Goal: Task Accomplishment & Management: Manage account settings

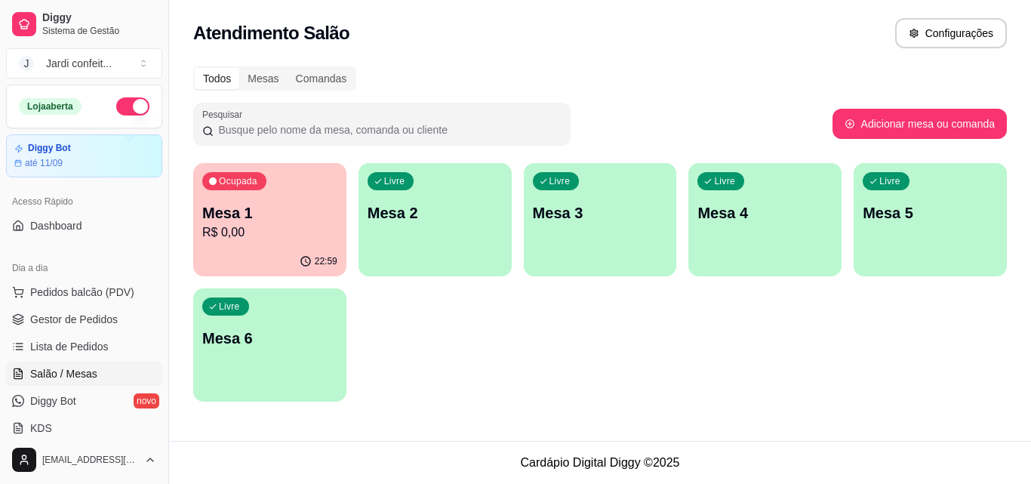
scroll to position [151, 0]
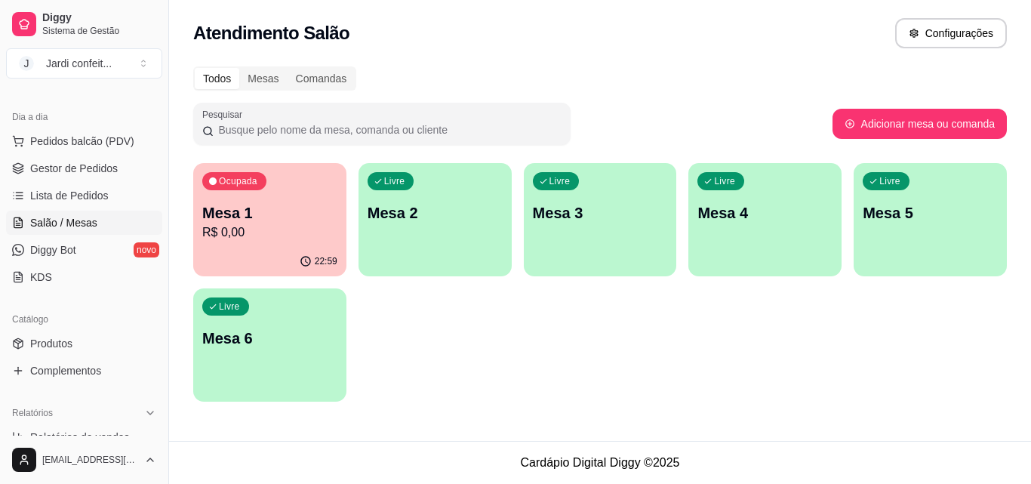
click at [279, 231] on p "R$ 0,00" at bounding box center [269, 232] width 135 height 18
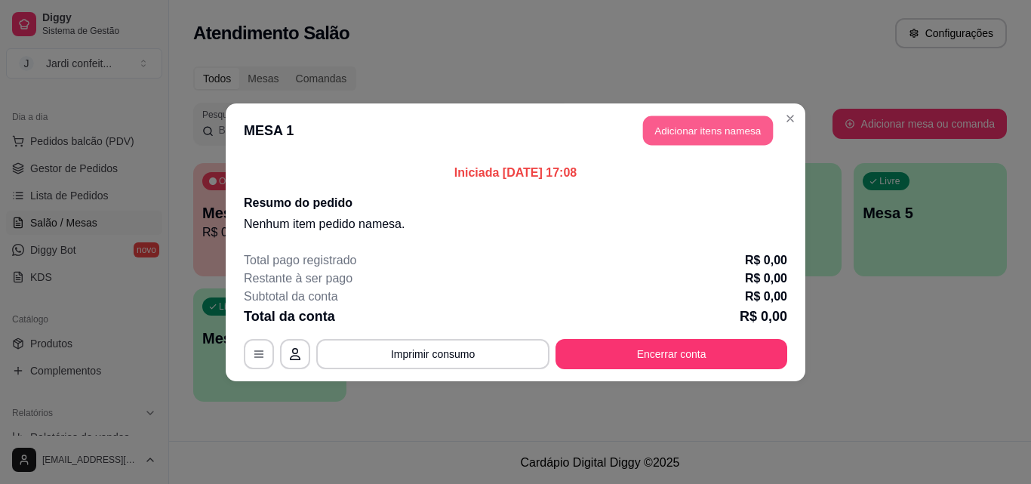
click at [727, 119] on button "Adicionar itens na mesa" at bounding box center [708, 130] width 130 height 29
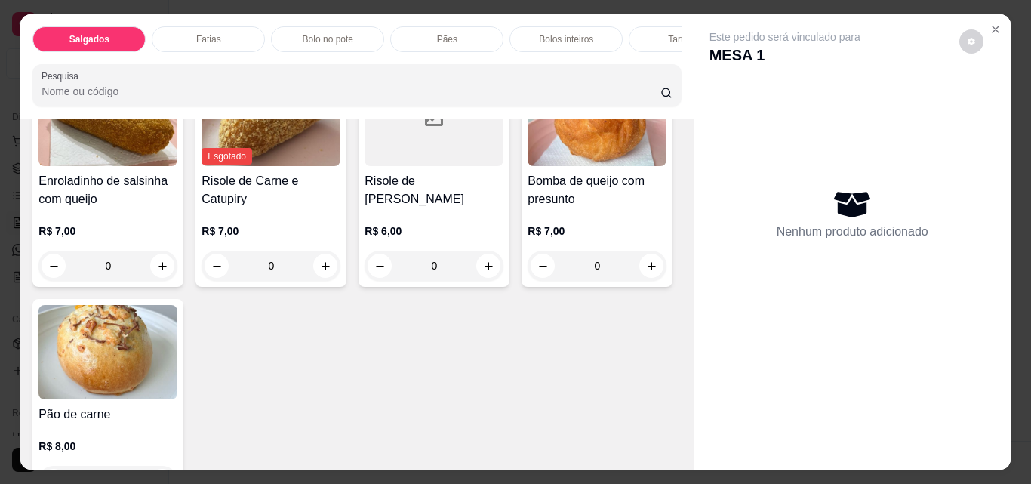
scroll to position [226, 0]
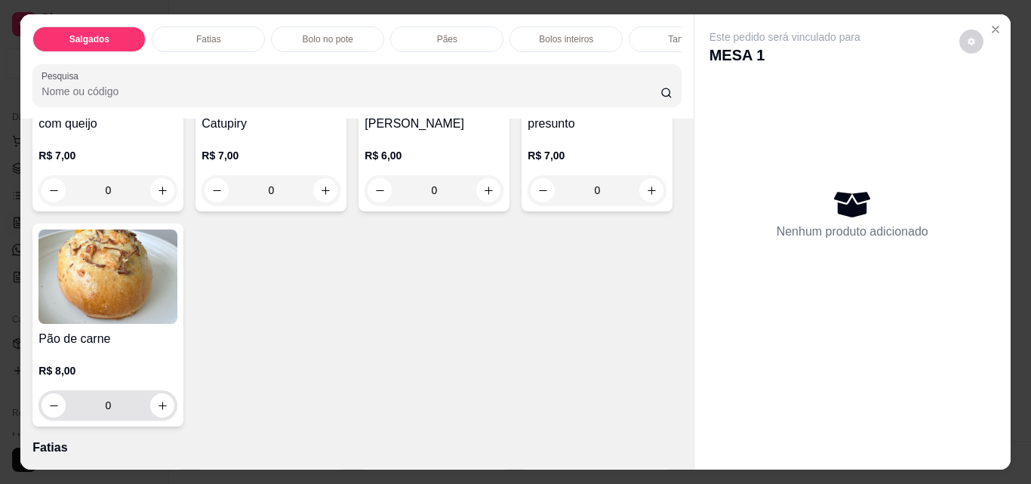
click at [168, 411] on icon "increase-product-quantity" at bounding box center [162, 405] width 11 height 11
type input "1"
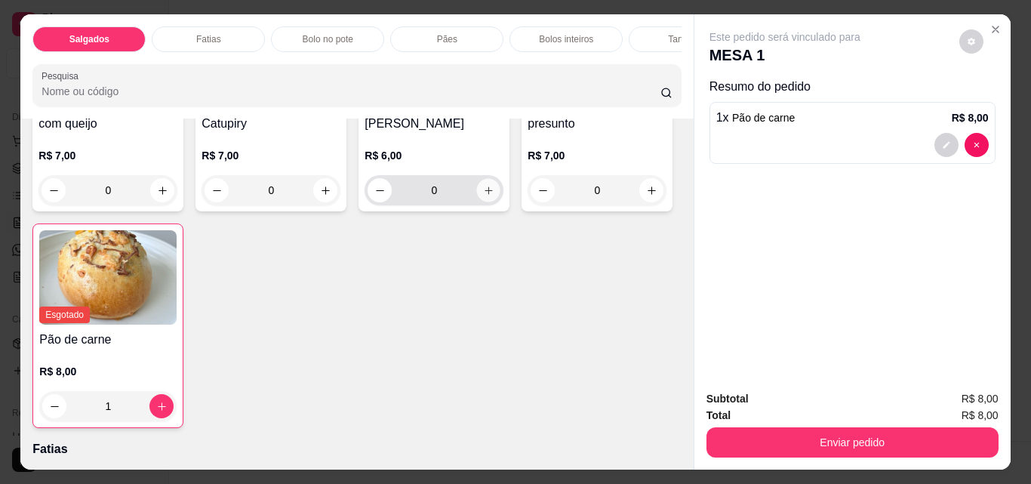
click at [483, 196] on icon "increase-product-quantity" at bounding box center [488, 190] width 11 height 11
type input "1"
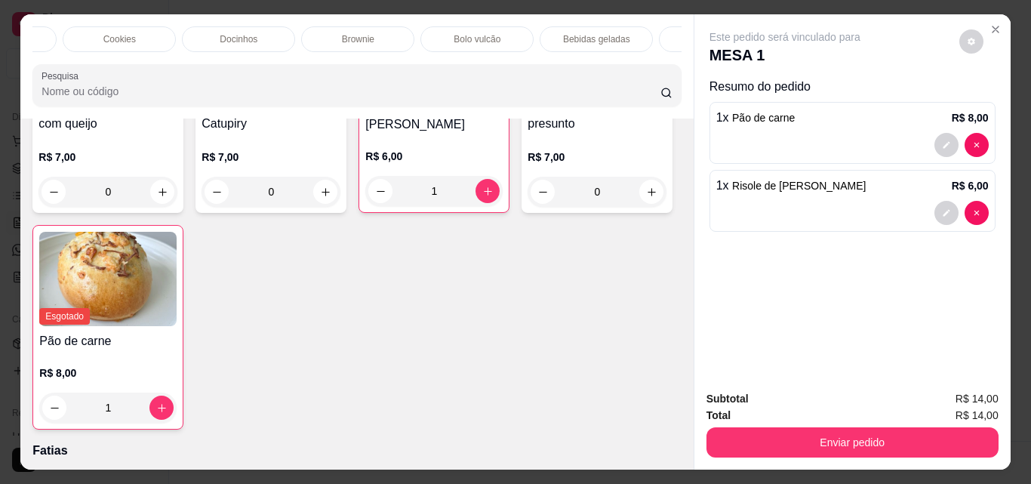
scroll to position [0, 695]
click at [568, 33] on p "Bebidas geladas" at bounding box center [586, 39] width 67 height 12
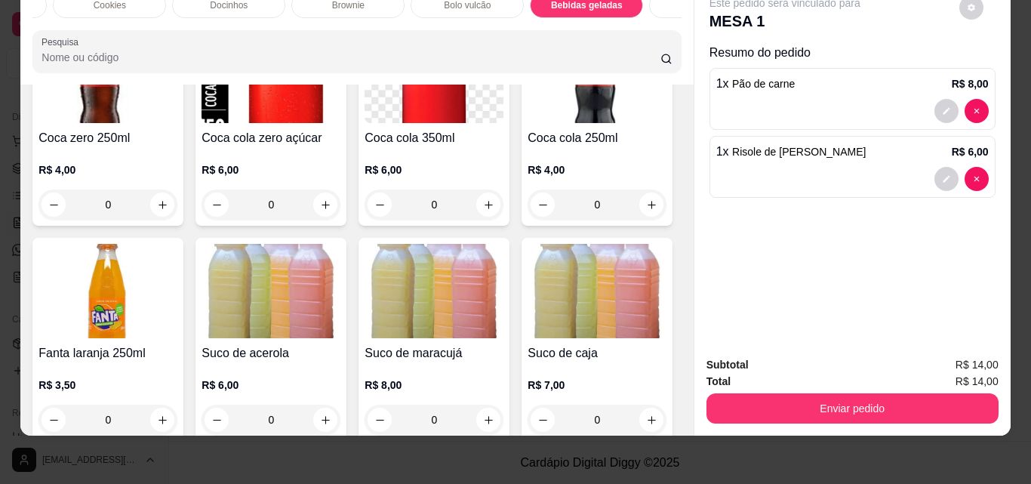
scroll to position [4214, 0]
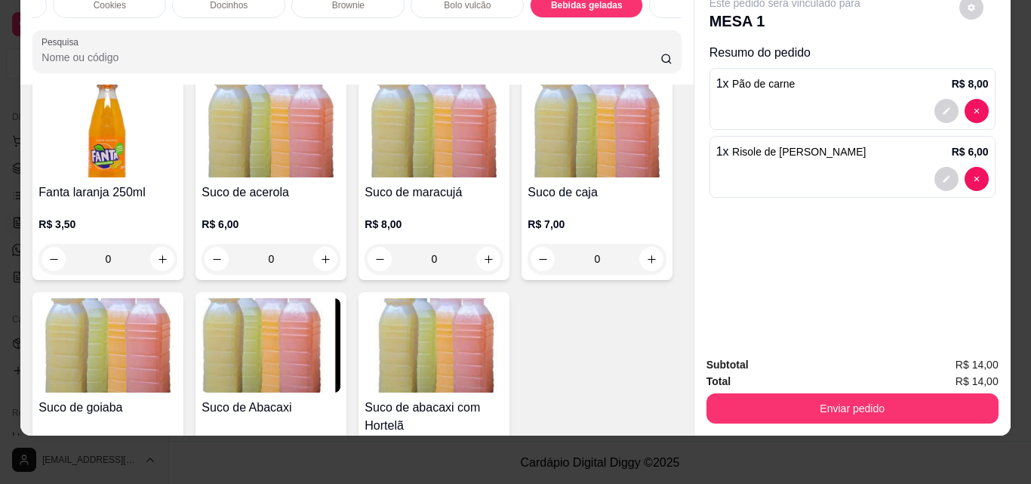
click at [483, 50] on icon "increase-product-quantity" at bounding box center [488, 44] width 11 height 11
type input "1"
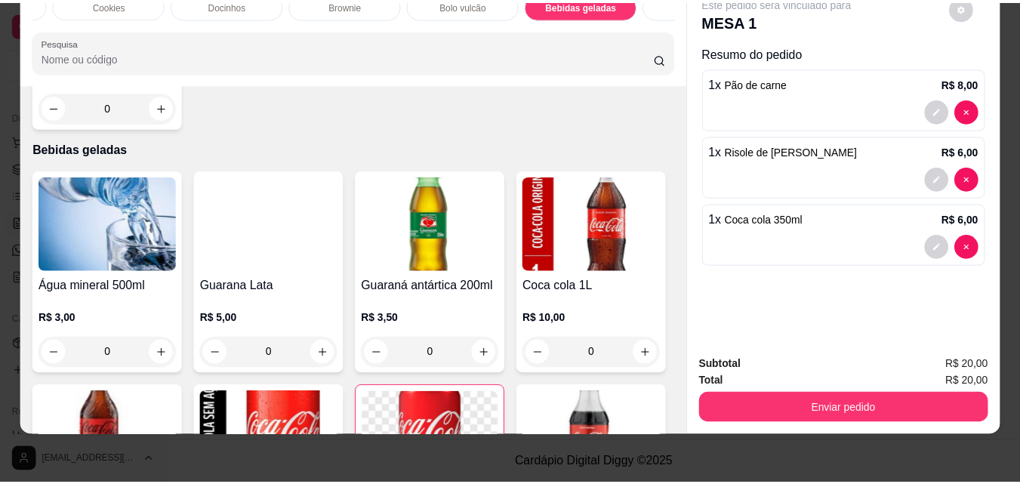
scroll to position [3685, 0]
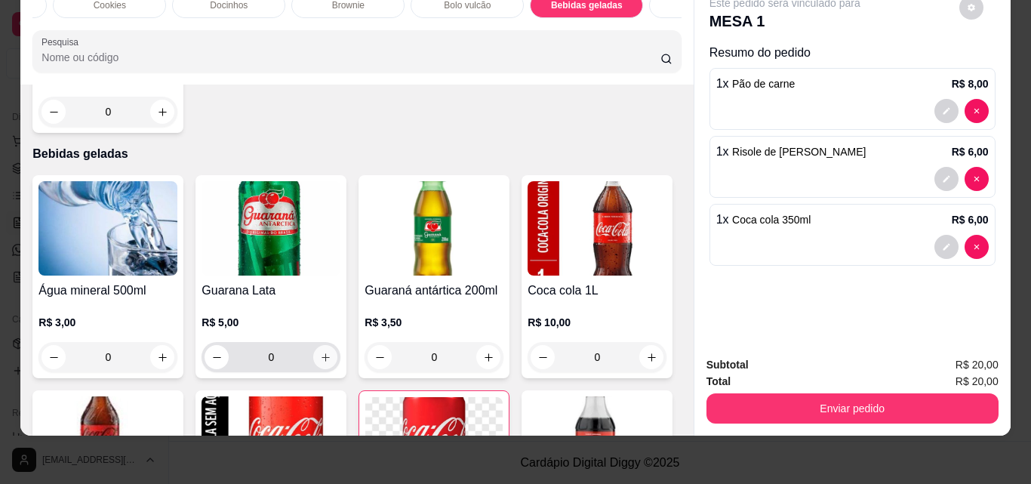
click at [320, 363] on icon "increase-product-quantity" at bounding box center [325, 357] width 11 height 11
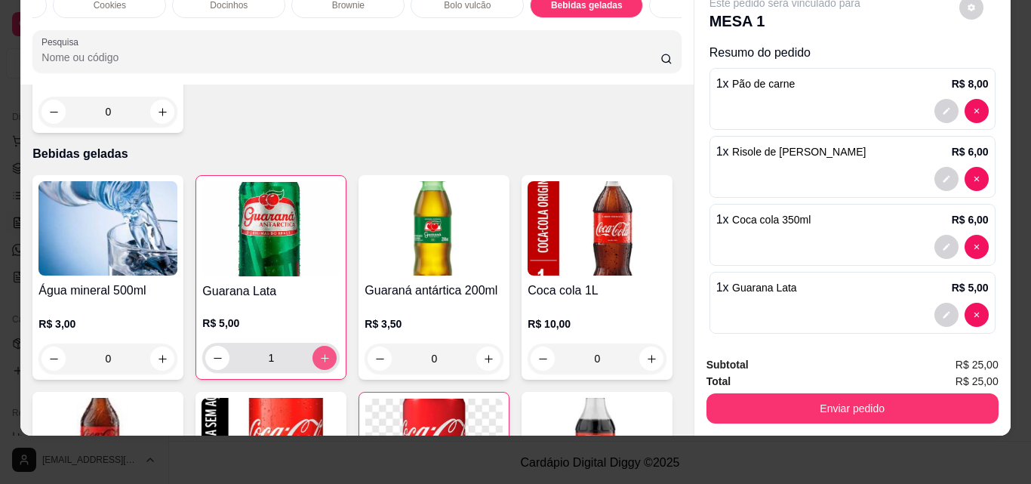
type input "1"
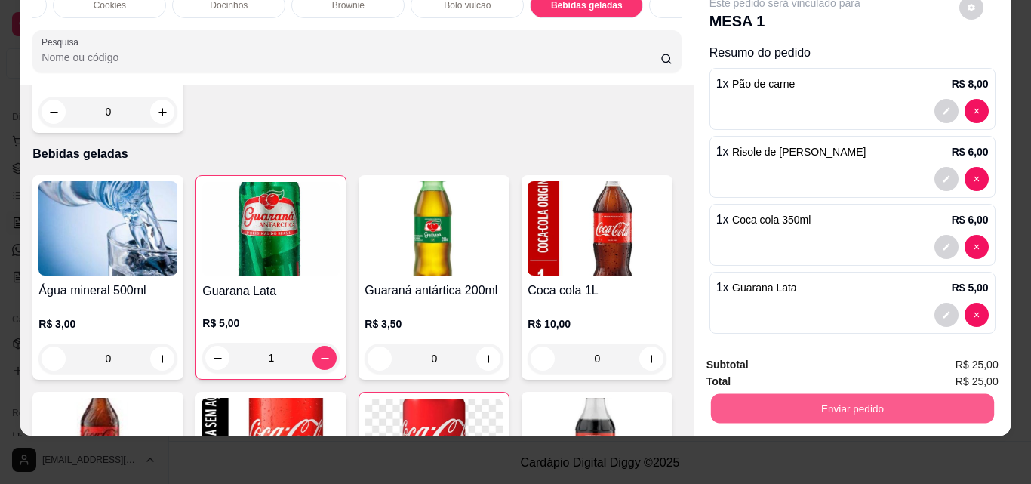
click at [833, 393] on button "Enviar pedido" at bounding box center [851, 407] width 283 height 29
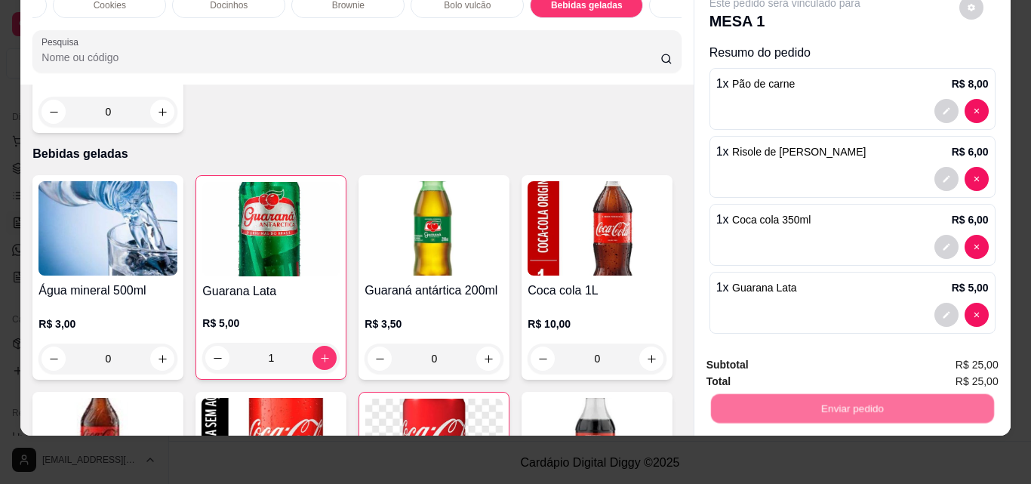
click at [798, 374] on button "Não registrar e enviar pedido" at bounding box center [802, 360] width 157 height 29
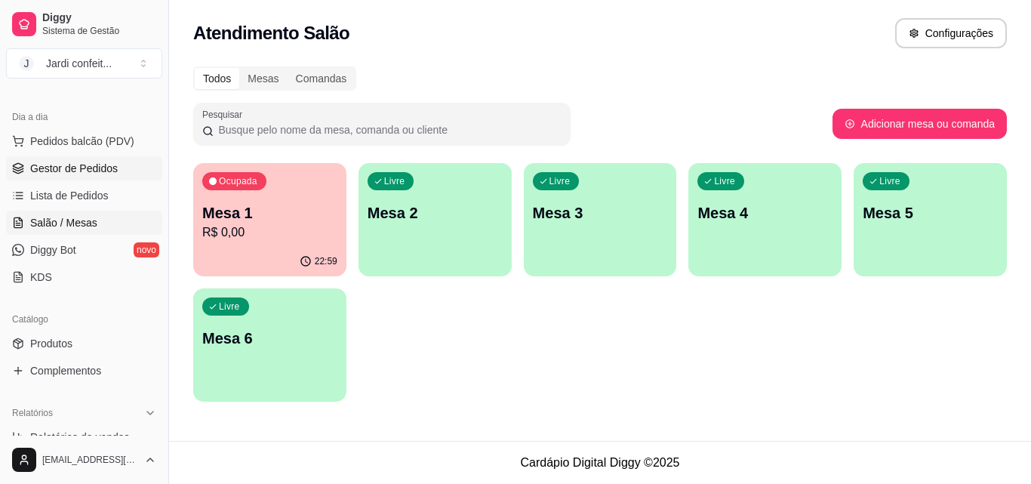
click at [103, 174] on span "Gestor de Pedidos" at bounding box center [74, 168] width 88 height 15
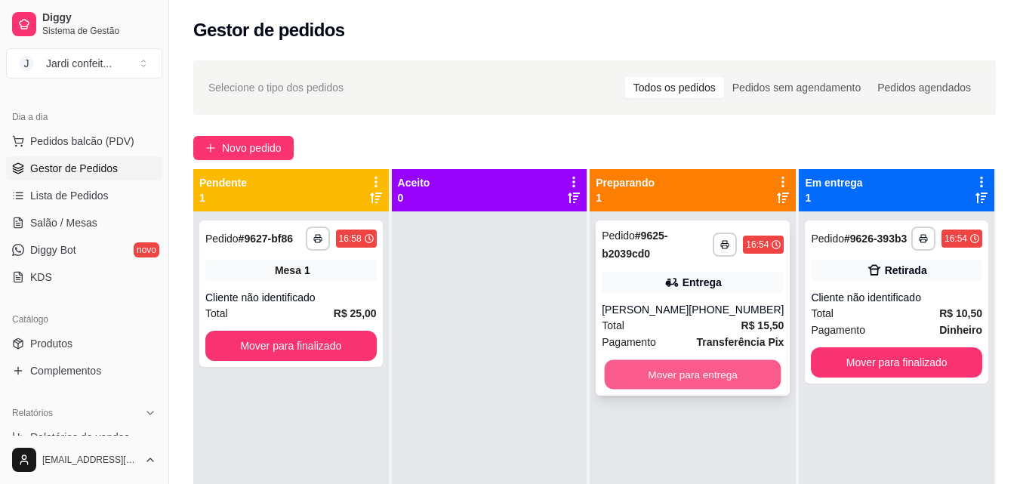
click at [702, 381] on button "Mover para entrega" at bounding box center [693, 374] width 177 height 29
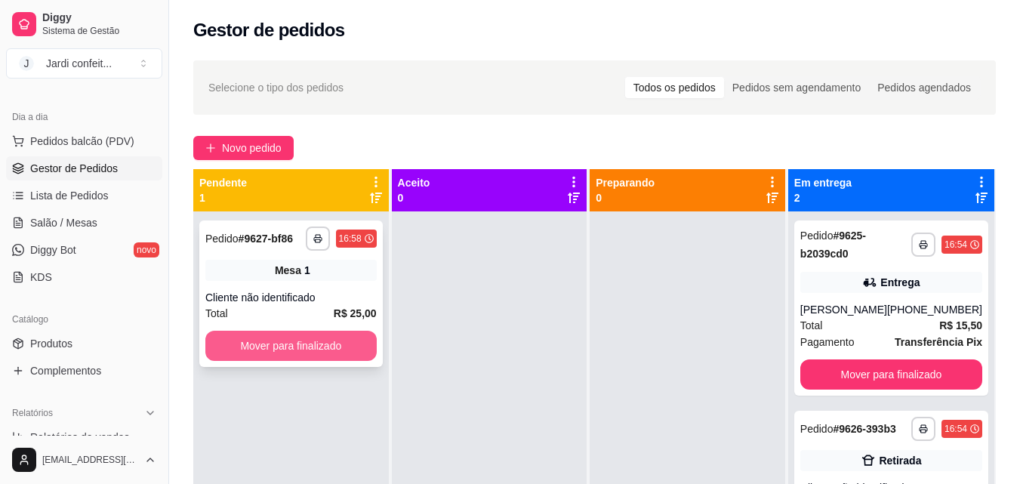
click at [319, 350] on button "Mover para finalizado" at bounding box center [290, 346] width 171 height 30
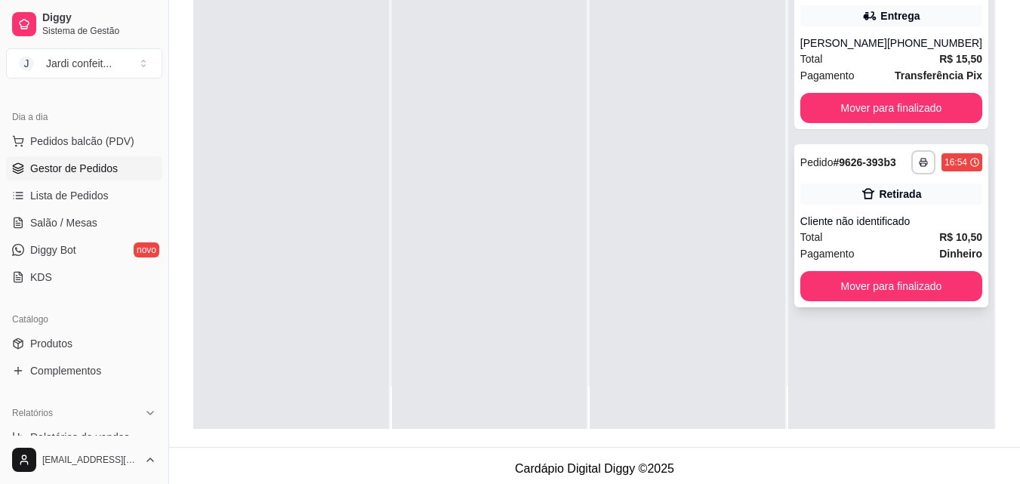
scroll to position [230, 0]
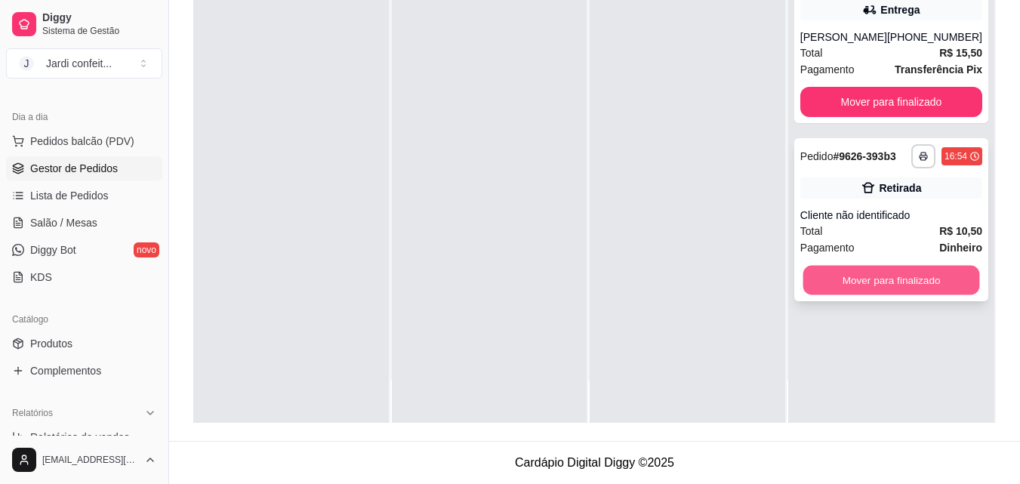
click at [855, 274] on button "Mover para finalizado" at bounding box center [891, 280] width 177 height 29
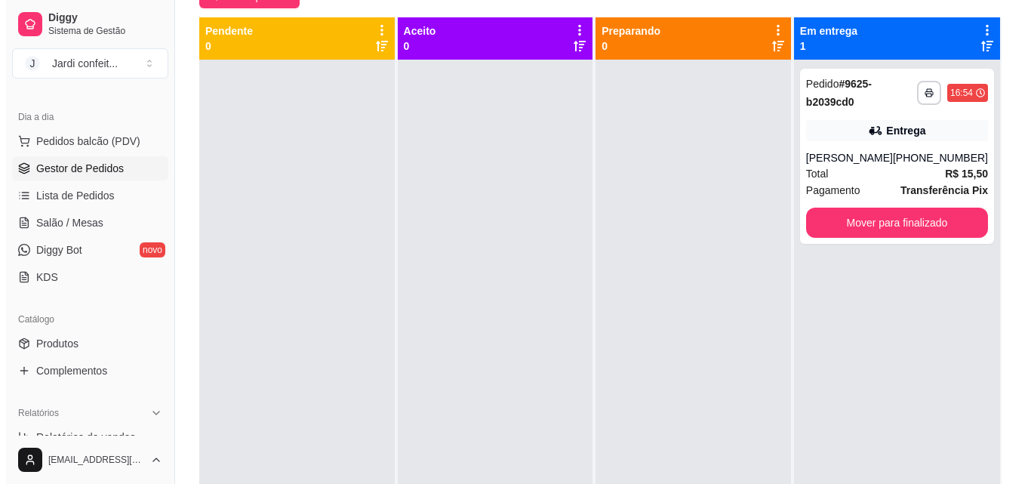
scroll to position [4, 0]
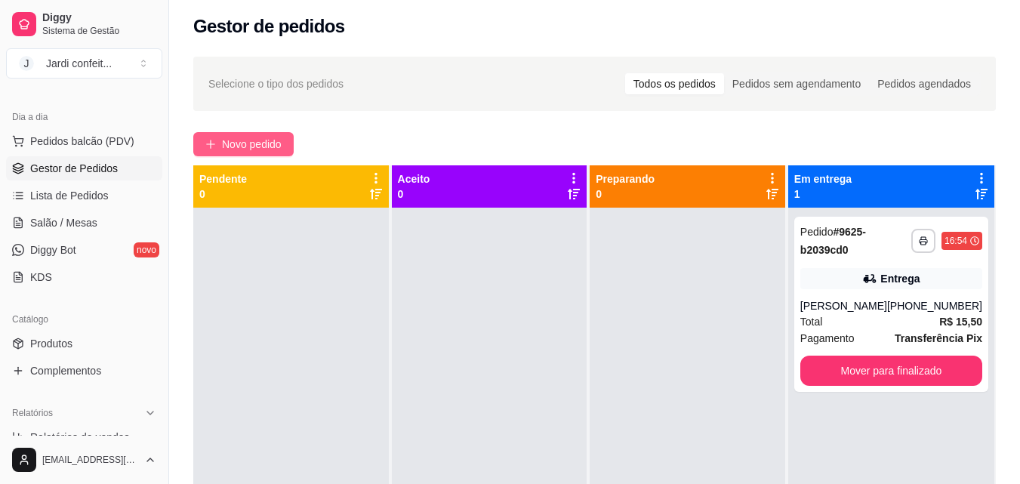
click at [264, 151] on span "Novo pedido" at bounding box center [252, 144] width 60 height 17
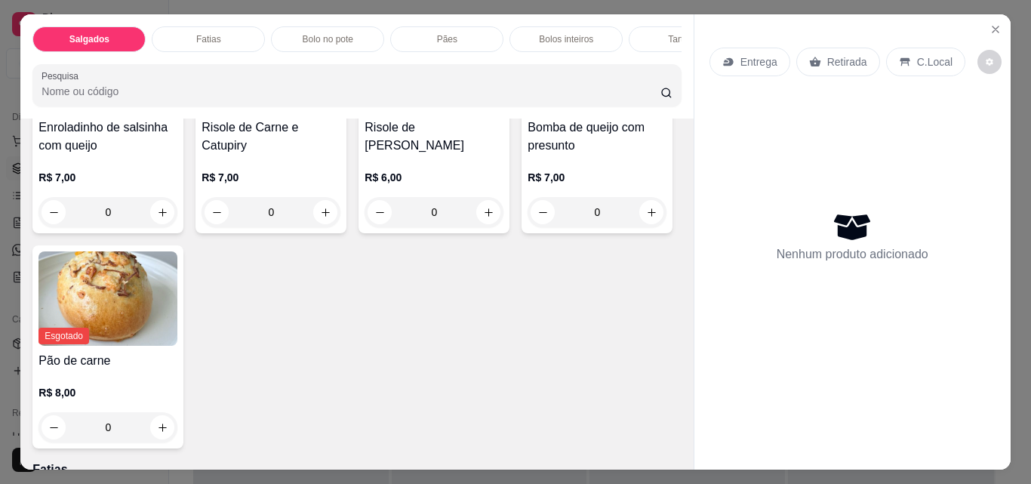
scroll to position [226, 0]
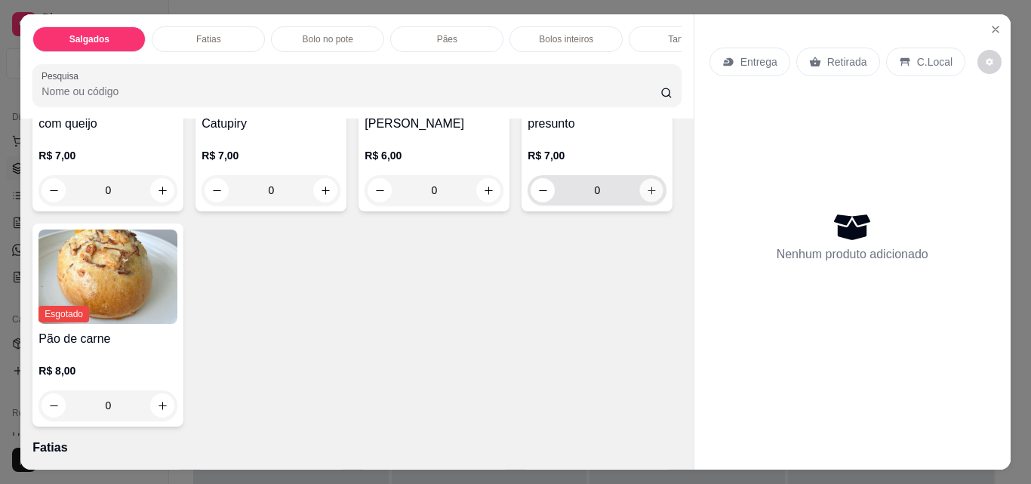
click at [646, 196] on icon "increase-product-quantity" at bounding box center [651, 190] width 11 height 11
type input "1"
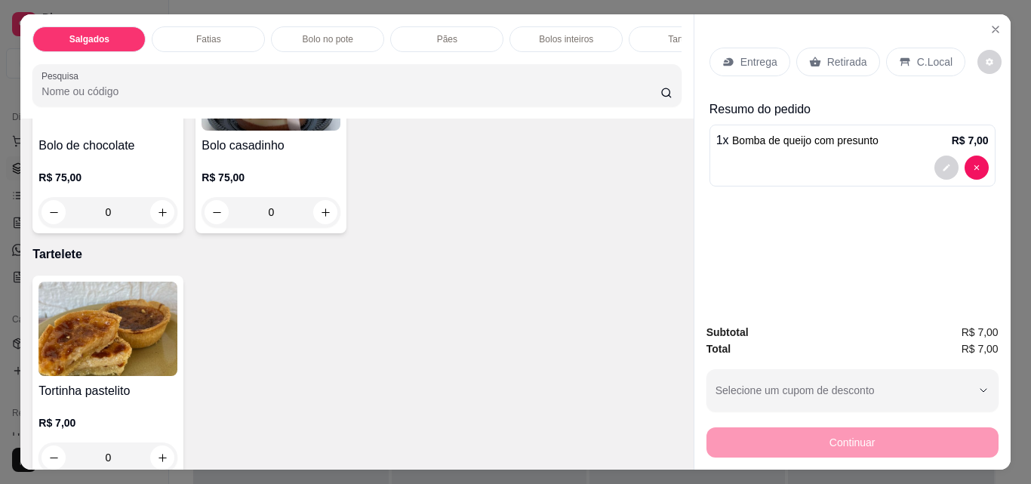
scroll to position [1510, 0]
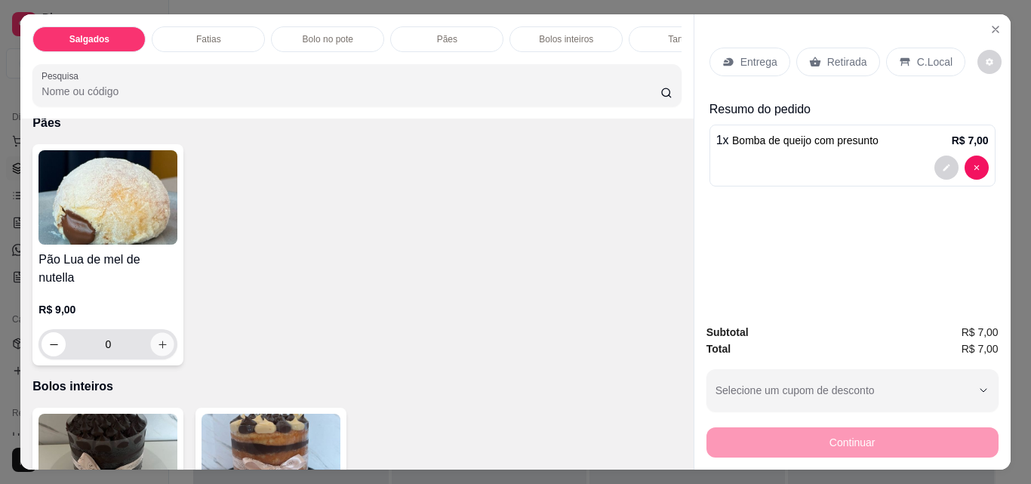
click at [159, 350] on icon "increase-product-quantity" at bounding box center [162, 344] width 11 height 11
type input "1"
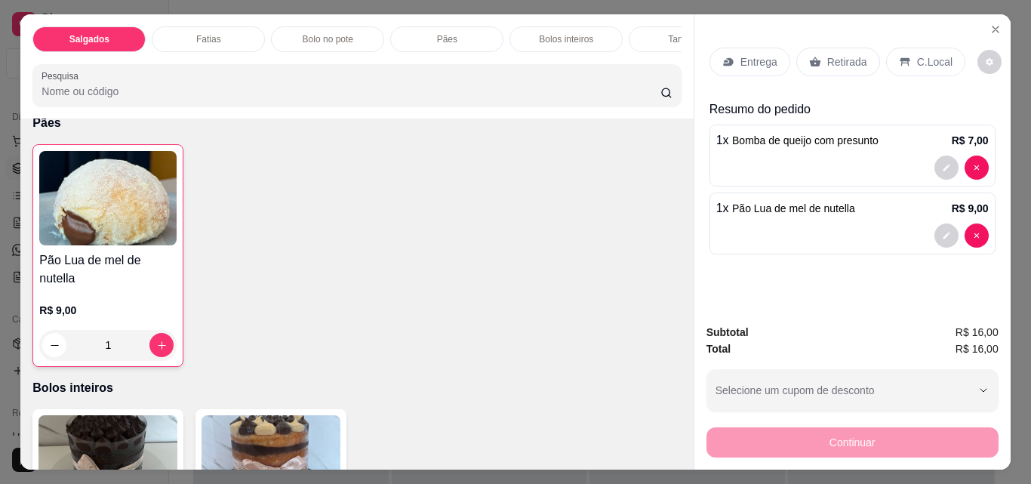
click at [812, 59] on icon at bounding box center [814, 62] width 11 height 10
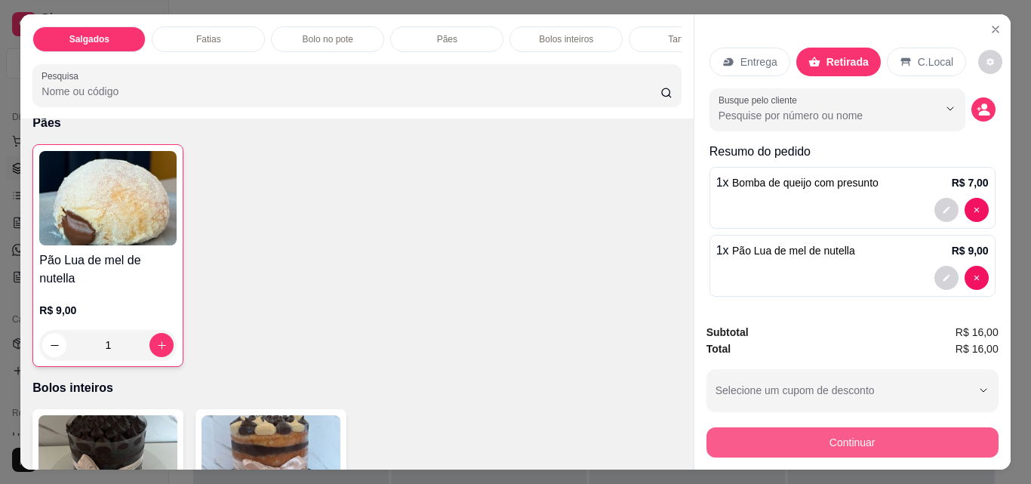
click at [865, 441] on button "Continuar" at bounding box center [853, 442] width 292 height 30
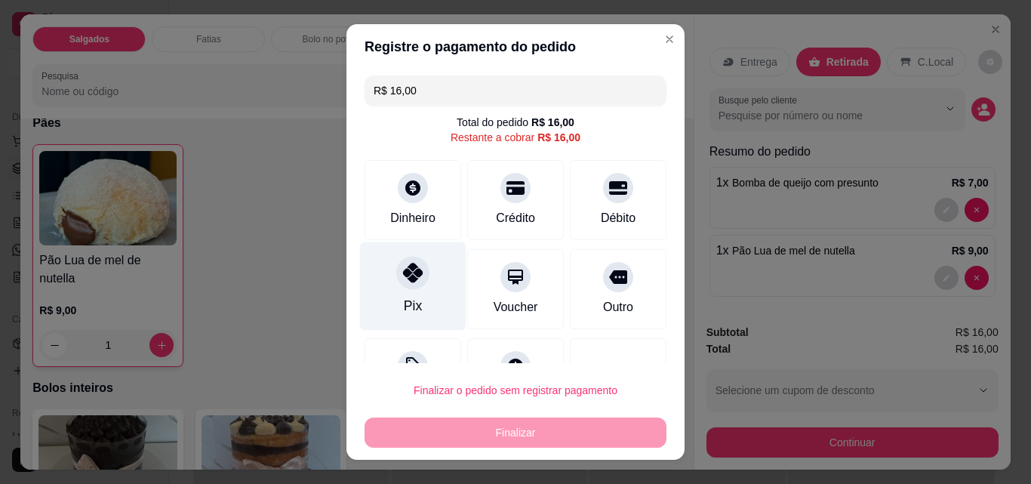
drag, startPoint x: 399, startPoint y: 282, endPoint x: 414, endPoint y: 297, distance: 21.9
click at [403, 280] on icon at bounding box center [413, 273] width 20 height 20
type input "R$ 0,00"
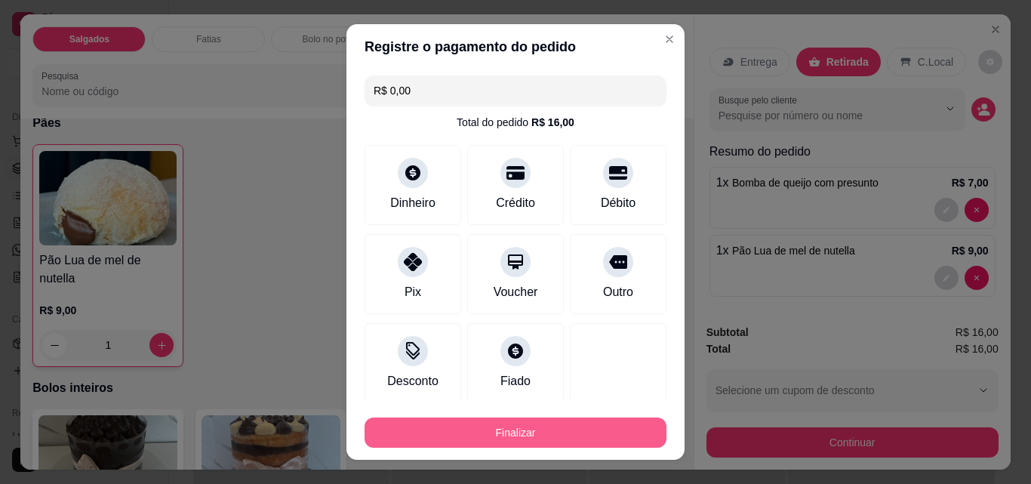
click at [533, 433] on button "Finalizar" at bounding box center [516, 433] width 302 height 30
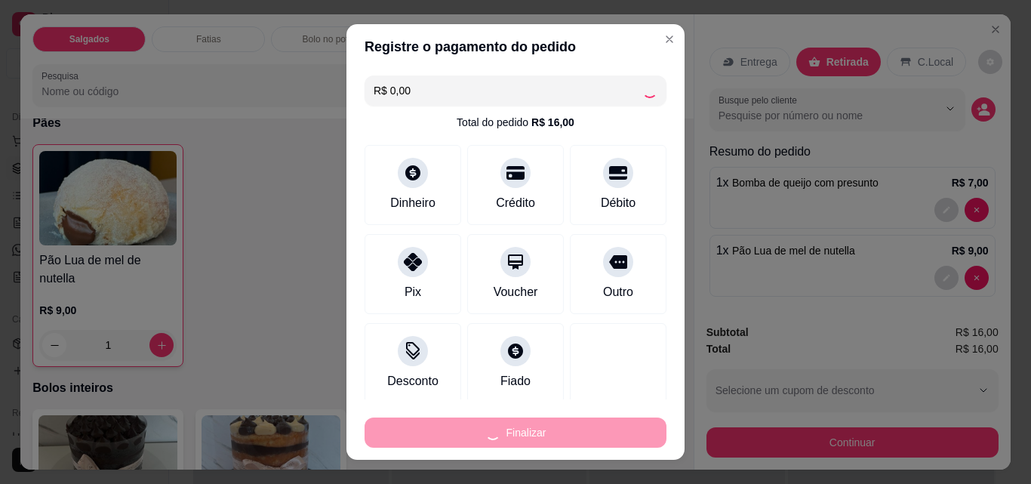
type input "0"
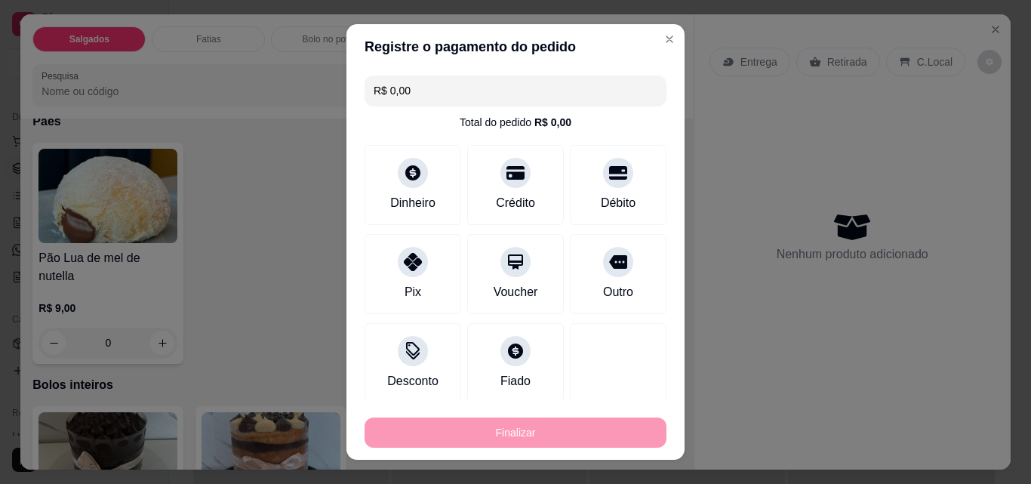
type input "-R$ 16,00"
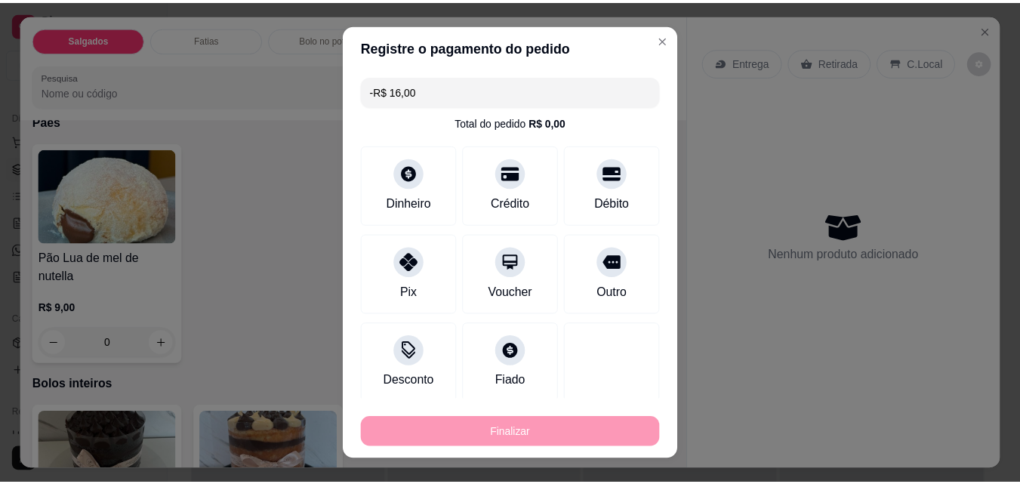
scroll to position [1508, 0]
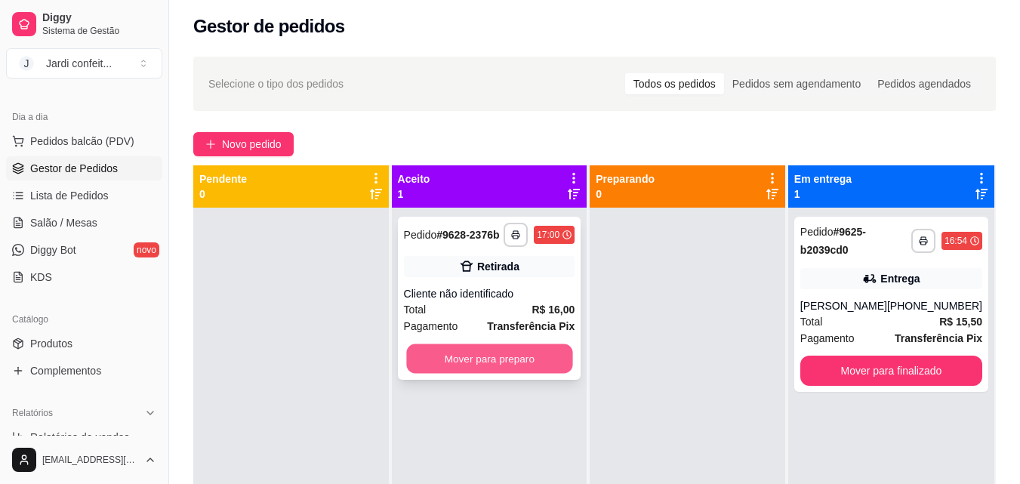
click at [526, 356] on button "Mover para preparo" at bounding box center [489, 358] width 166 height 29
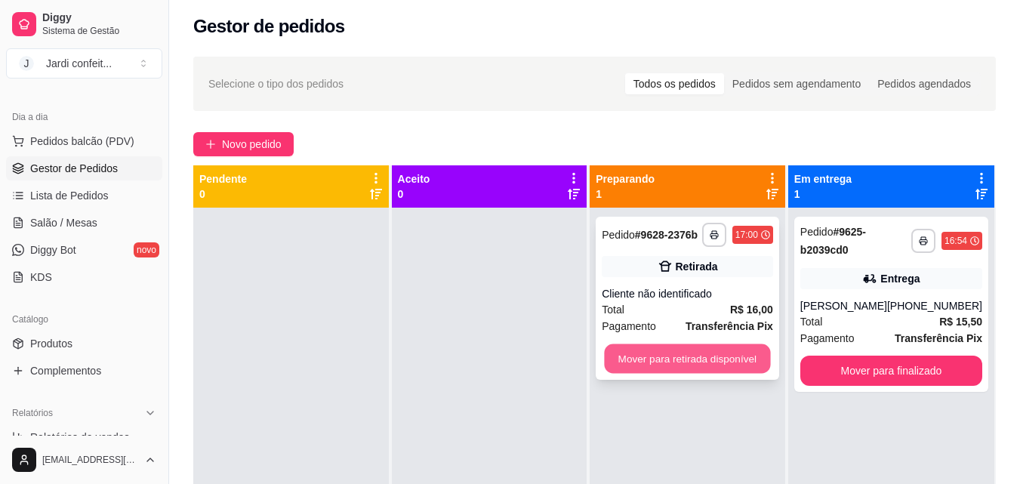
click at [688, 361] on button "Mover para retirada disponível" at bounding box center [688, 358] width 166 height 29
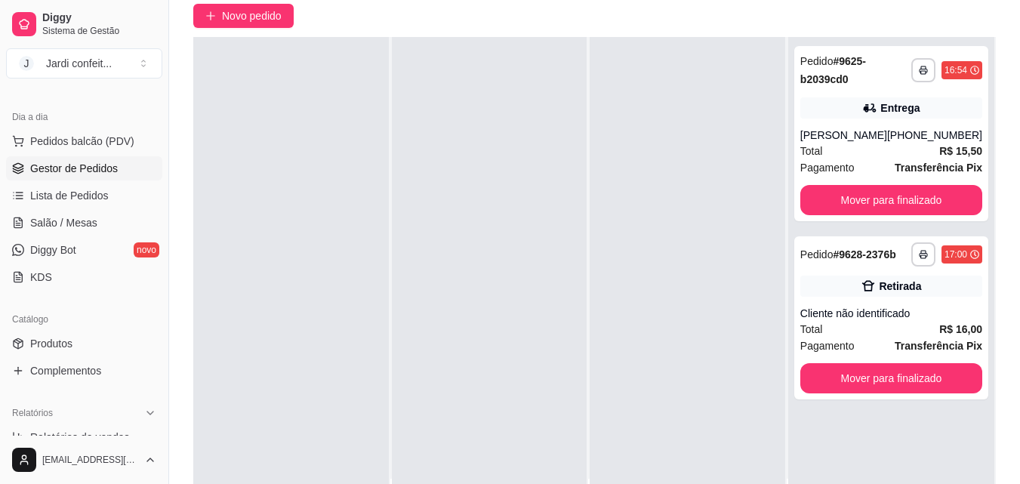
scroll to position [230, 0]
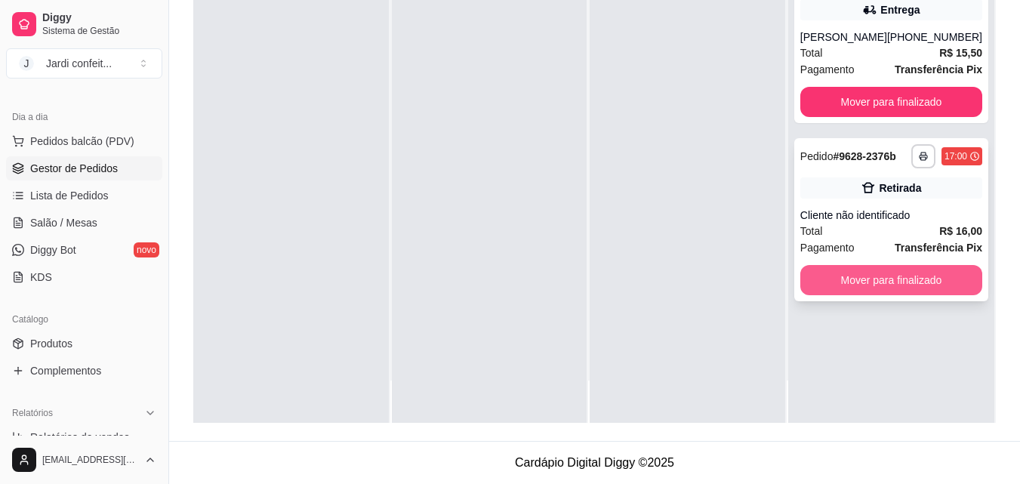
click at [914, 284] on button "Mover para finalizado" at bounding box center [891, 280] width 182 height 30
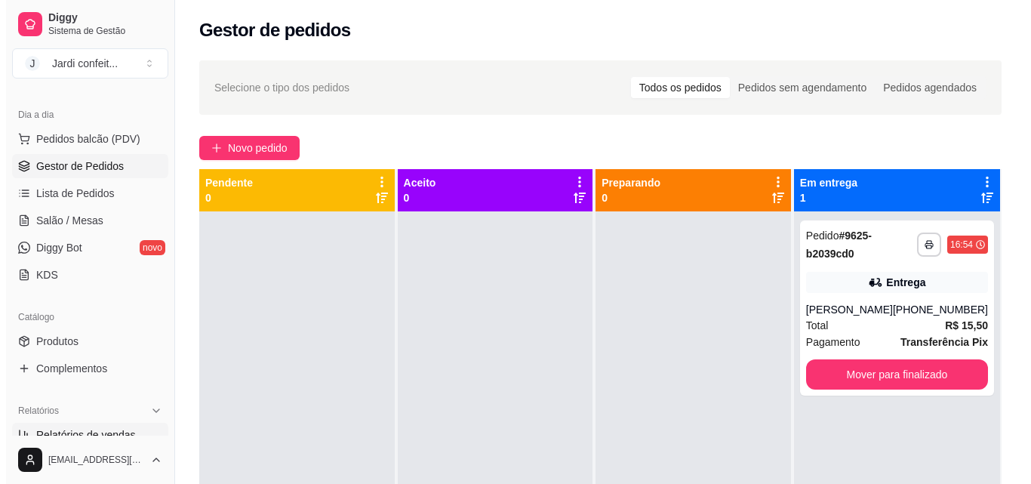
scroll to position [151, 0]
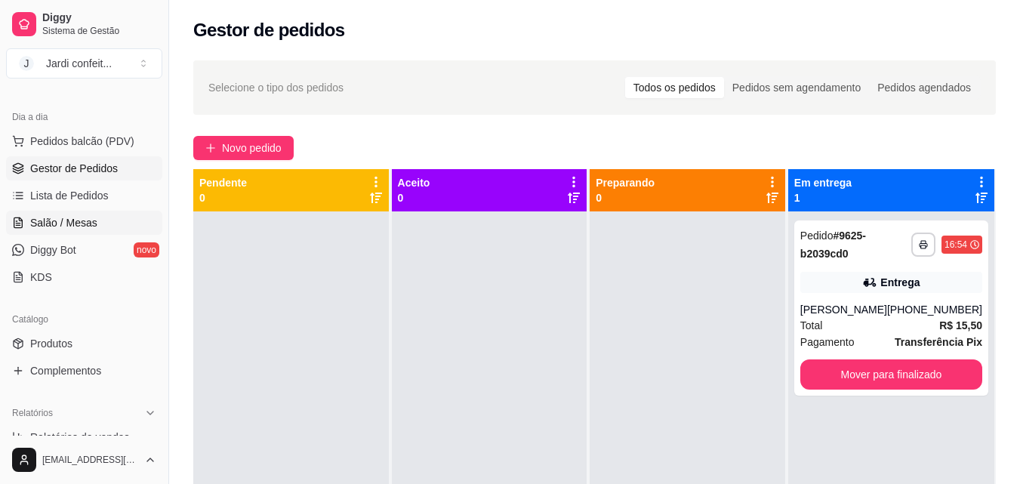
click at [94, 212] on link "Salão / Mesas" at bounding box center [84, 223] width 156 height 24
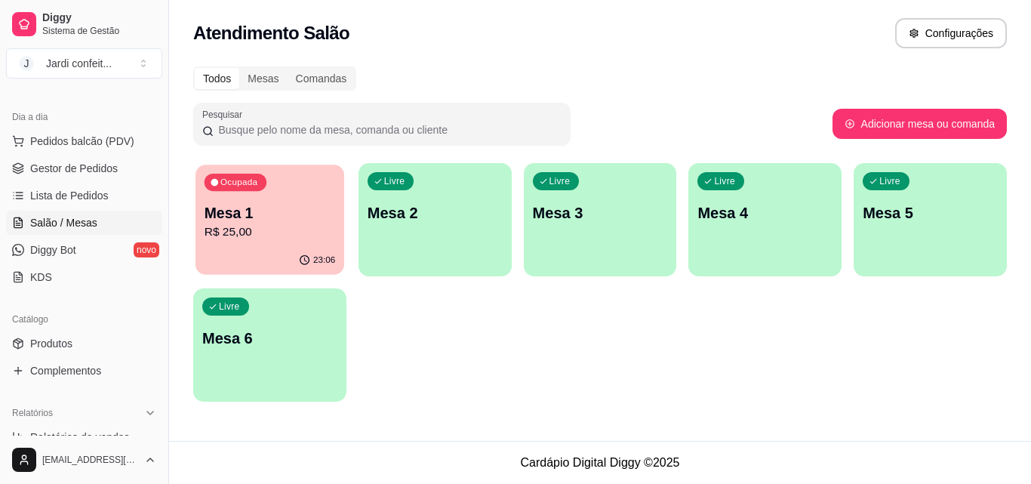
click at [242, 236] on p "R$ 25,00" at bounding box center [270, 231] width 131 height 17
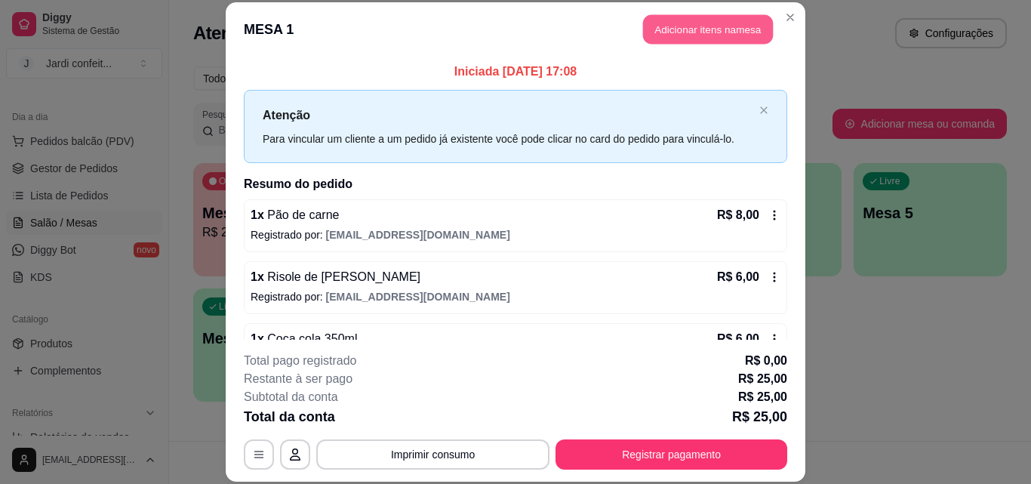
click at [699, 39] on button "Adicionar itens na mesa" at bounding box center [708, 29] width 130 height 29
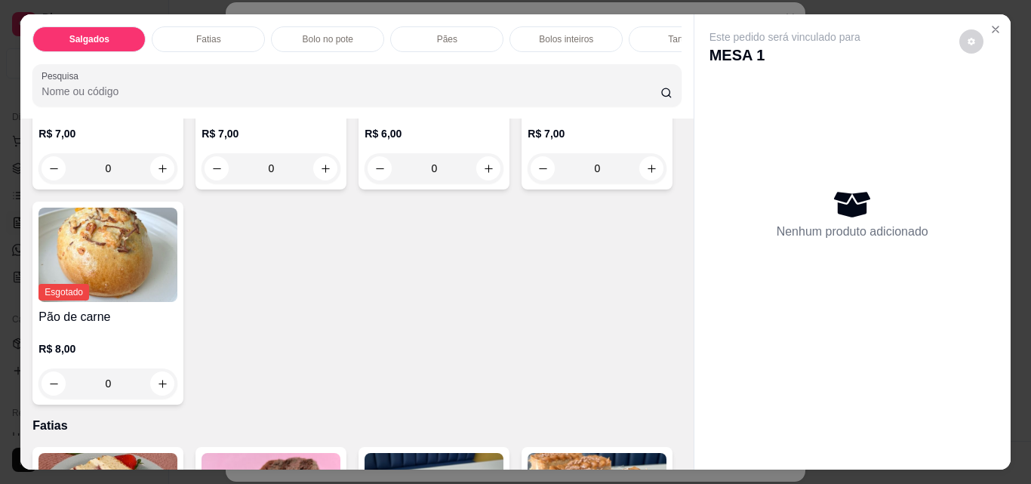
scroll to position [226, 0]
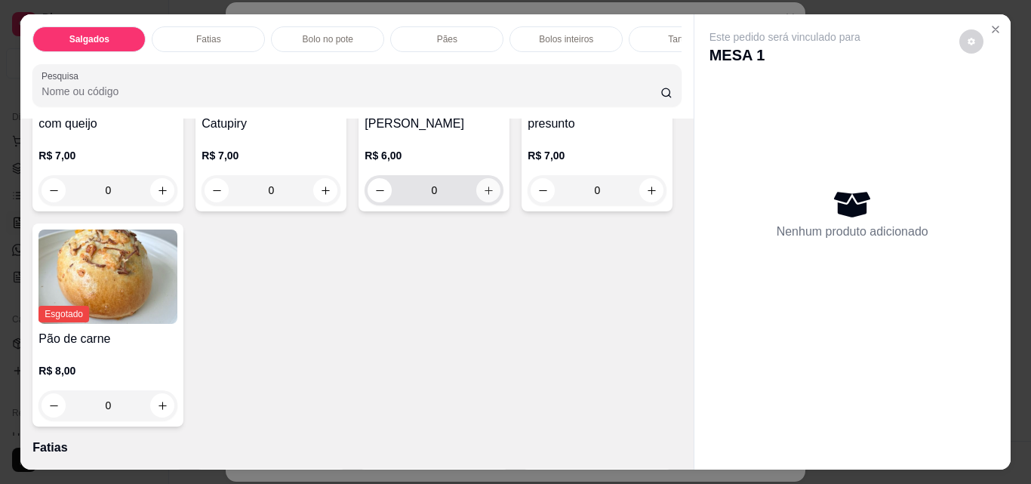
click at [483, 196] on icon "increase-product-quantity" at bounding box center [488, 190] width 11 height 11
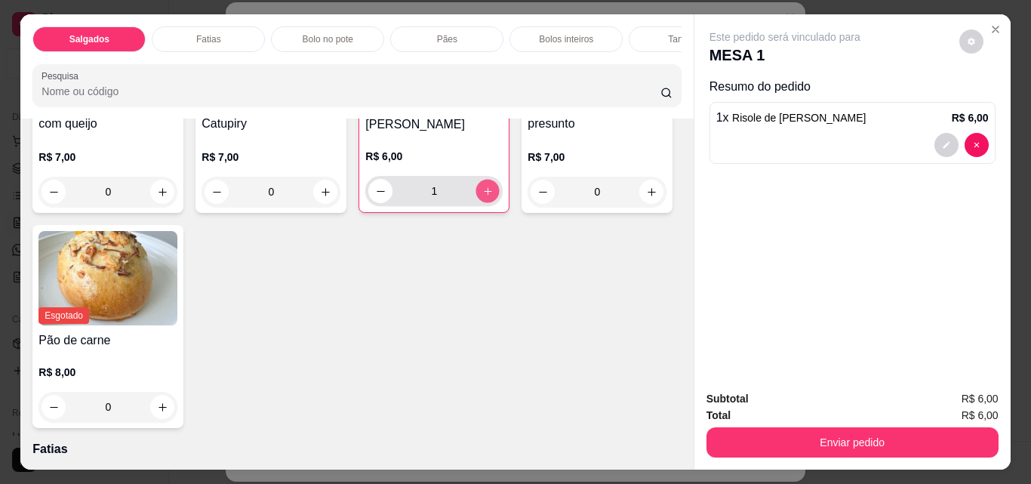
click at [482, 197] on icon "increase-product-quantity" at bounding box center [487, 191] width 11 height 11
type input "2"
click at [880, 448] on button "Enviar pedido" at bounding box center [853, 442] width 292 height 30
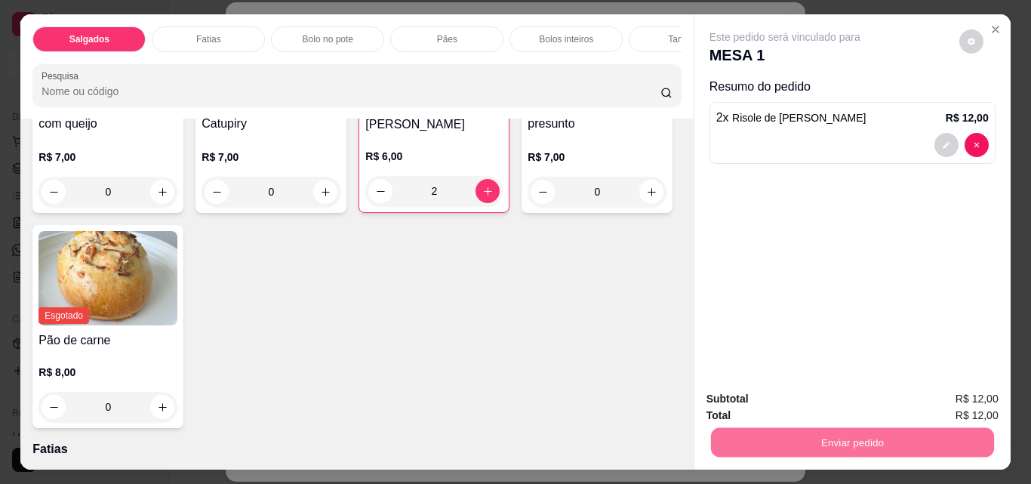
click at [868, 393] on button "Não registrar e enviar pedido" at bounding box center [802, 399] width 153 height 28
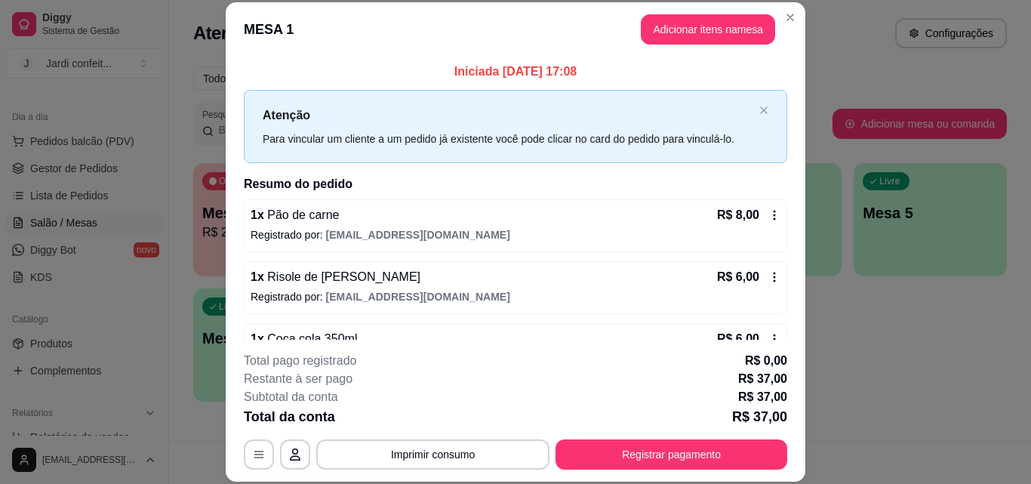
scroll to position [166, 0]
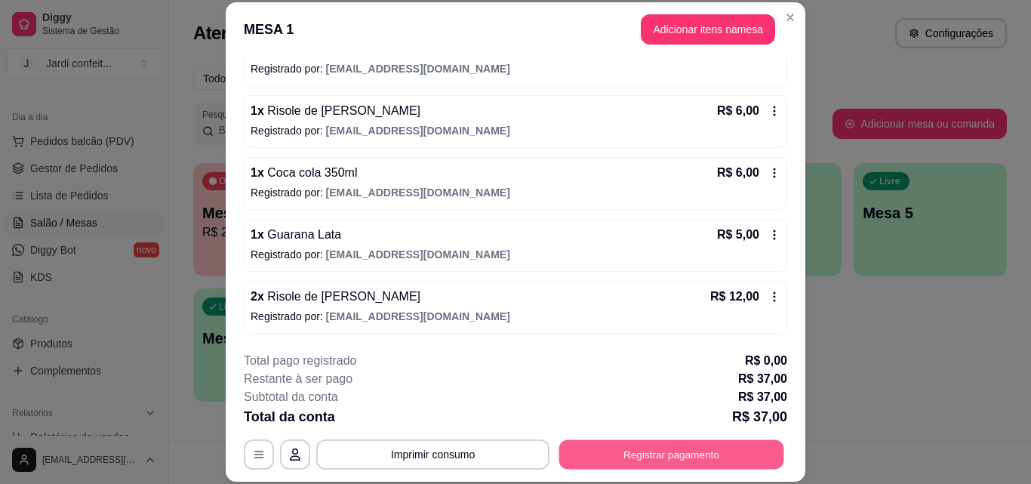
click at [733, 461] on button "Registrar pagamento" at bounding box center [671, 453] width 225 height 29
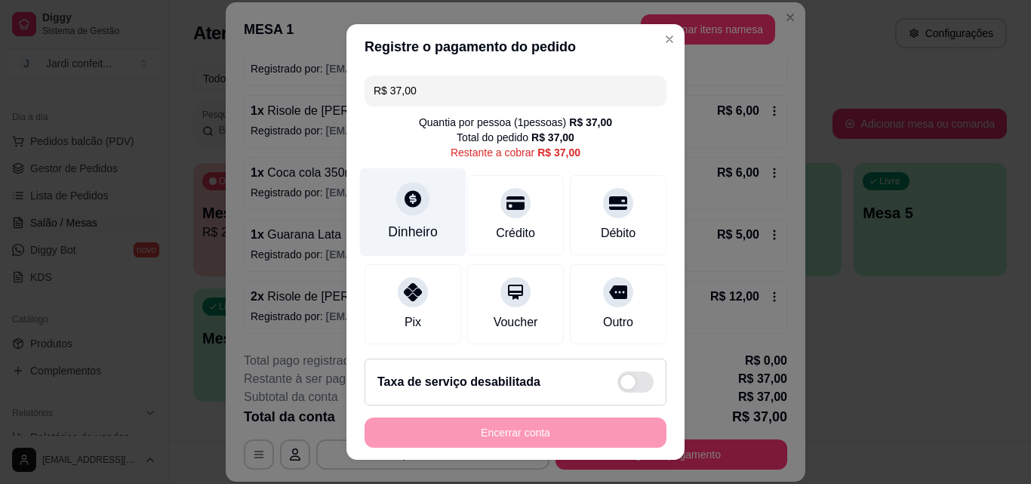
click at [408, 202] on icon at bounding box center [413, 198] width 17 height 17
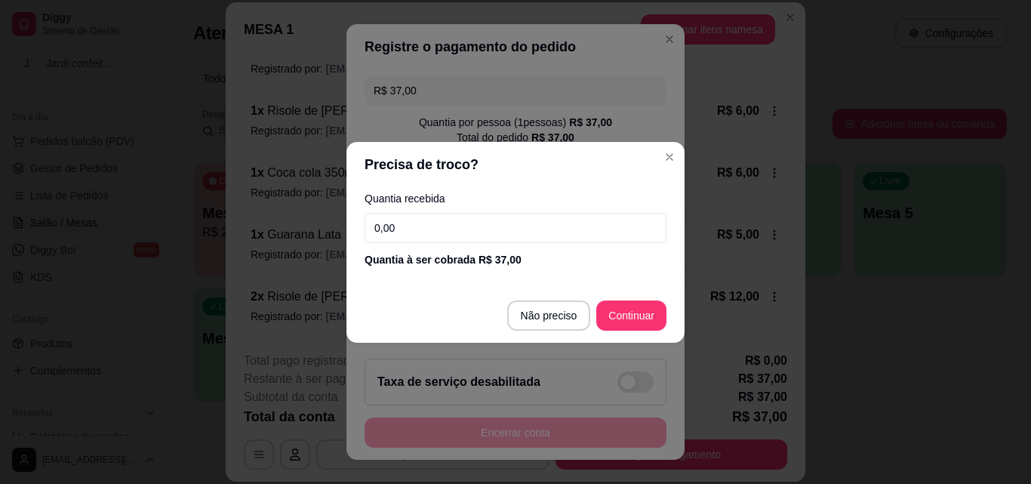
click at [465, 226] on input "0,00" at bounding box center [516, 228] width 302 height 30
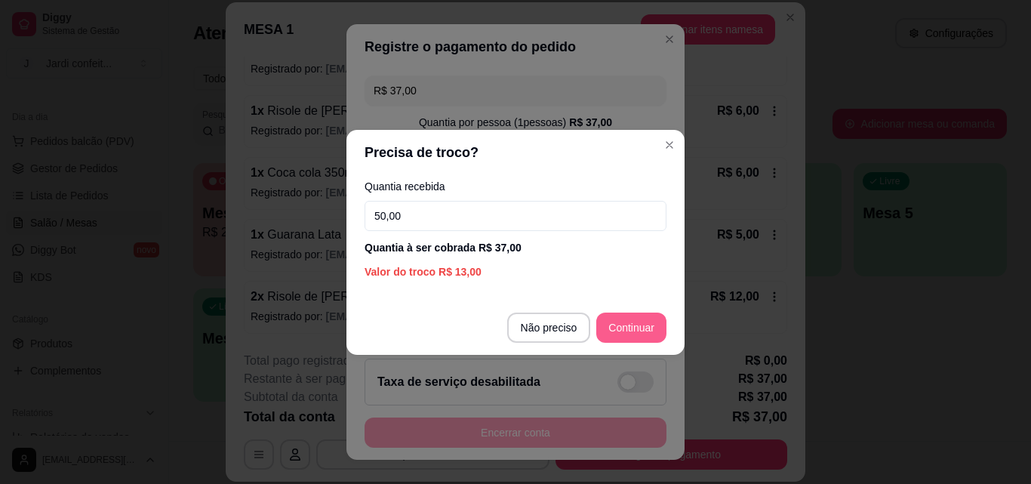
type input "50,00"
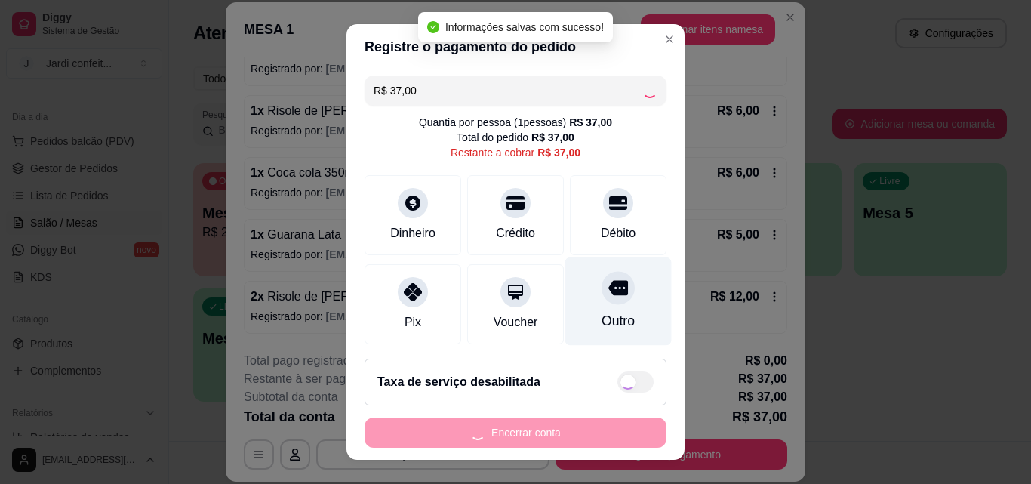
type input "R$ 0,00"
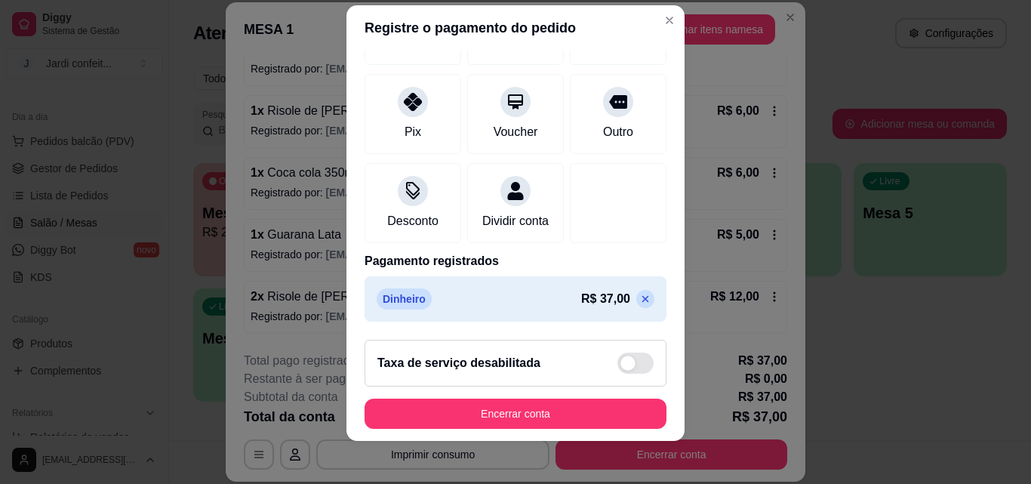
scroll to position [24, 0]
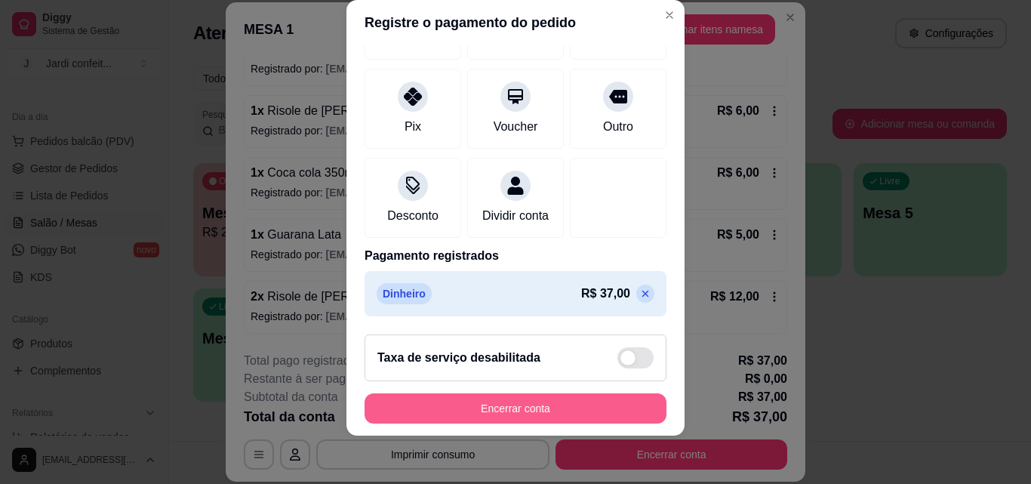
click at [520, 407] on button "Encerrar conta" at bounding box center [516, 408] width 302 height 30
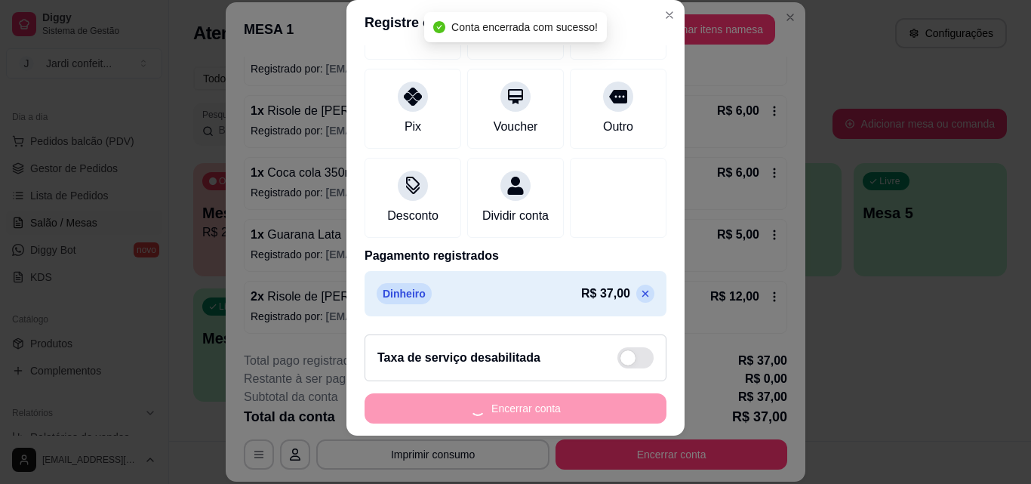
scroll to position [0, 0]
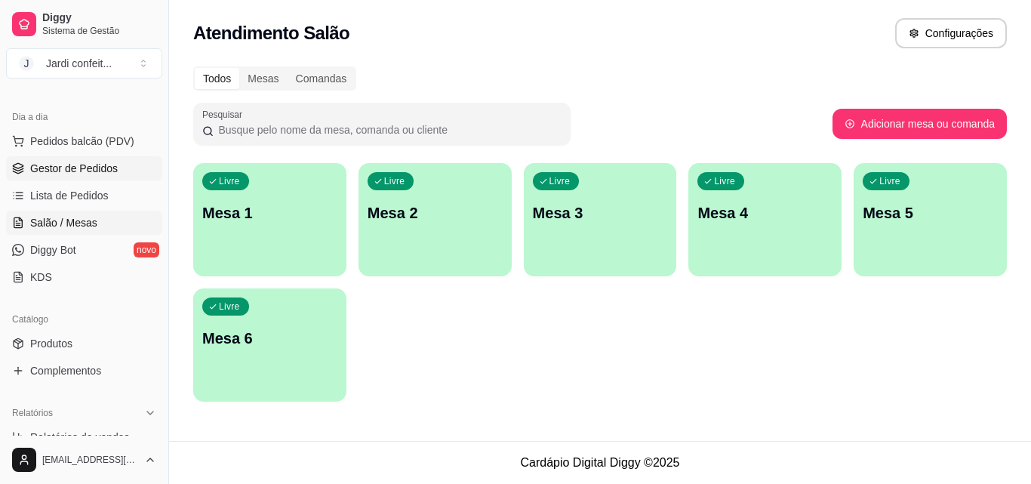
click at [111, 170] on span "Gestor de Pedidos" at bounding box center [74, 168] width 88 height 15
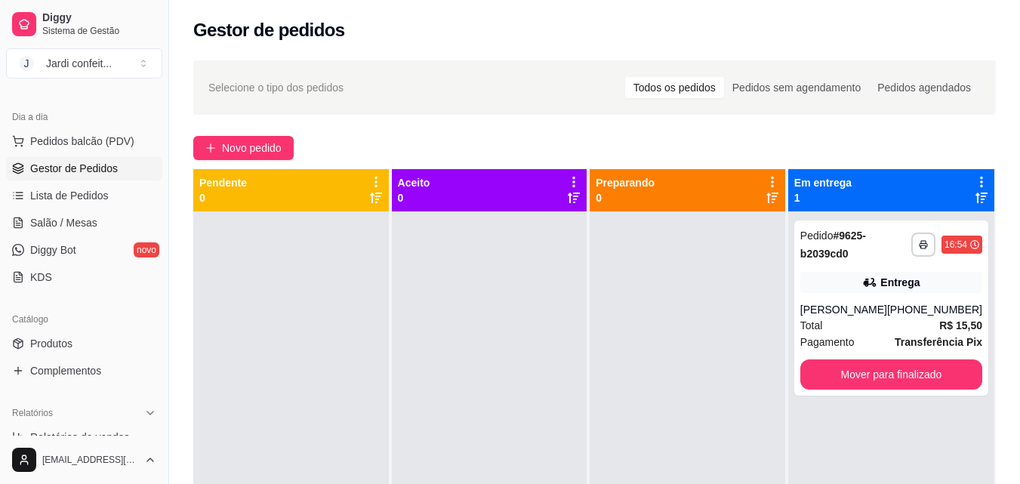
click at [263, 131] on div "**********" at bounding box center [594, 361] width 851 height 620
click at [270, 140] on span "Novo pedido" at bounding box center [252, 148] width 60 height 17
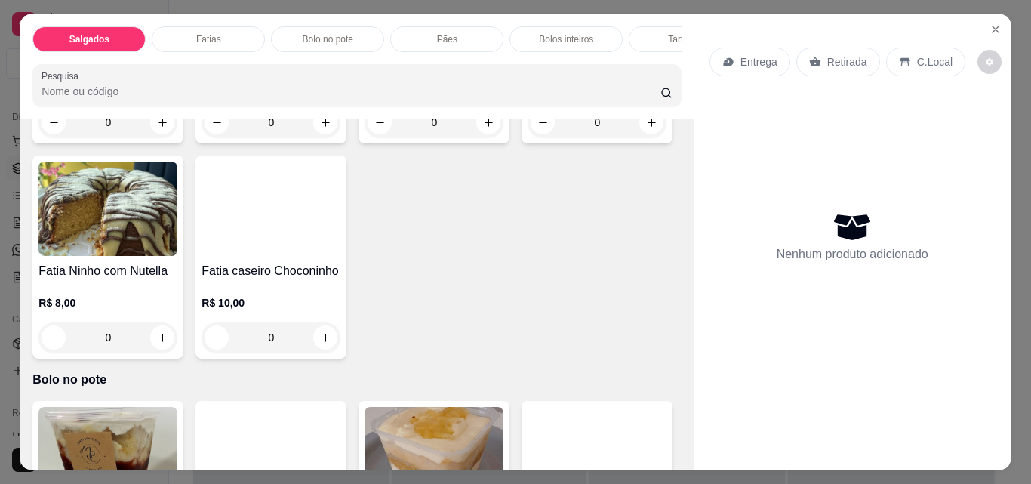
scroll to position [604, 0]
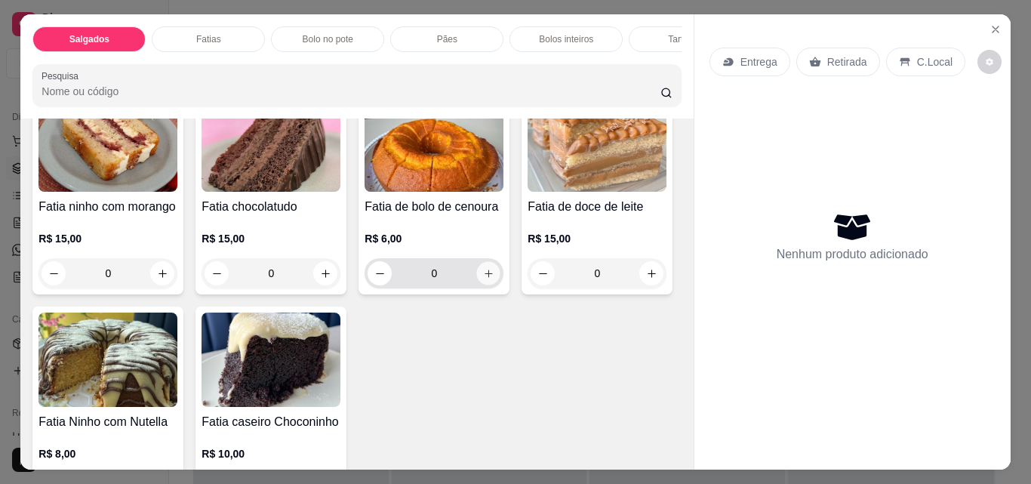
click at [482, 285] on button "increase-product-quantity" at bounding box center [488, 273] width 23 height 23
type input "1"
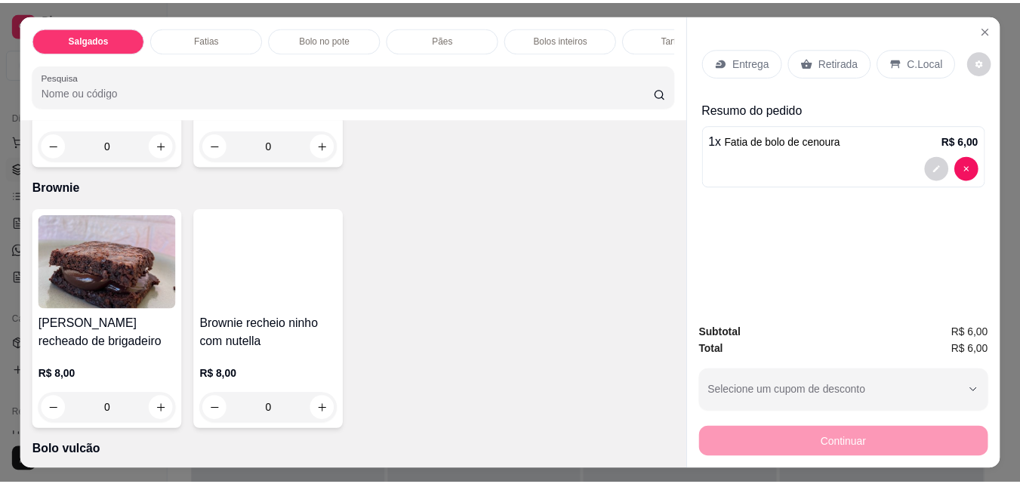
scroll to position [2944, 0]
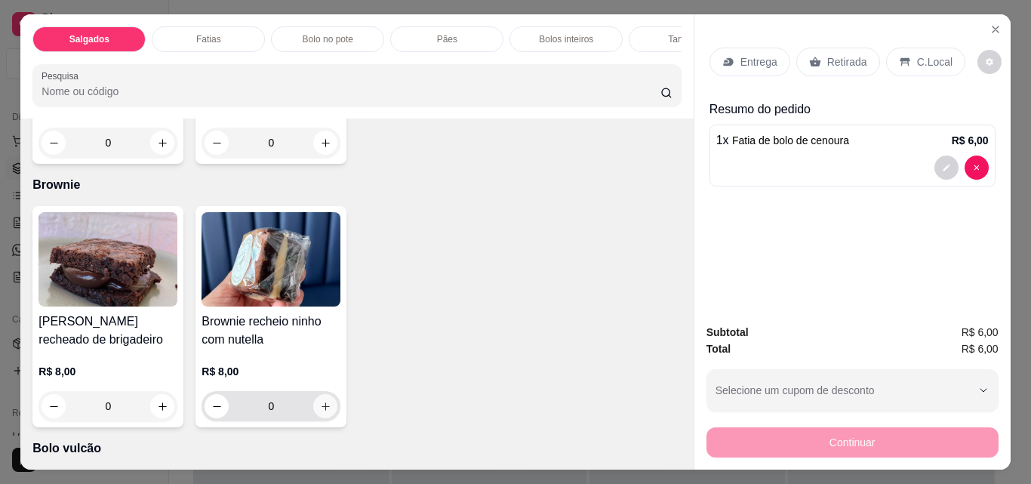
click at [313, 411] on button "increase-product-quantity" at bounding box center [325, 406] width 24 height 24
type input "1"
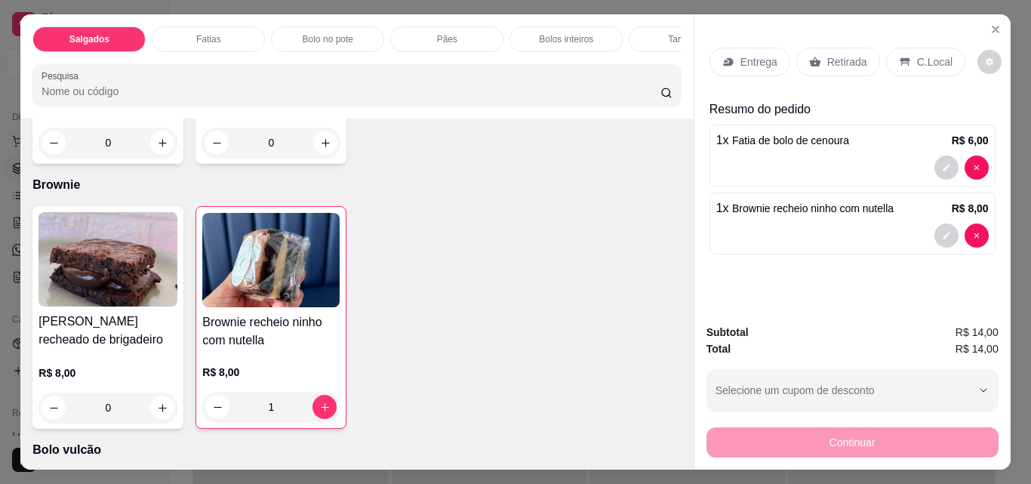
click at [846, 63] on p "Retirada" at bounding box center [847, 61] width 40 height 15
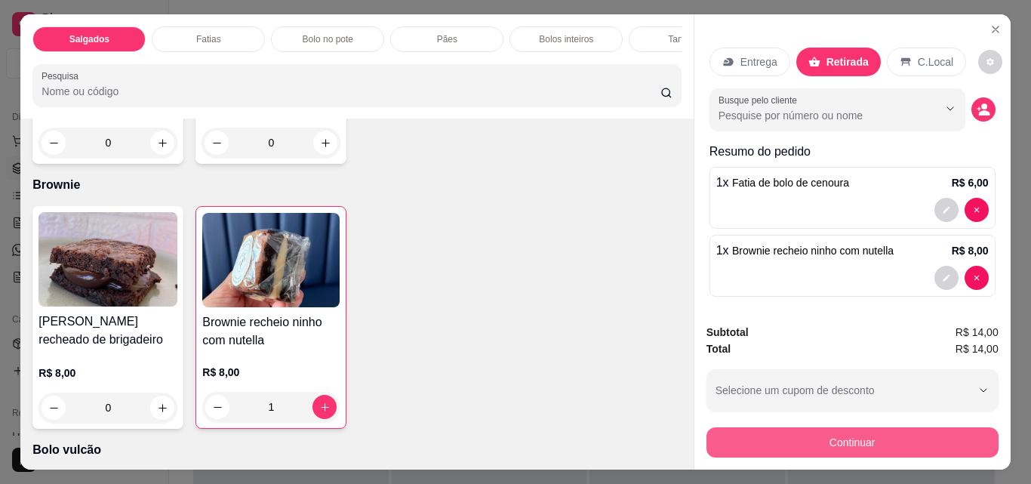
click at [930, 445] on button "Continuar" at bounding box center [853, 442] width 292 height 30
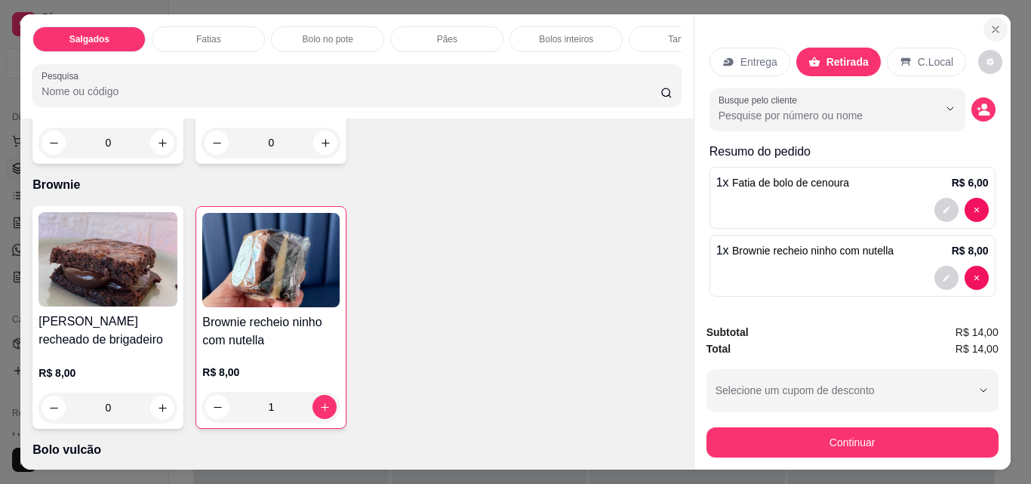
click at [991, 26] on icon "Close" at bounding box center [996, 29] width 12 height 12
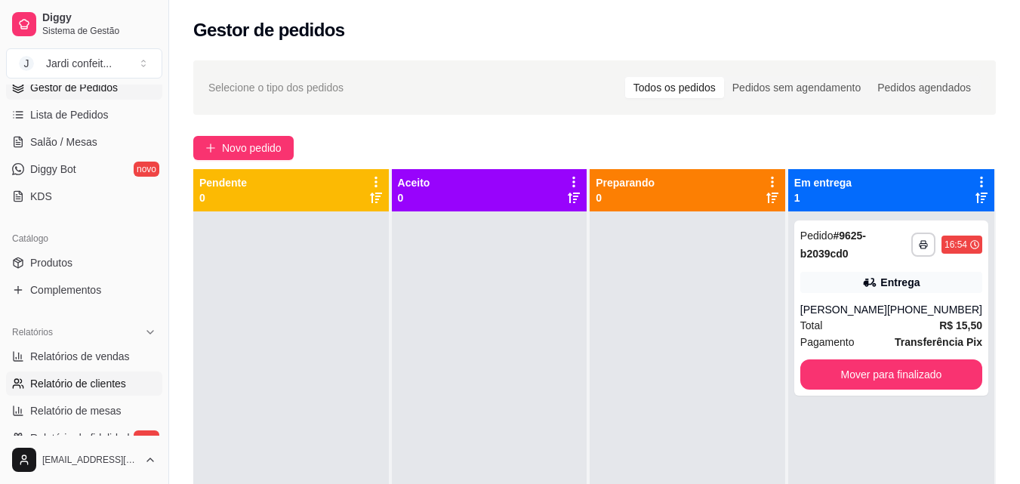
scroll to position [302, 0]
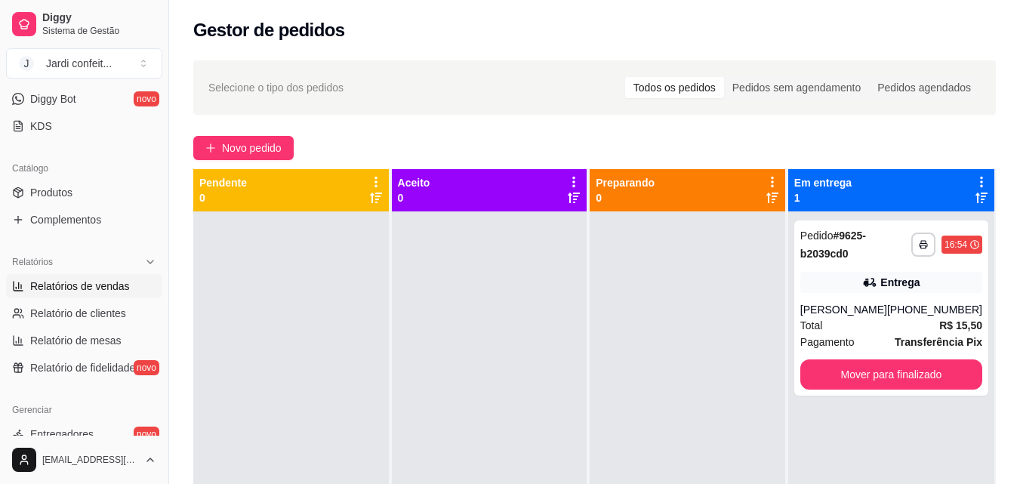
click at [125, 294] on link "Relatórios de vendas" at bounding box center [84, 286] width 156 height 24
select select "ALL"
select select "0"
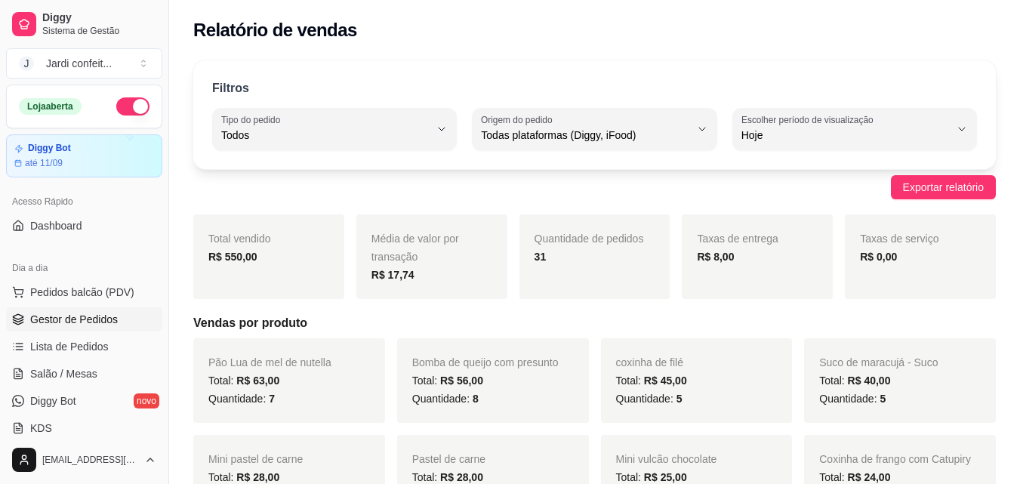
click at [121, 317] on link "Gestor de Pedidos" at bounding box center [84, 319] width 156 height 24
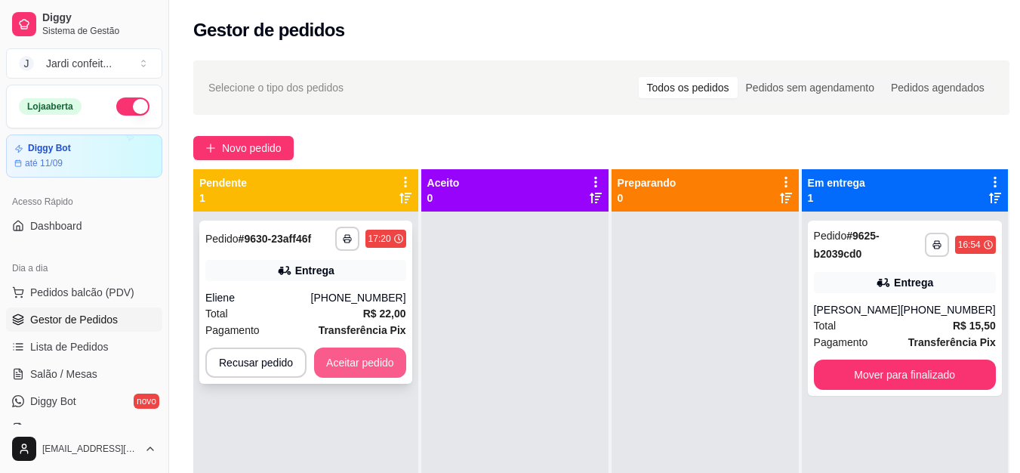
click at [372, 354] on button "Aceitar pedido" at bounding box center [360, 362] width 92 height 30
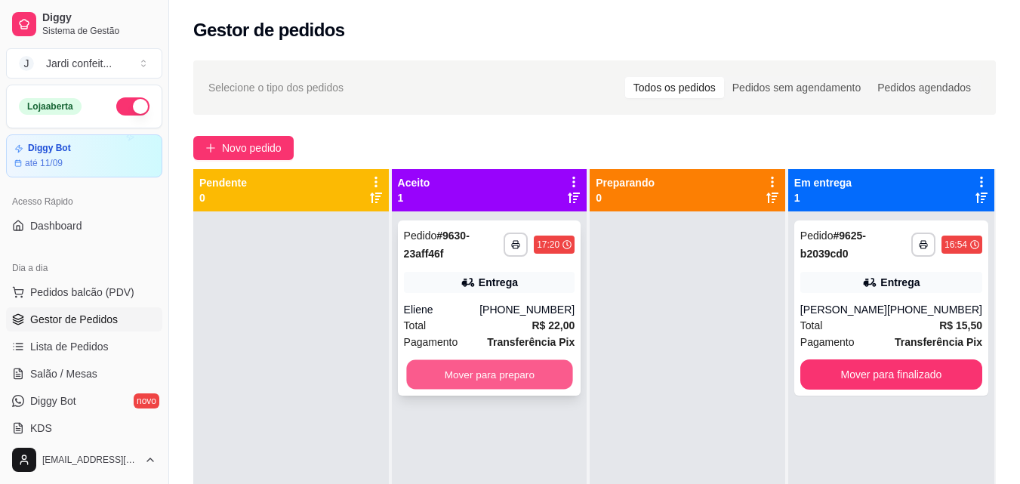
click at [477, 368] on button "Mover para preparo" at bounding box center [489, 374] width 166 height 29
click at [532, 383] on button "Mover para preparo" at bounding box center [489, 374] width 166 height 29
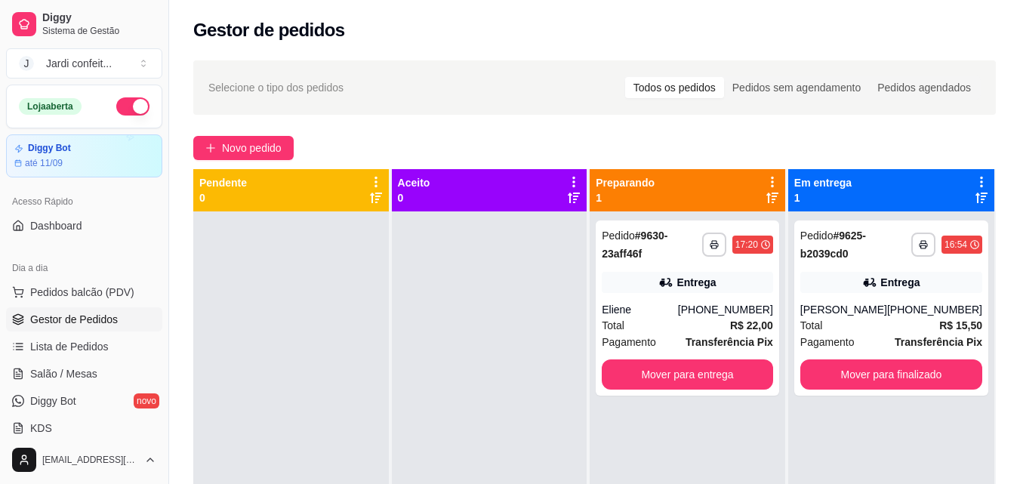
click at [270, 134] on div "**********" at bounding box center [594, 361] width 851 height 620
click at [275, 142] on span "Novo pedido" at bounding box center [252, 148] width 60 height 17
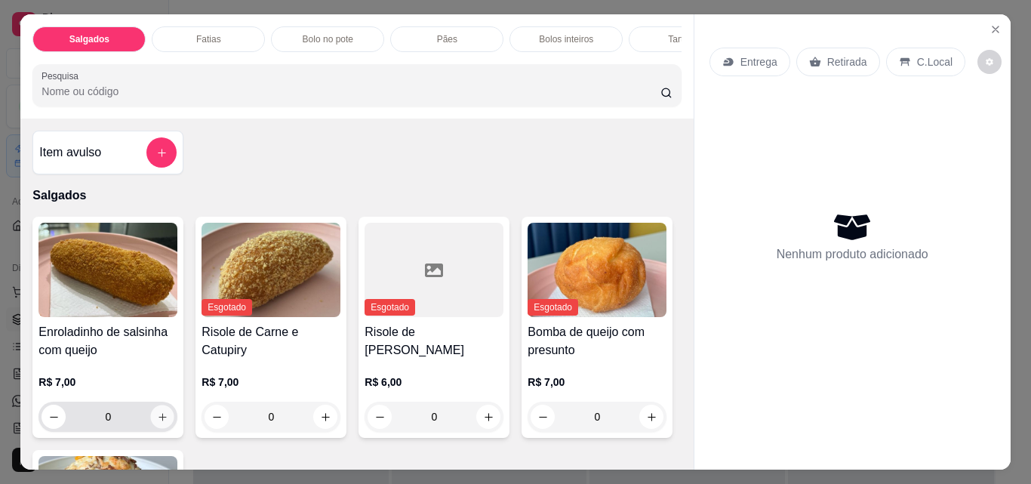
click at [162, 423] on icon "increase-product-quantity" at bounding box center [162, 416] width 11 height 11
type input "1"
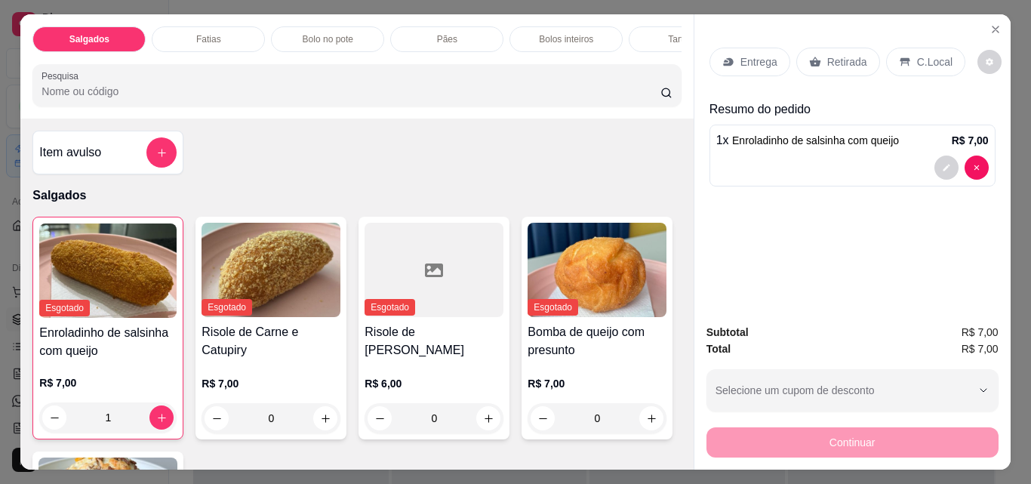
click at [827, 54] on p "Retirada" at bounding box center [847, 61] width 40 height 15
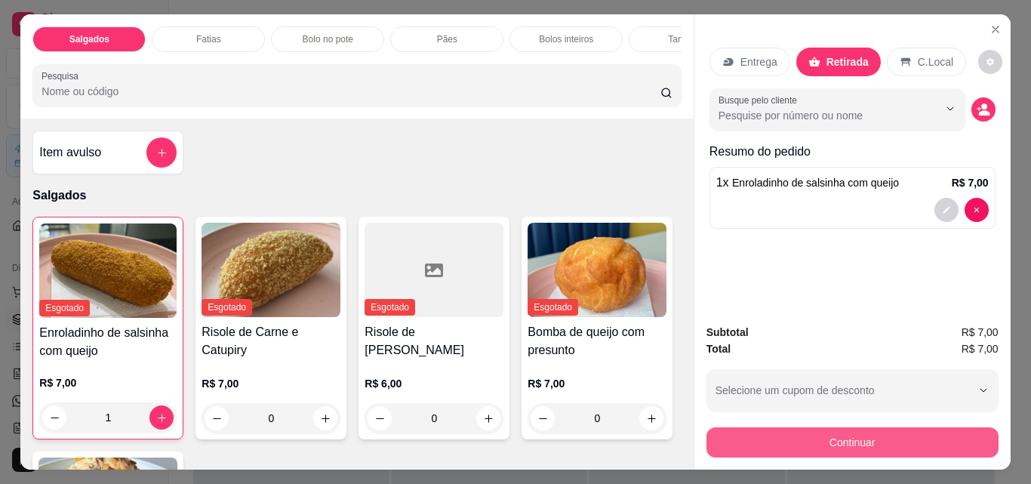
click at [877, 446] on button "Continuar" at bounding box center [853, 442] width 292 height 30
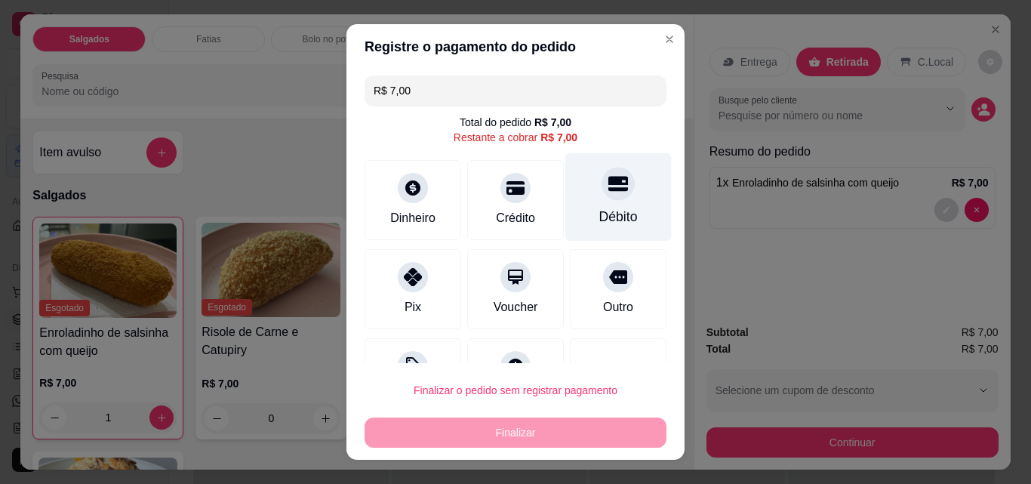
click at [609, 179] on icon at bounding box center [619, 184] width 20 height 15
type input "R$ 0,00"
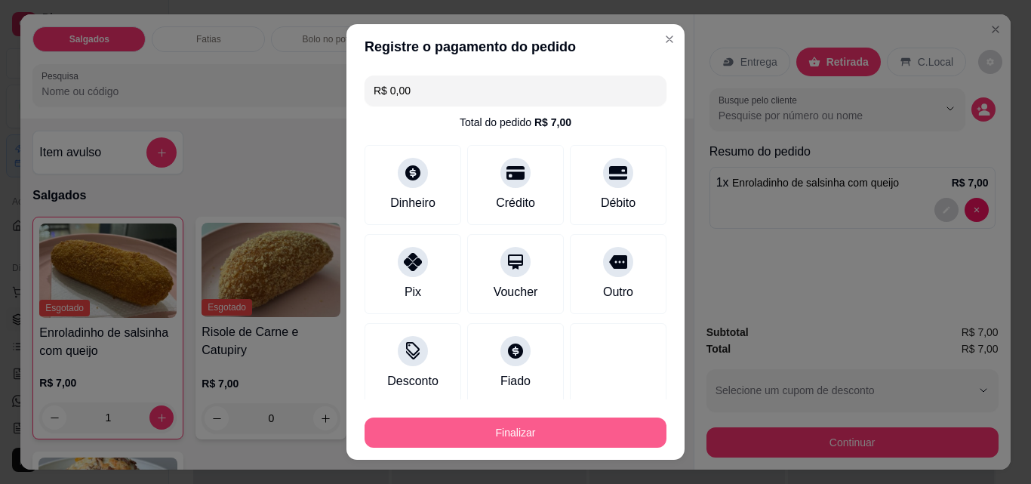
click at [625, 437] on button "Finalizar" at bounding box center [516, 433] width 302 height 30
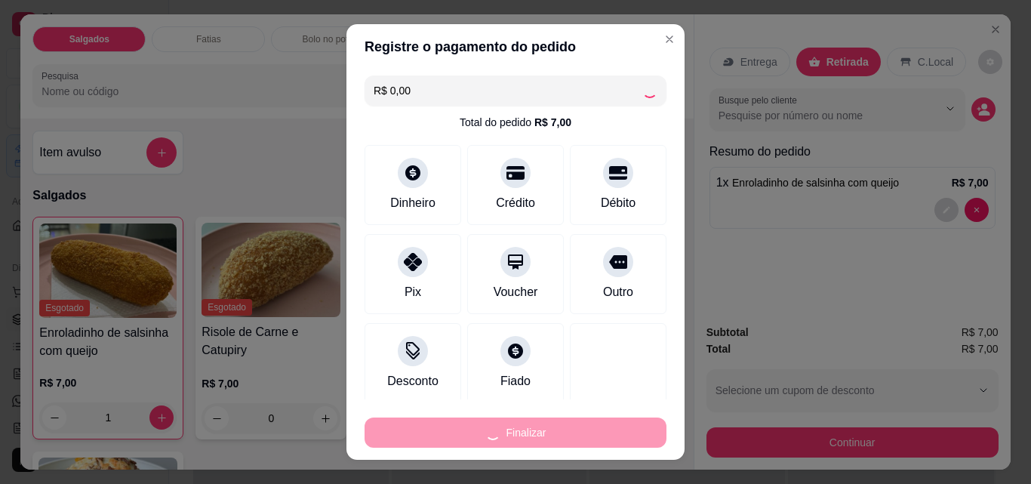
type input "0"
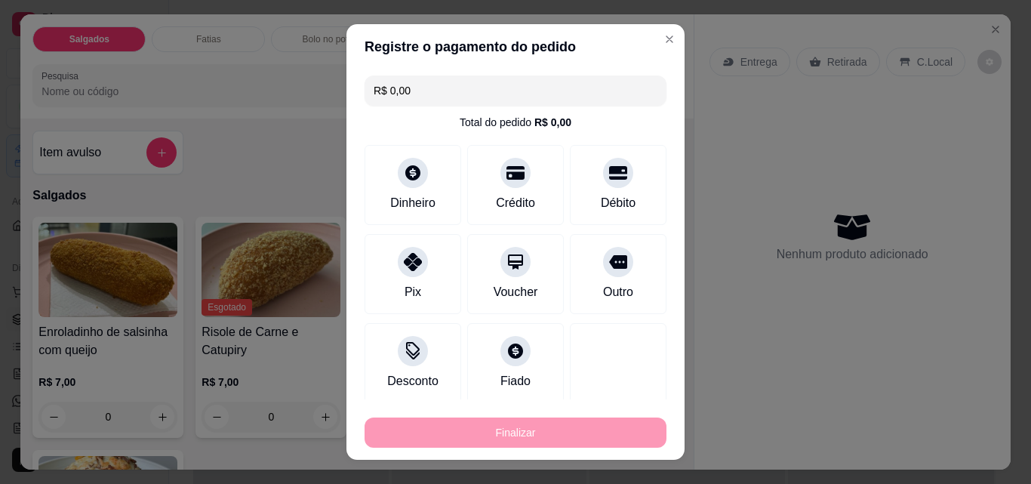
type input "-R$ 7,00"
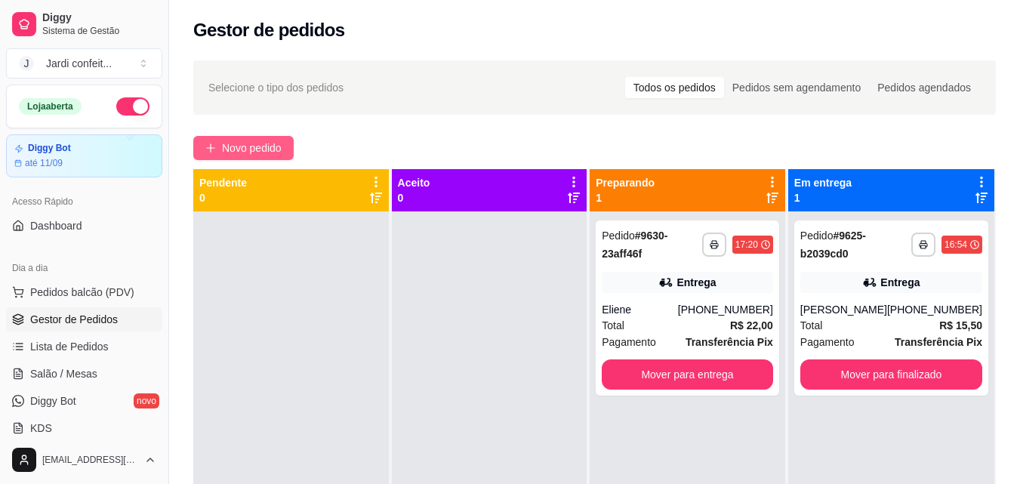
click at [279, 138] on button "Novo pedido" at bounding box center [243, 148] width 100 height 24
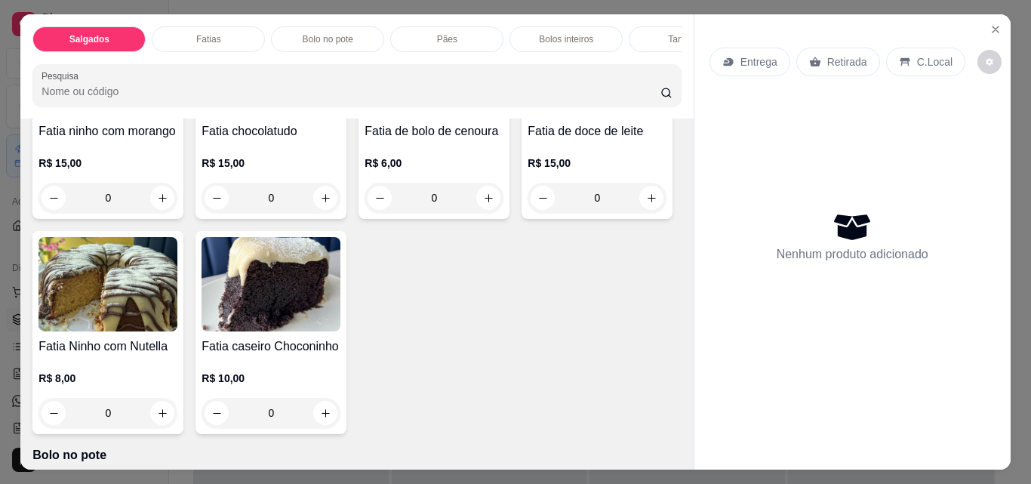
scroll to position [528, 0]
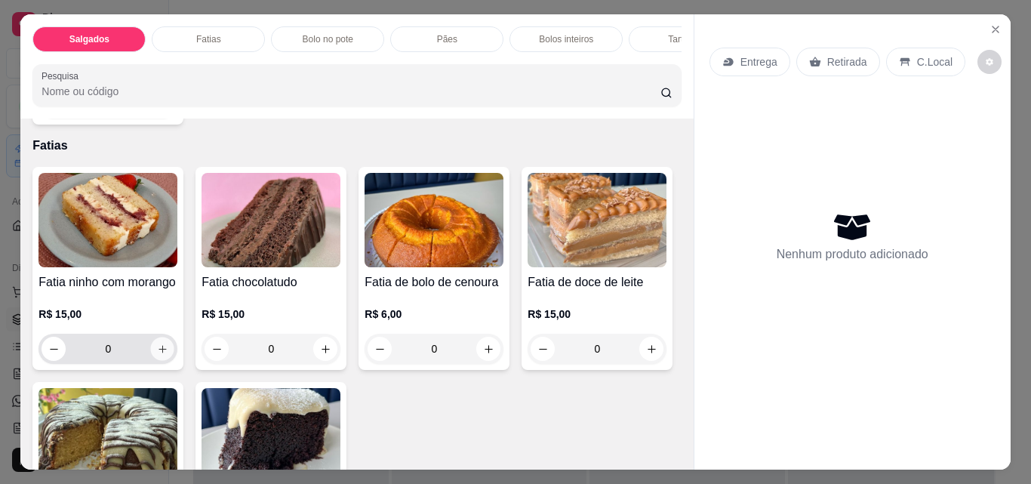
click at [158, 355] on icon "increase-product-quantity" at bounding box center [162, 349] width 11 height 11
type input "1"
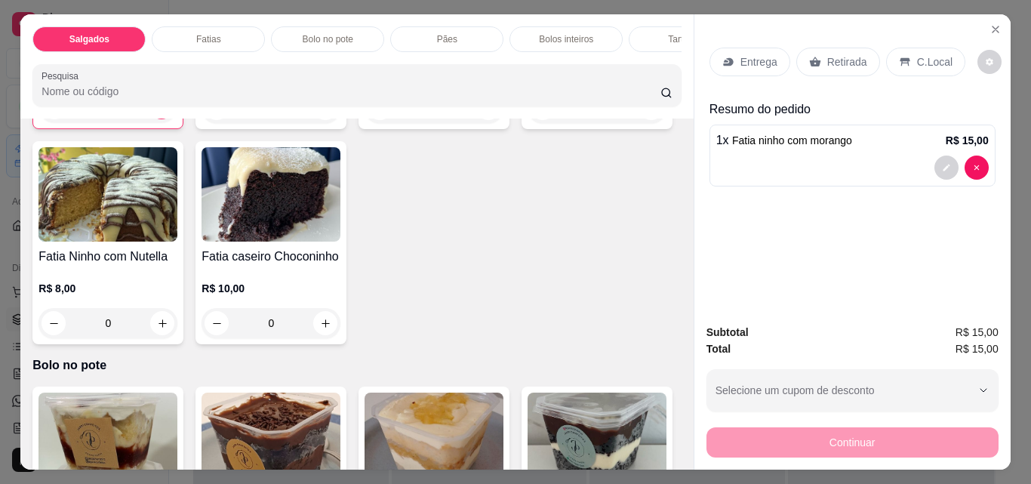
scroll to position [830, 0]
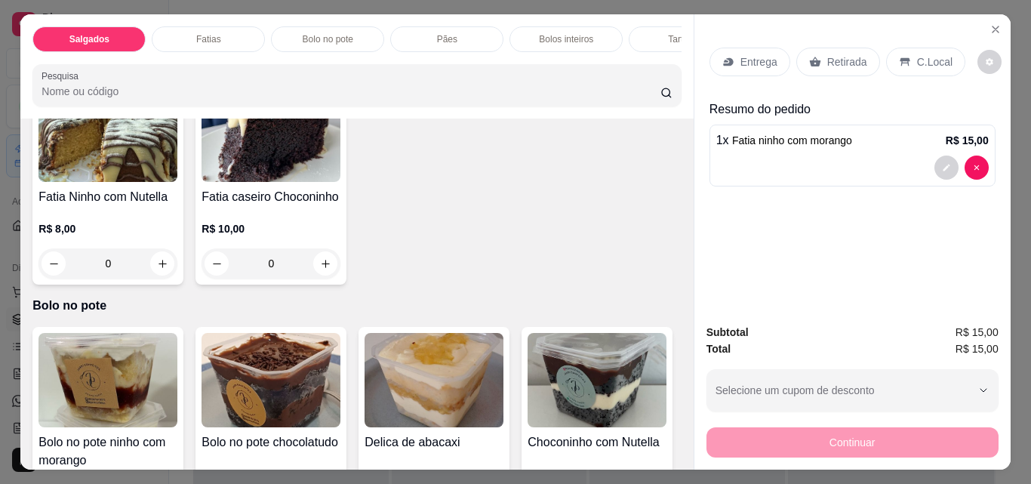
click at [646, 54] on icon "increase-product-quantity" at bounding box center [651, 48] width 11 height 11
type input "1"
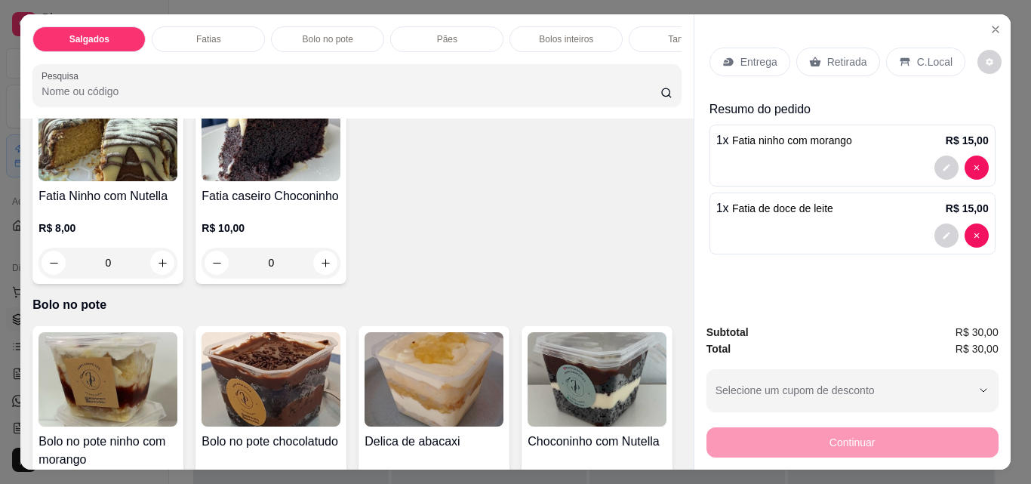
click at [835, 55] on p "Retirada" at bounding box center [847, 61] width 40 height 15
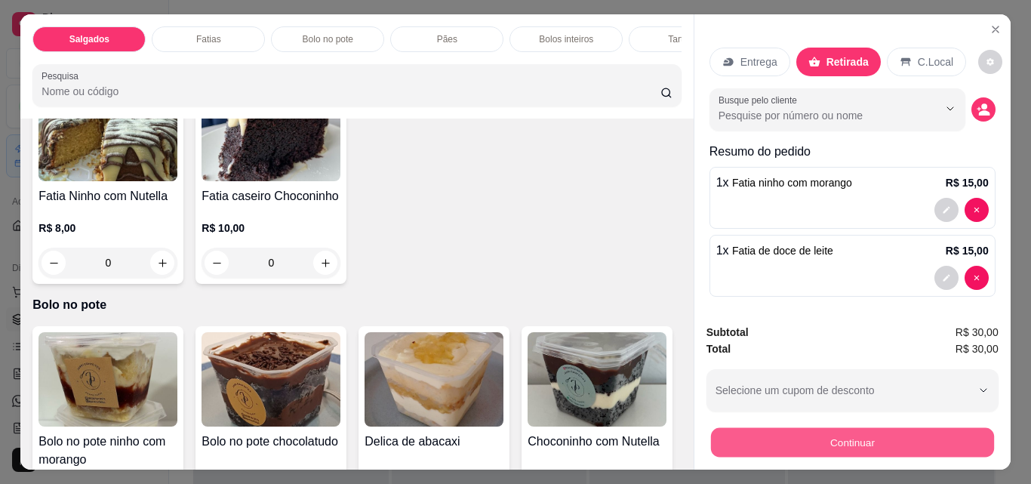
click at [886, 443] on button "Continuar" at bounding box center [851, 441] width 283 height 29
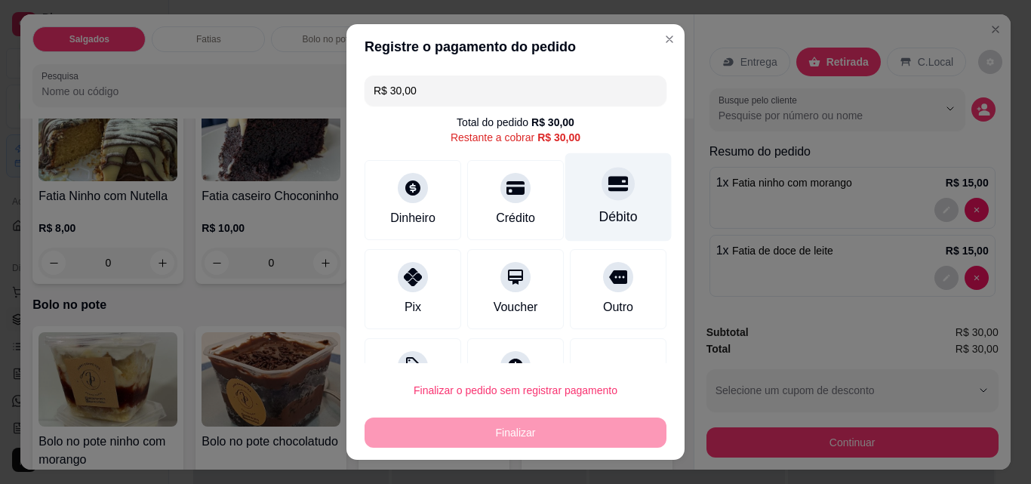
click at [609, 180] on icon at bounding box center [619, 184] width 20 height 15
type input "R$ 0,00"
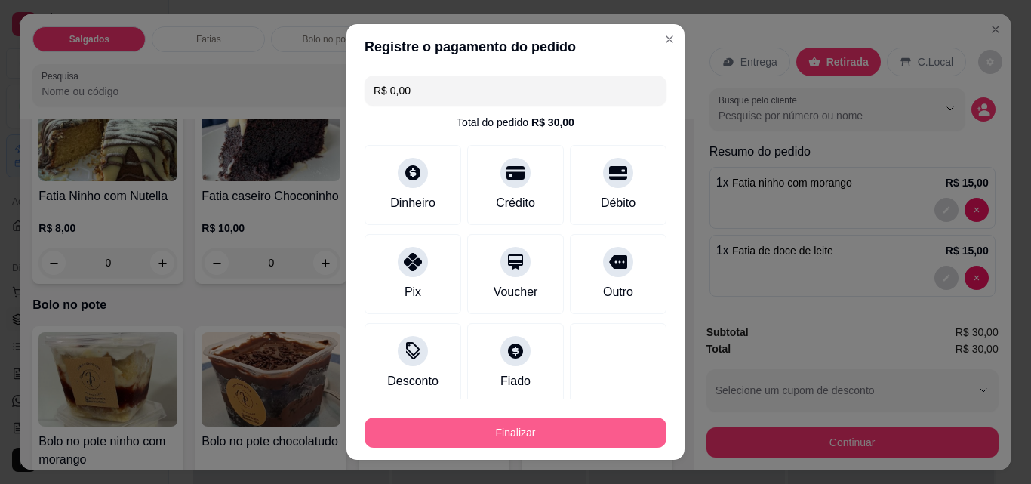
click at [571, 434] on button "Finalizar" at bounding box center [516, 433] width 302 height 30
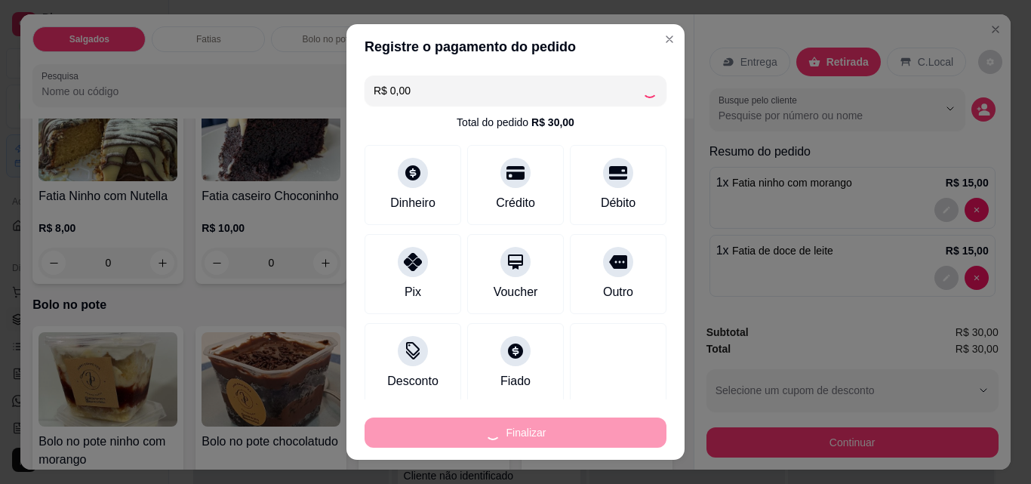
type input "0"
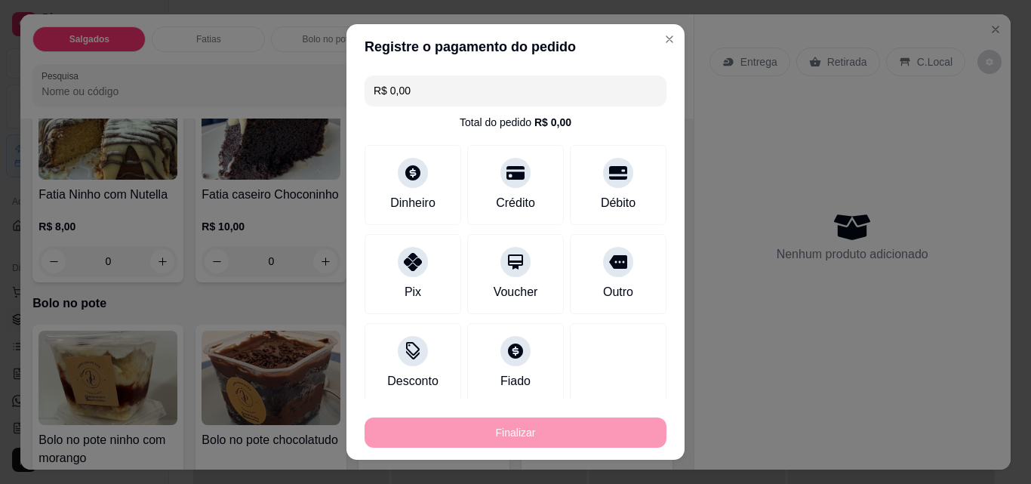
type input "-R$ 30,00"
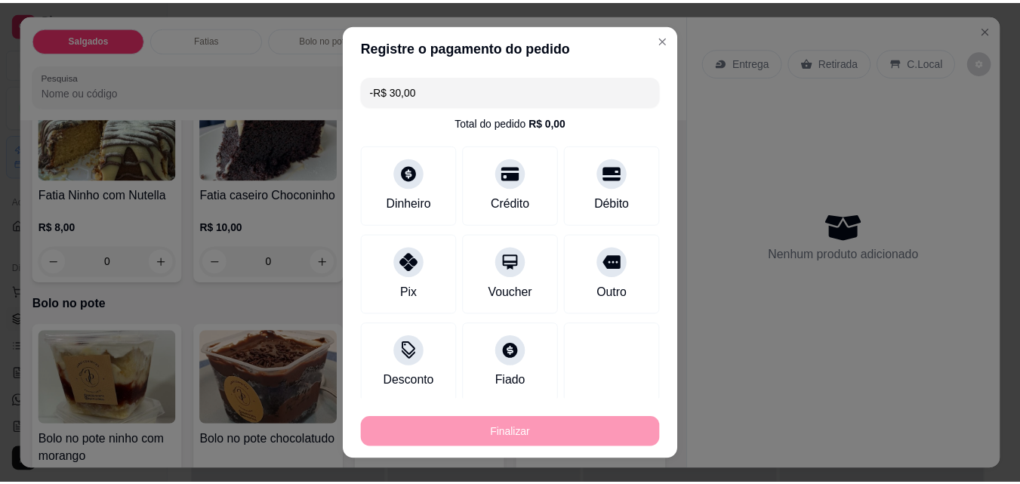
scroll to position [829, 0]
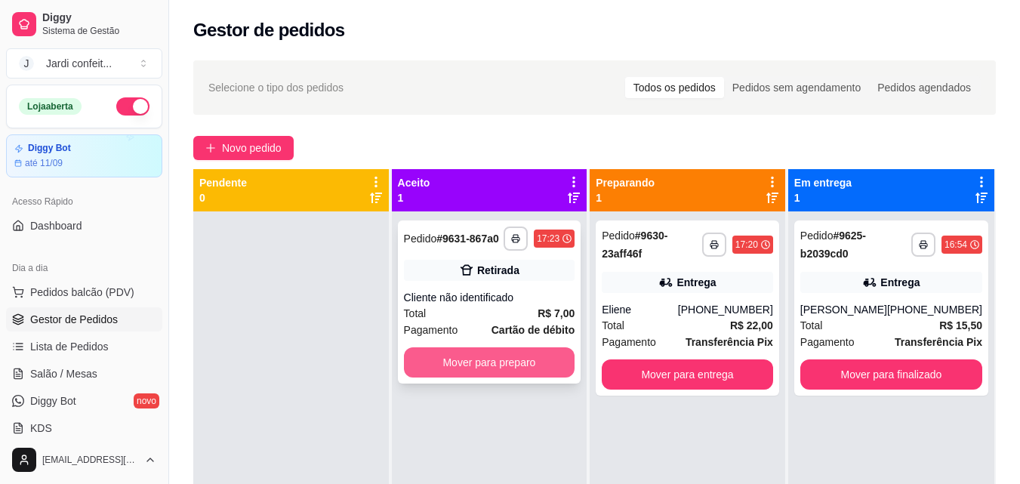
click at [554, 363] on button "Mover para preparo" at bounding box center [489, 362] width 171 height 30
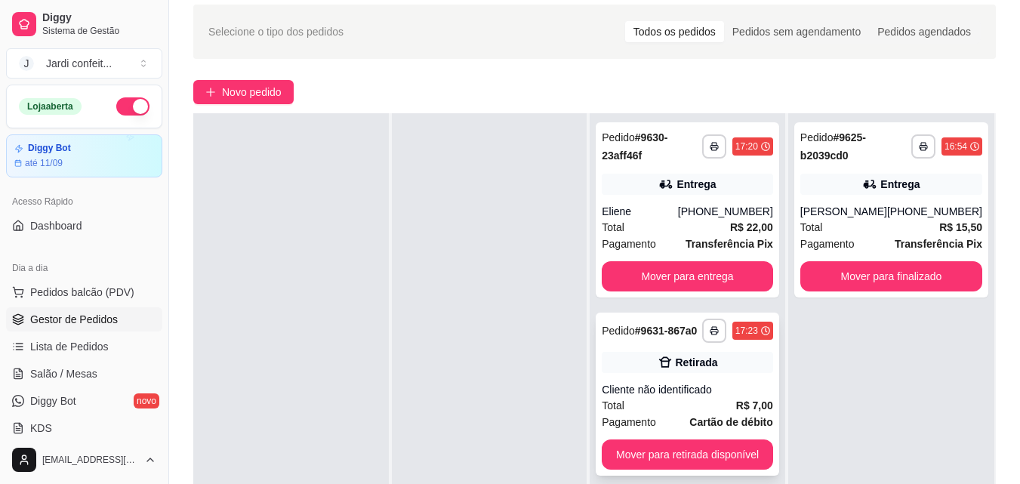
scroll to position [151, 0]
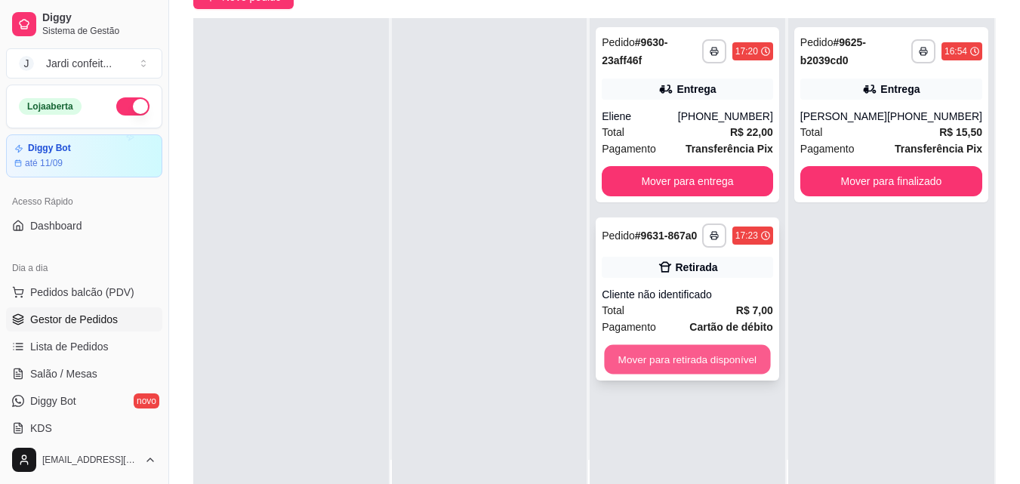
click at [701, 352] on button "Mover para retirada disponível" at bounding box center [688, 359] width 166 height 29
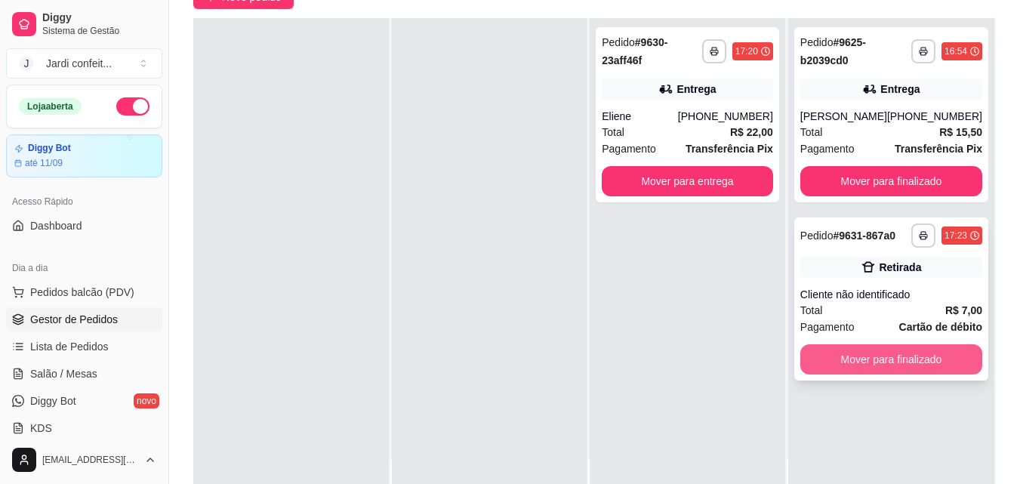
click at [934, 368] on button "Mover para finalizado" at bounding box center [891, 359] width 182 height 30
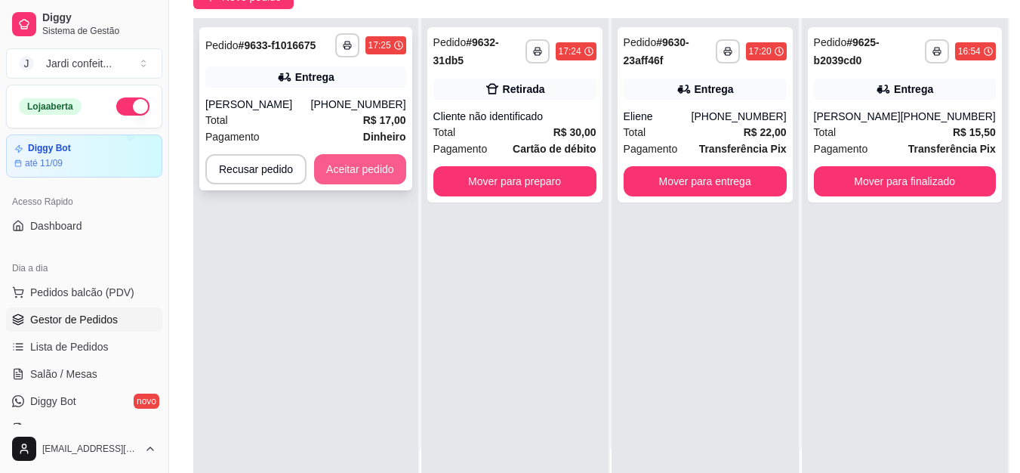
click at [351, 169] on button "Aceitar pedido" at bounding box center [360, 169] width 92 height 30
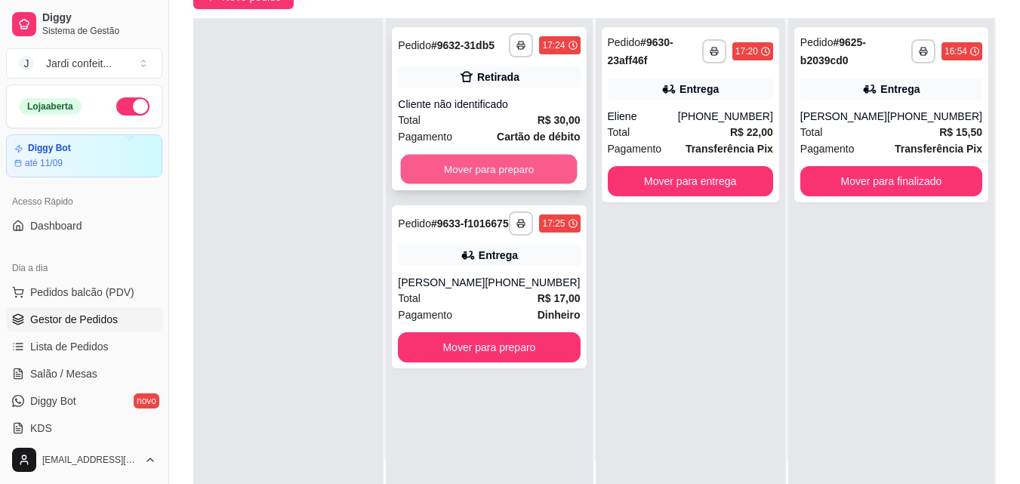
click at [487, 182] on button "Mover para preparo" at bounding box center [489, 169] width 177 height 29
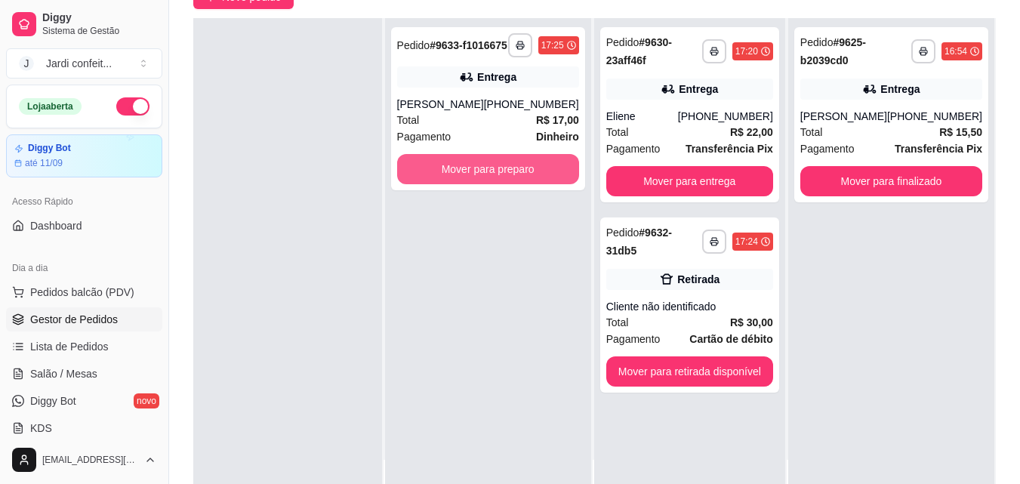
click at [487, 182] on button "Mover para preparo" at bounding box center [488, 169] width 182 height 30
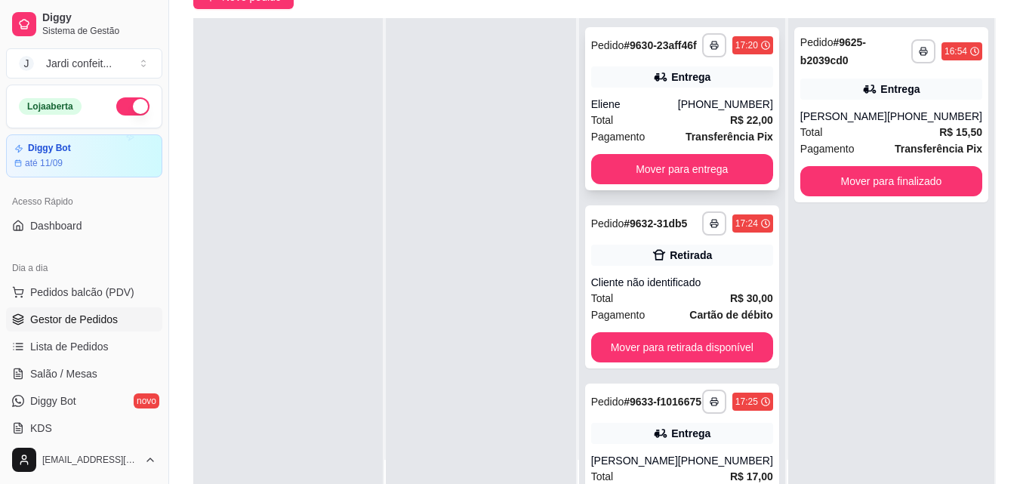
click at [683, 162] on div "**********" at bounding box center [682, 108] width 194 height 163
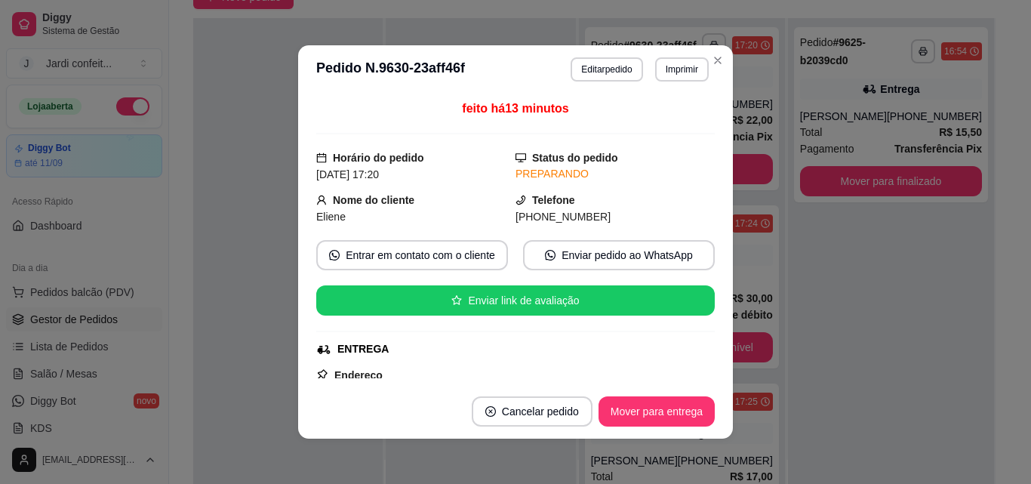
click at [686, 181] on div "PREPARANDO" at bounding box center [615, 174] width 199 height 16
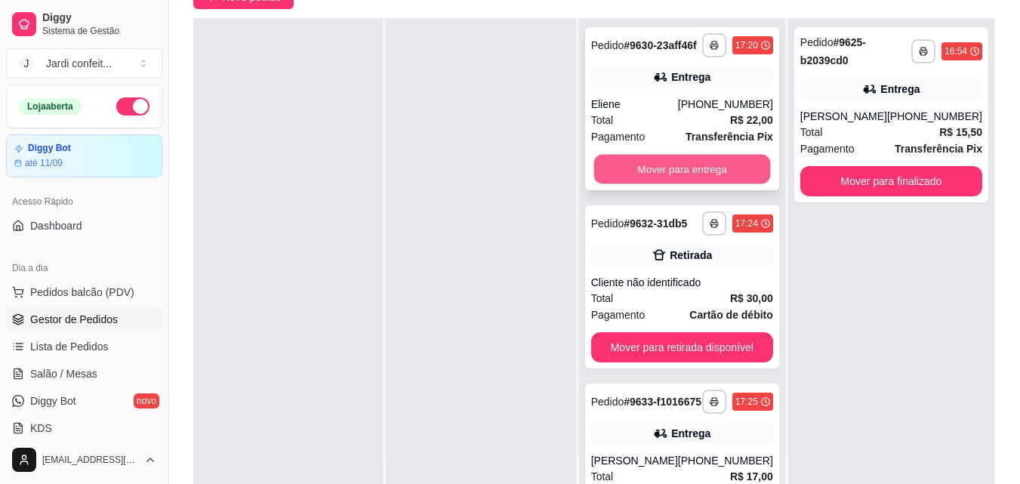
click at [732, 184] on button "Mover para entrega" at bounding box center [681, 169] width 177 height 29
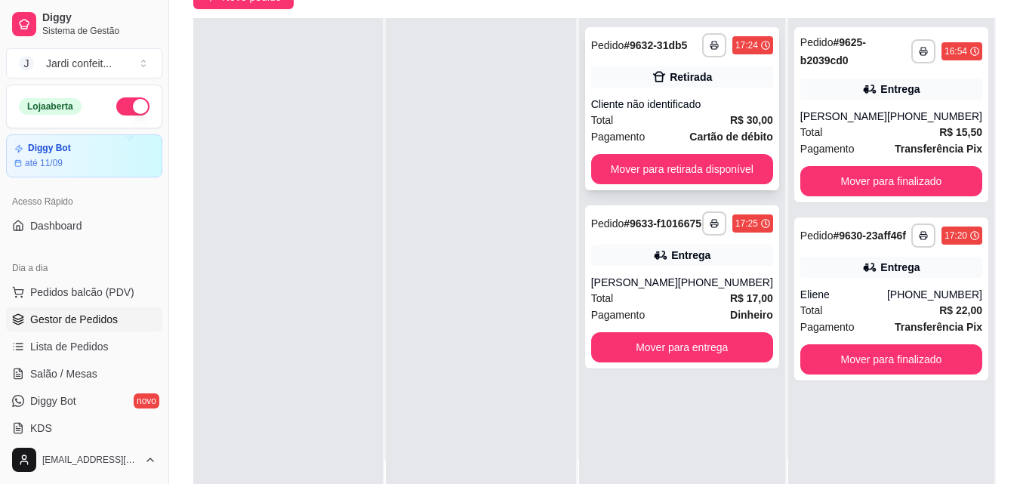
click at [732, 186] on div "**********" at bounding box center [682, 108] width 194 height 163
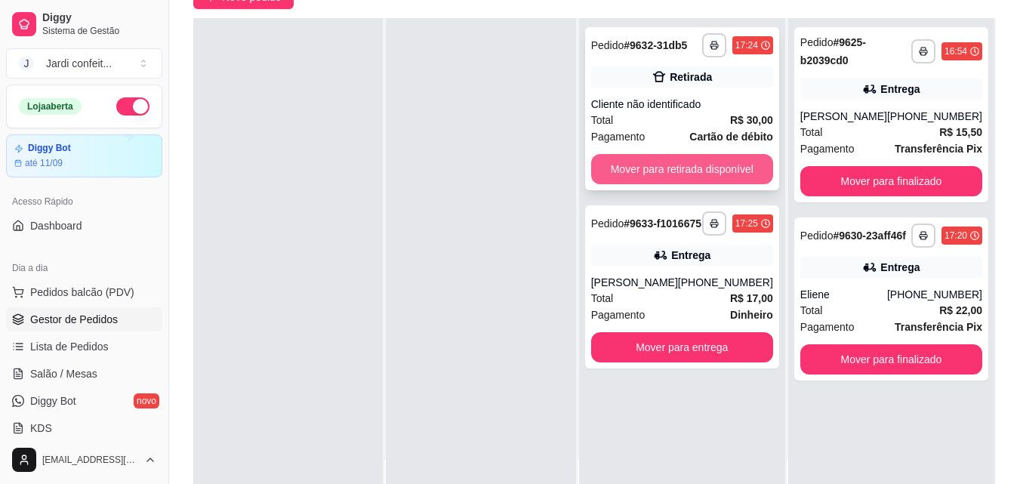
click at [730, 173] on button "Mover para retirada disponível" at bounding box center [682, 169] width 182 height 30
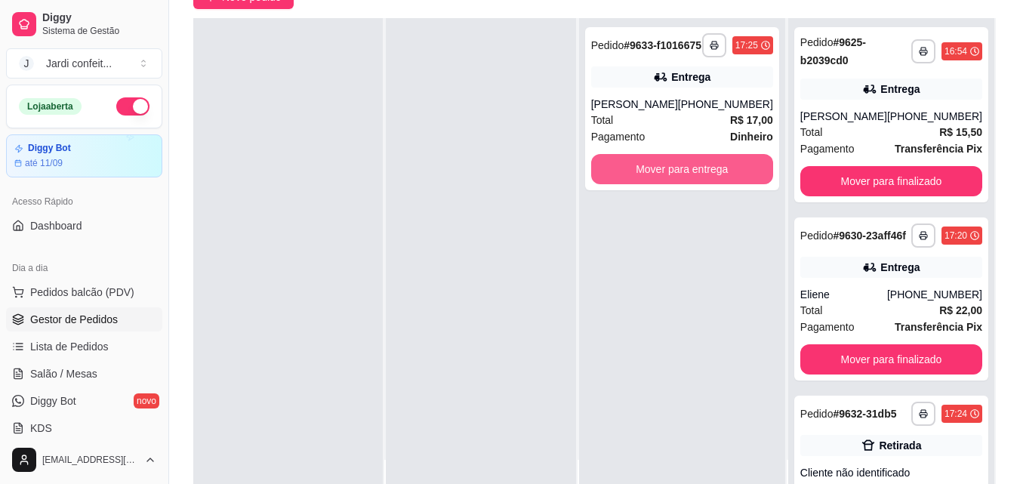
click at [730, 173] on button "Mover para entrega" at bounding box center [682, 169] width 182 height 30
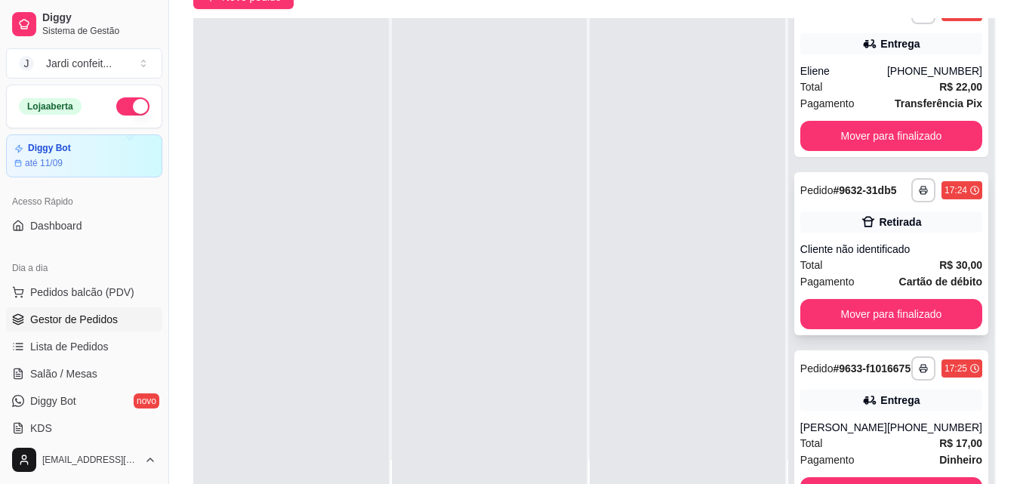
scroll to position [292, 0]
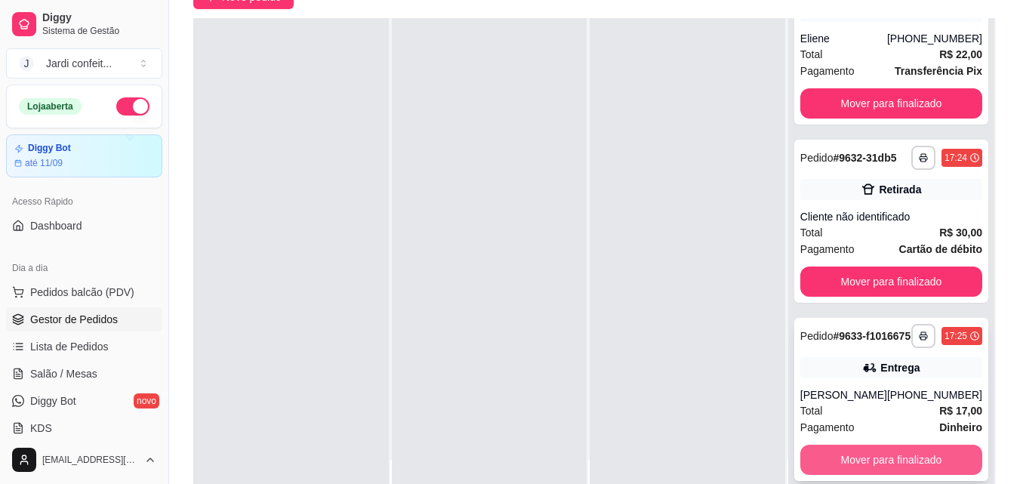
click at [917, 452] on button "Mover para finalizado" at bounding box center [891, 460] width 182 height 30
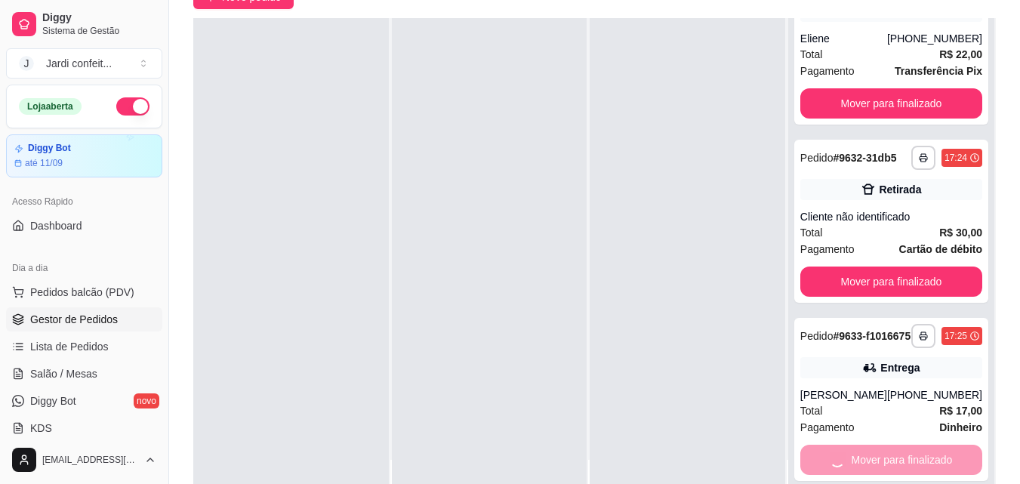
scroll to position [102, 0]
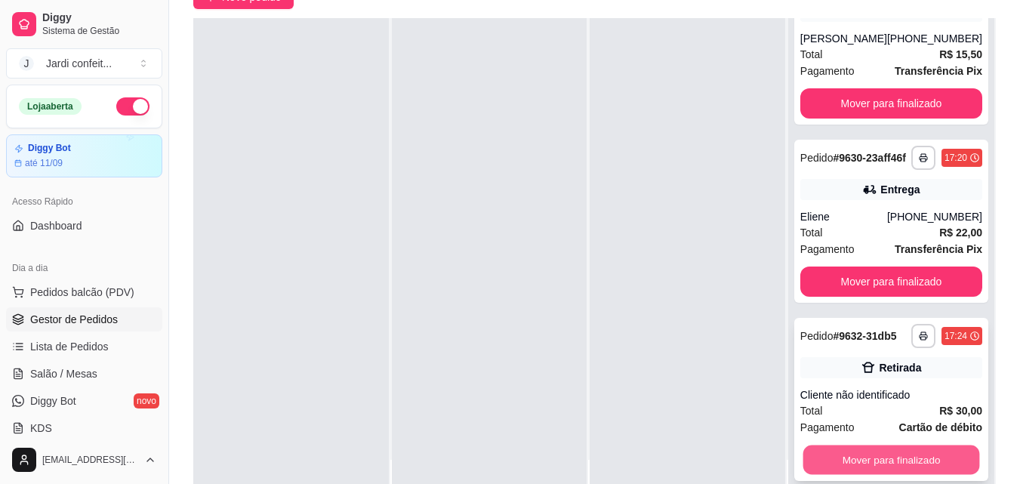
click at [934, 453] on button "Mover para finalizado" at bounding box center [891, 459] width 177 height 29
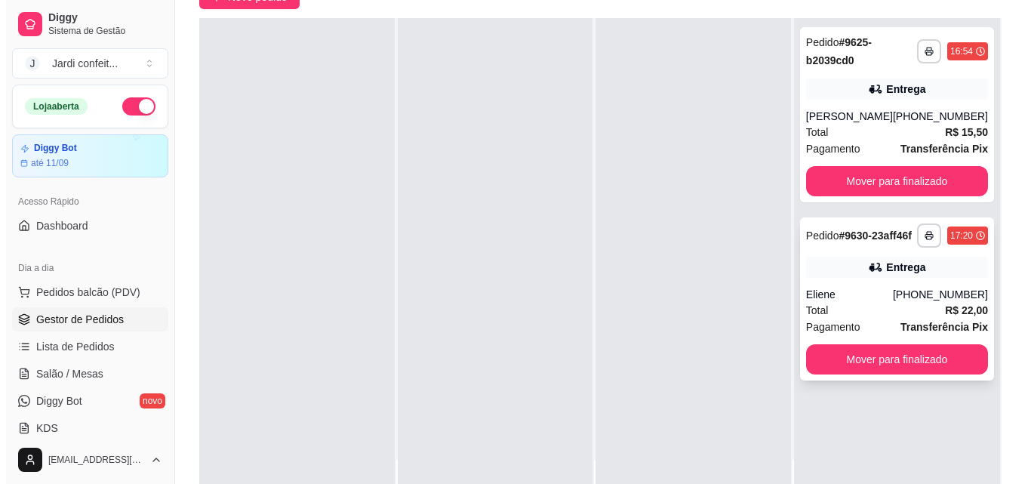
scroll to position [0, 0]
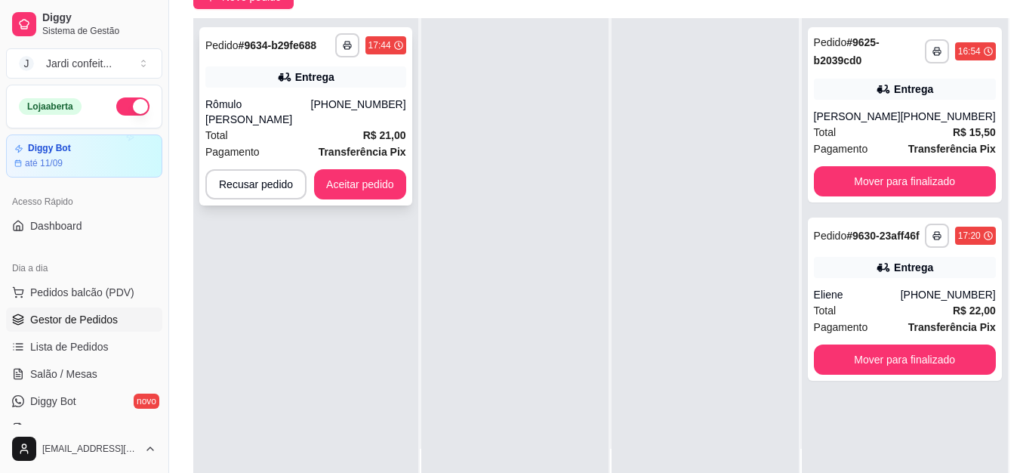
click at [221, 58] on div "**********" at bounding box center [305, 116] width 213 height 178
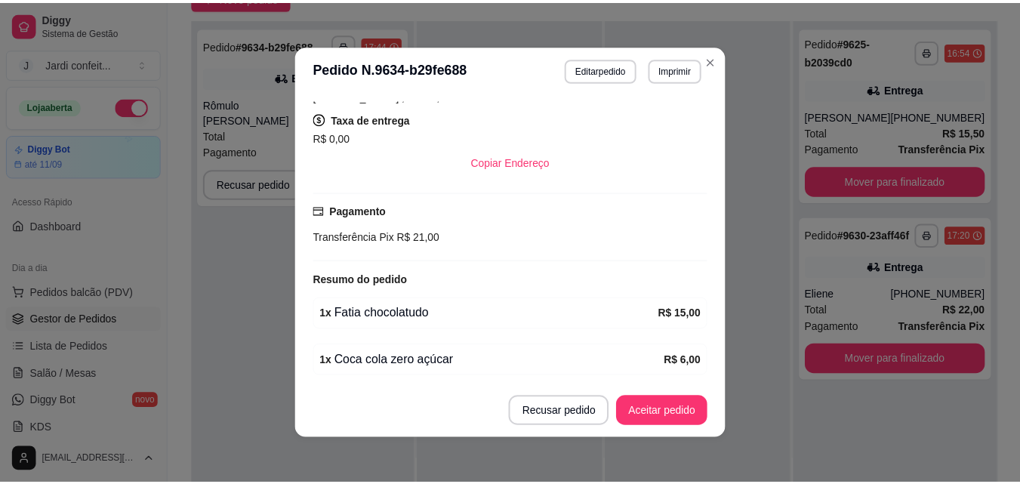
scroll to position [355, 0]
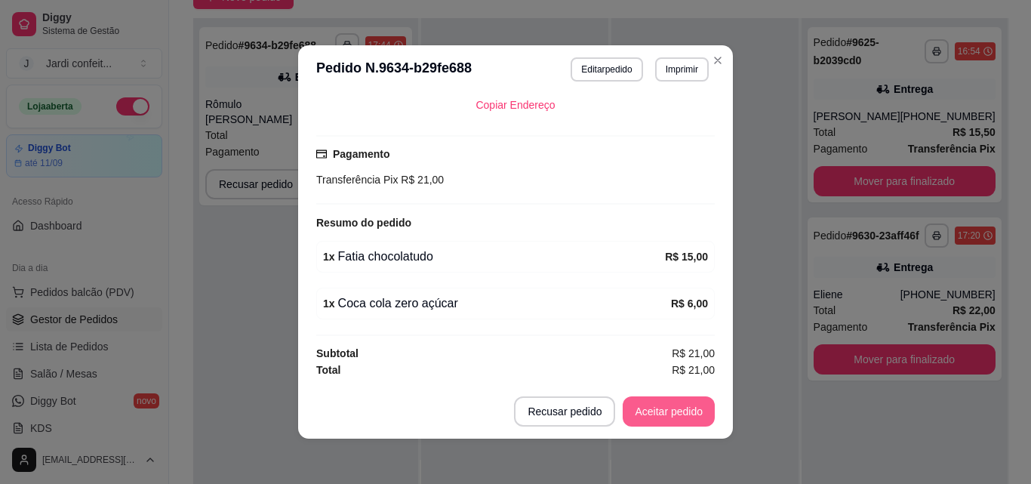
click at [680, 398] on button "Aceitar pedido" at bounding box center [669, 411] width 92 height 30
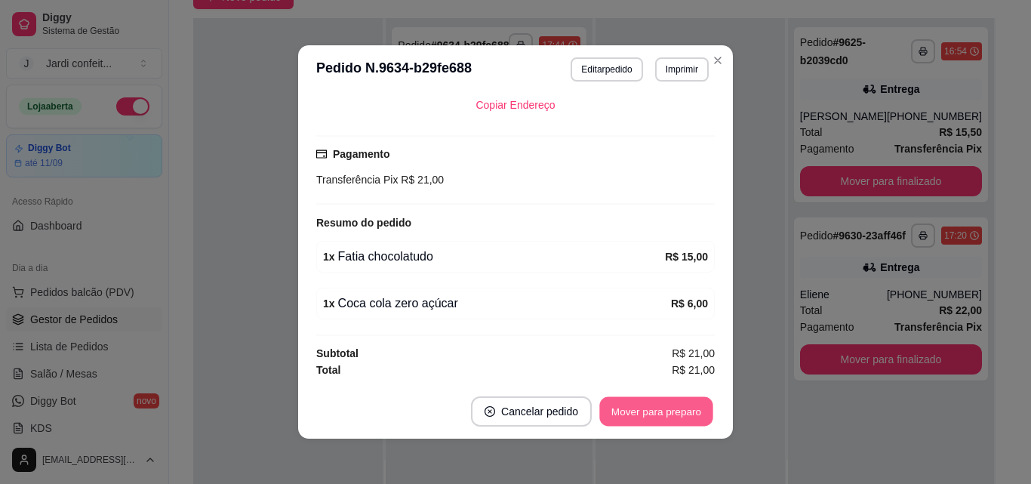
click at [680, 398] on button "Mover para preparo" at bounding box center [655, 411] width 113 height 29
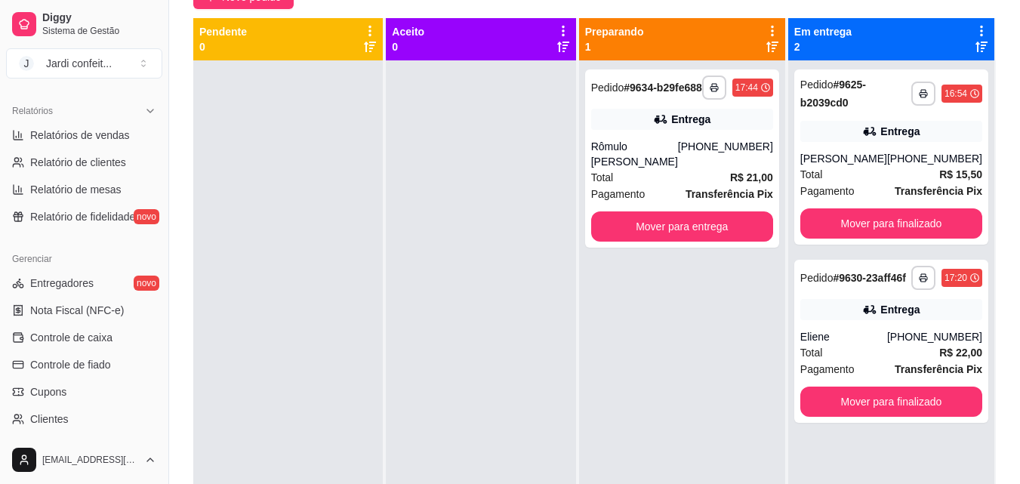
scroll to position [602, 0]
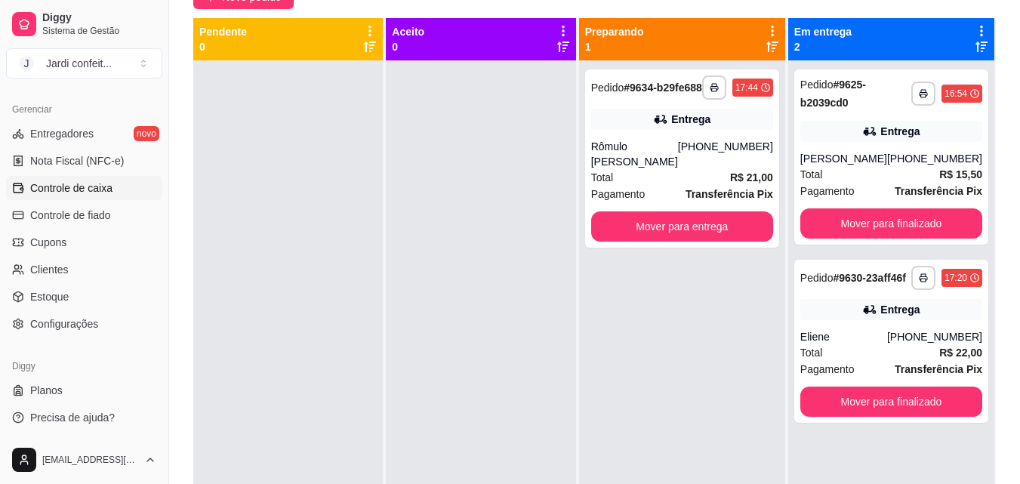
click at [116, 196] on link "Controle de caixa" at bounding box center [84, 188] width 156 height 24
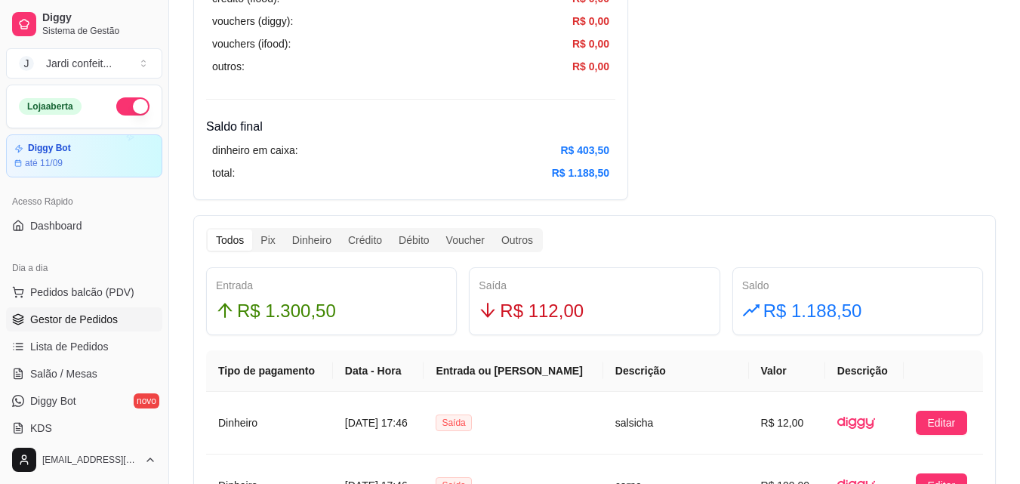
click at [112, 316] on span "Gestor de Pedidos" at bounding box center [74, 319] width 88 height 15
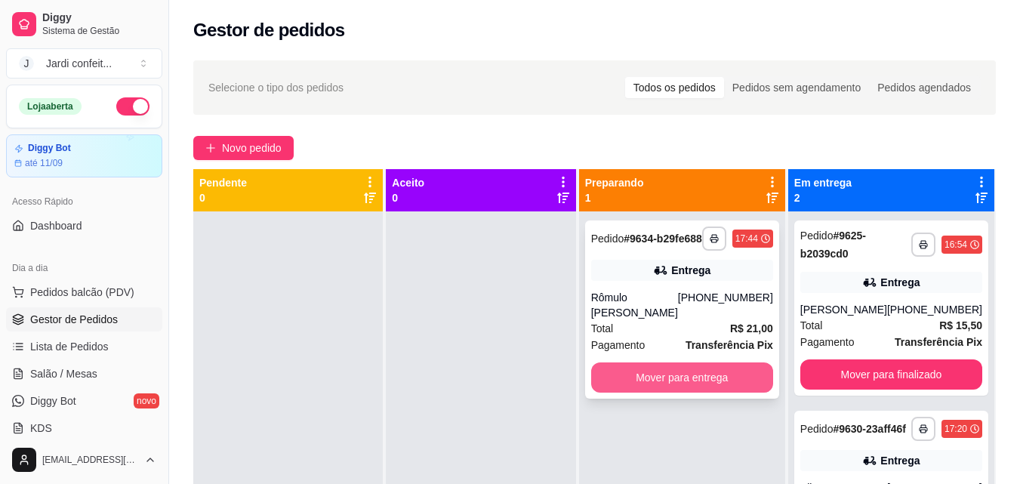
click at [686, 379] on button "Mover para entrega" at bounding box center [682, 377] width 182 height 30
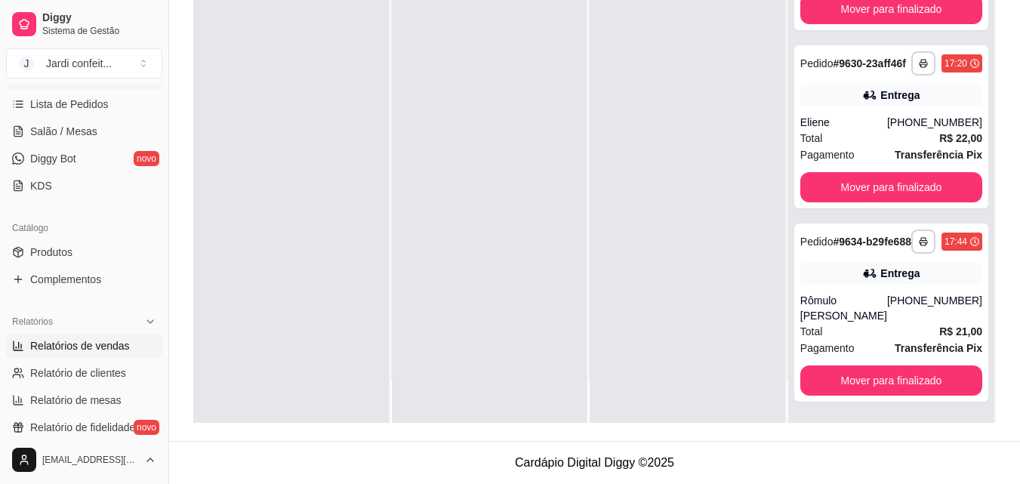
scroll to position [302, 0]
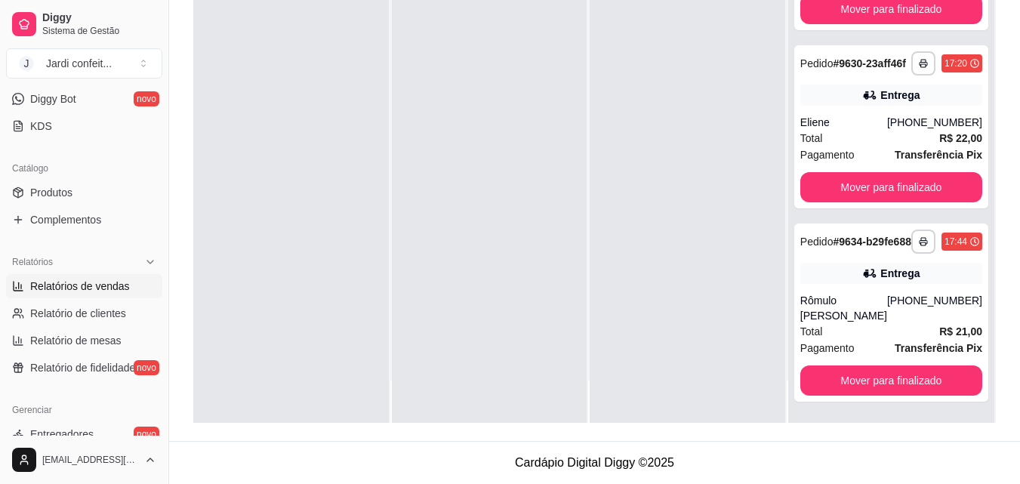
click at [109, 287] on span "Relatórios de vendas" at bounding box center [80, 286] width 100 height 15
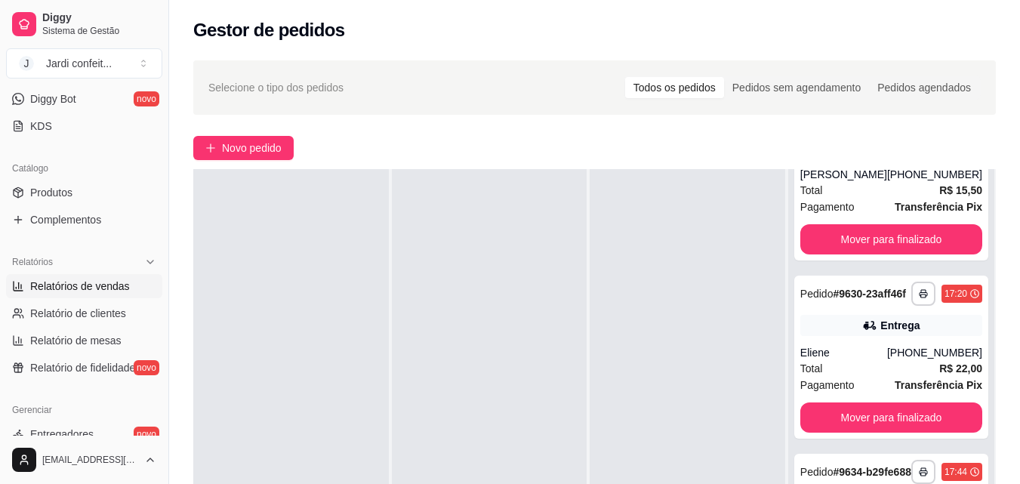
select select "ALL"
select select "0"
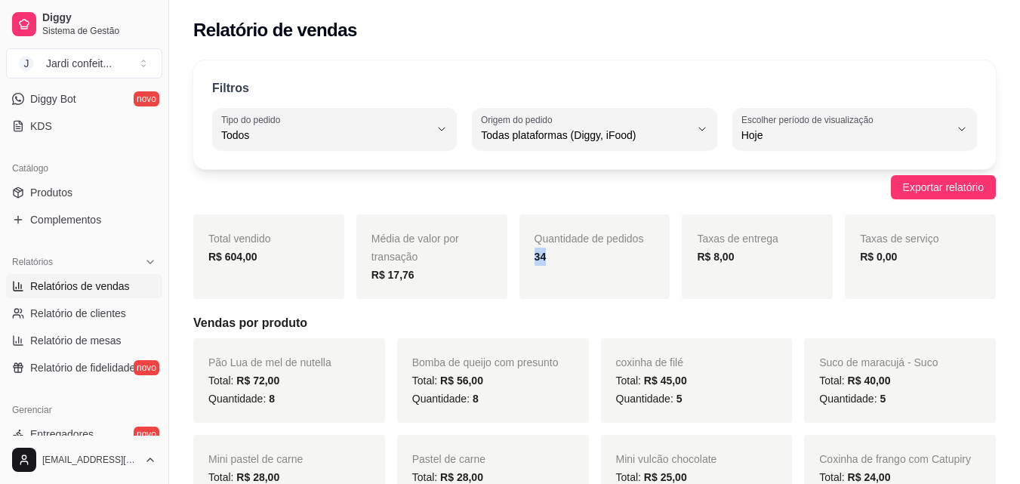
drag, startPoint x: 548, startPoint y: 255, endPoint x: 527, endPoint y: 257, distance: 21.2
click at [527, 257] on div "Quantidade de pedidos 34" at bounding box center [594, 256] width 151 height 85
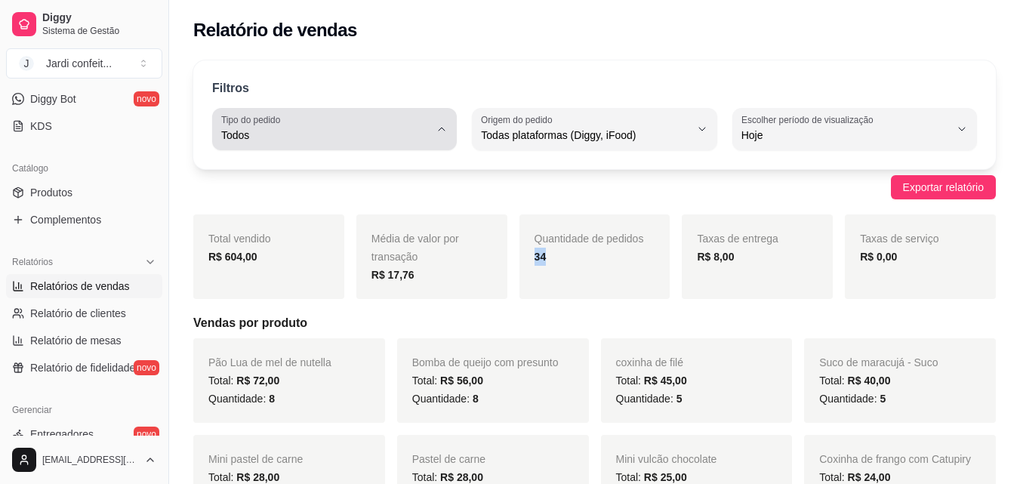
click at [436, 141] on button "Tipo do pedido Todos" at bounding box center [334, 129] width 245 height 42
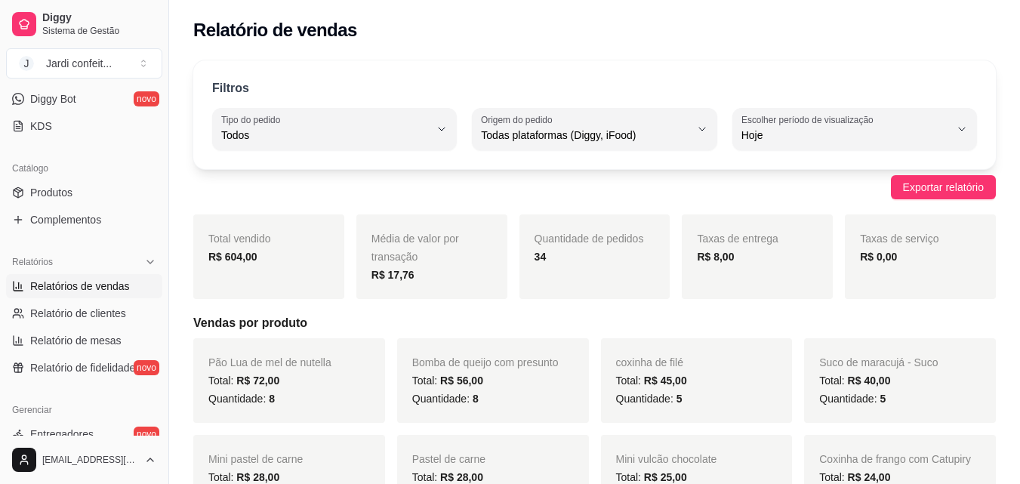
click at [687, 41] on div "Relatório de vendas" at bounding box center [594, 30] width 803 height 24
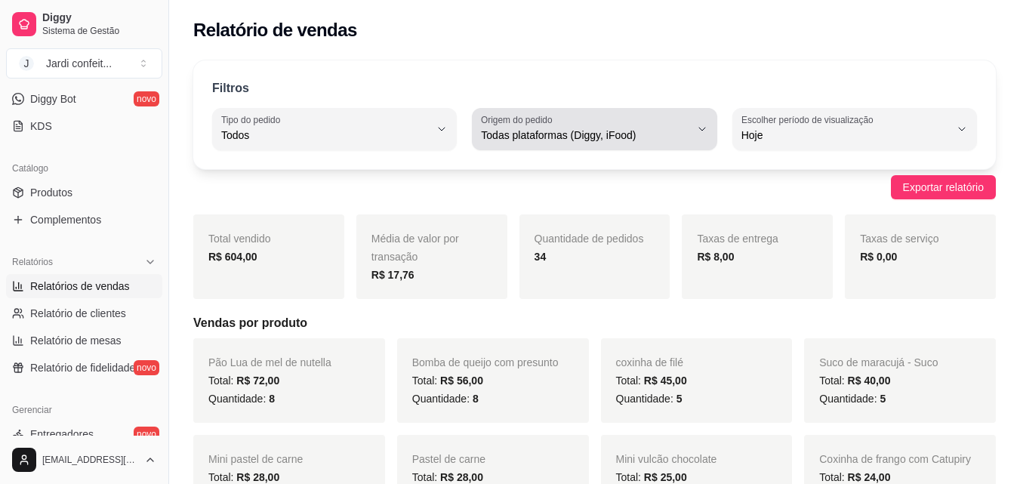
click at [660, 137] on span "Todas plataformas (Diggy, iFood)" at bounding box center [585, 135] width 208 height 15
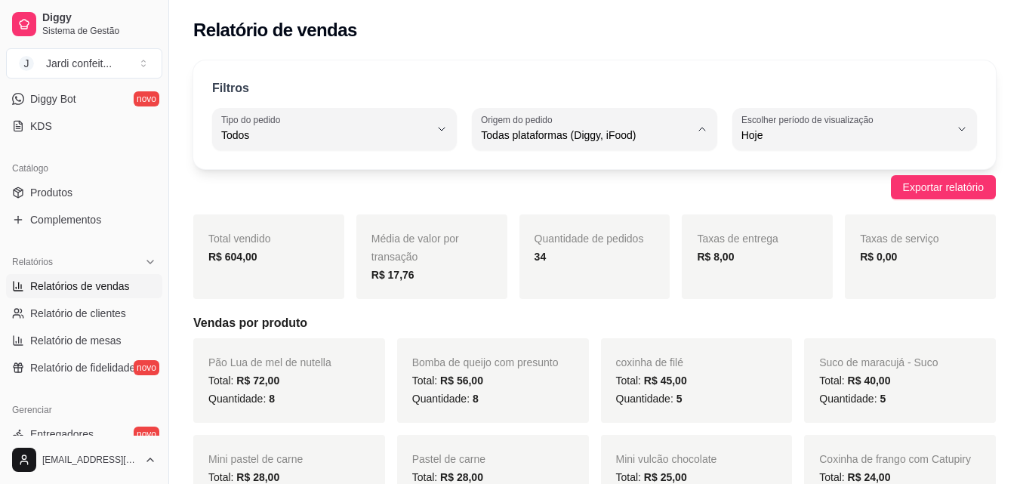
click at [621, 62] on div "Filtros ALL Tipo do pedido Todos Entrega Retirada Mesa Consumo local Tipo do pe…" at bounding box center [594, 114] width 803 height 109
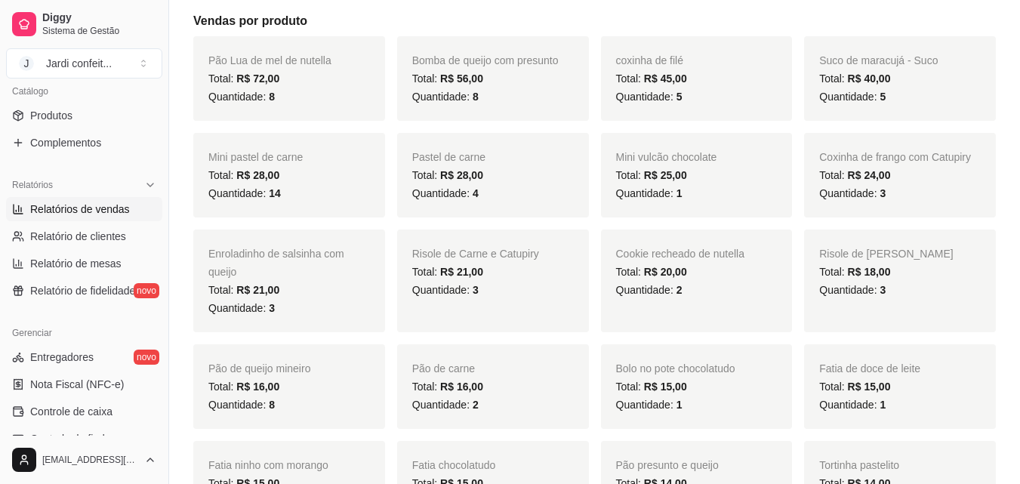
scroll to position [453, 0]
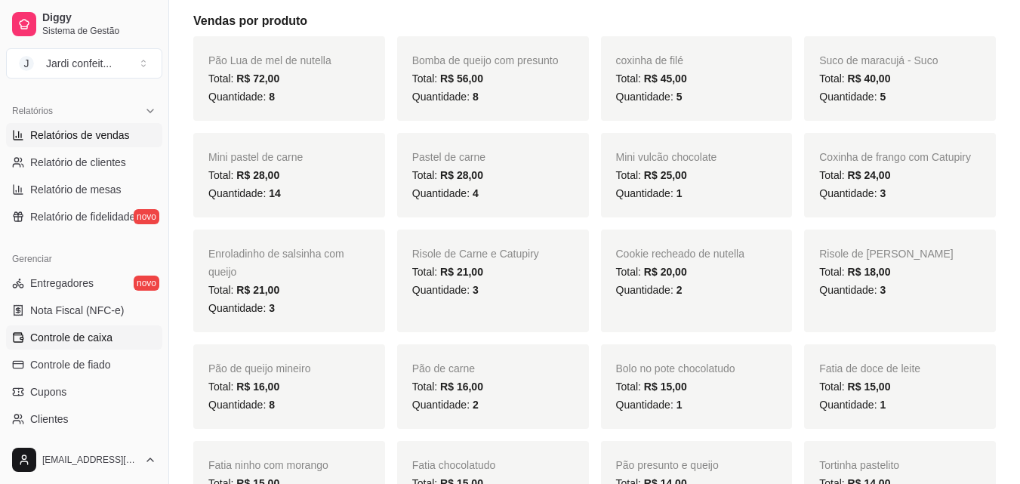
click at [72, 338] on span "Controle de caixa" at bounding box center [71, 337] width 82 height 15
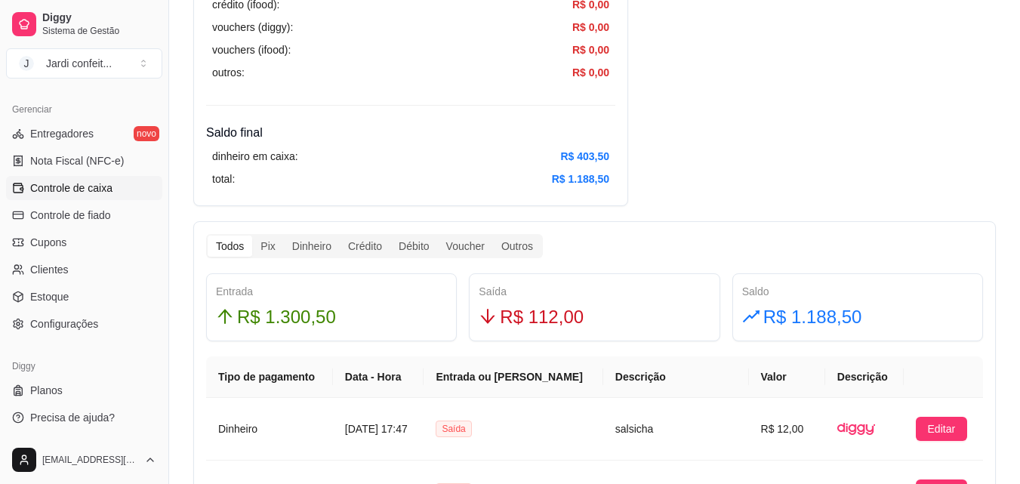
scroll to position [679, 0]
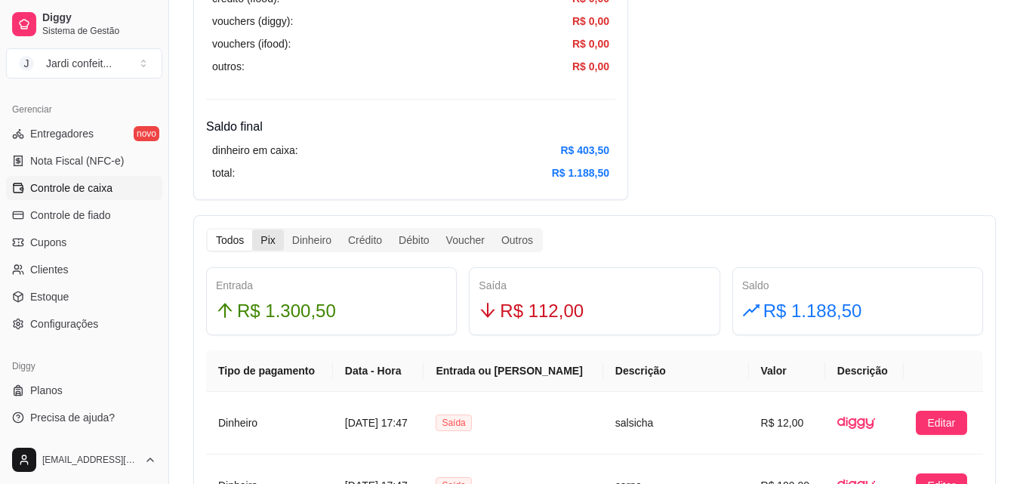
click at [264, 240] on div "Pix" at bounding box center [267, 240] width 31 height 21
click at [252, 230] on input "Pix" at bounding box center [252, 230] width 0 height 0
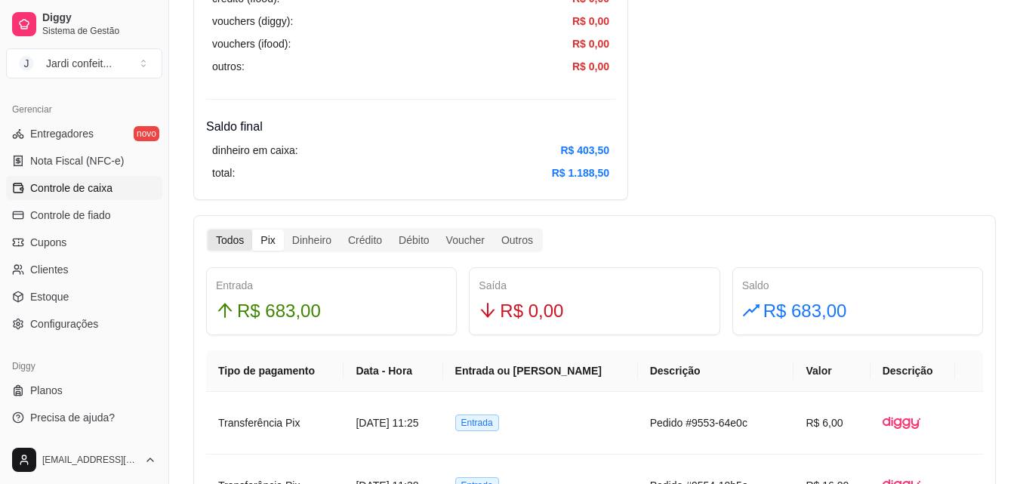
click at [219, 242] on div "Todos" at bounding box center [230, 240] width 45 height 21
click at [208, 230] on input "Todos" at bounding box center [208, 230] width 0 height 0
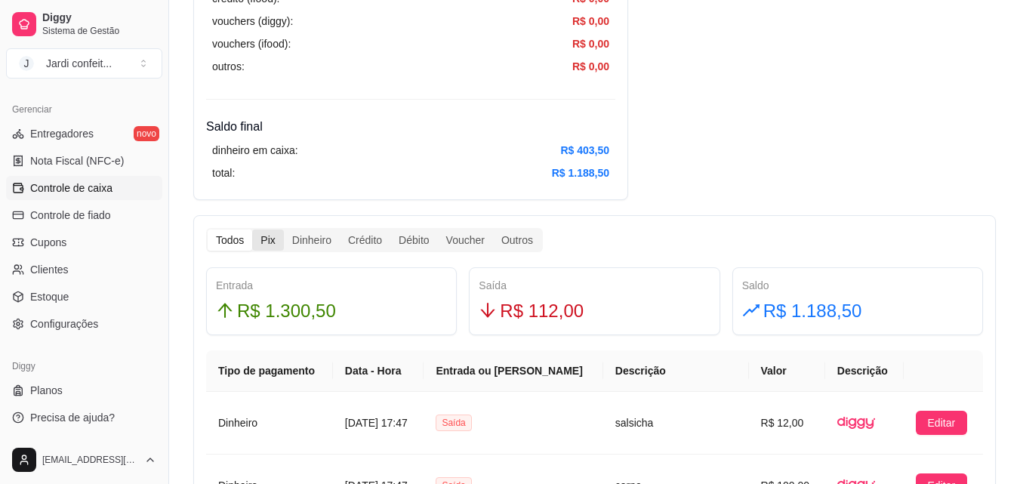
click at [266, 243] on div "Pix" at bounding box center [267, 240] width 31 height 21
click at [252, 230] on input "Pix" at bounding box center [252, 230] width 0 height 0
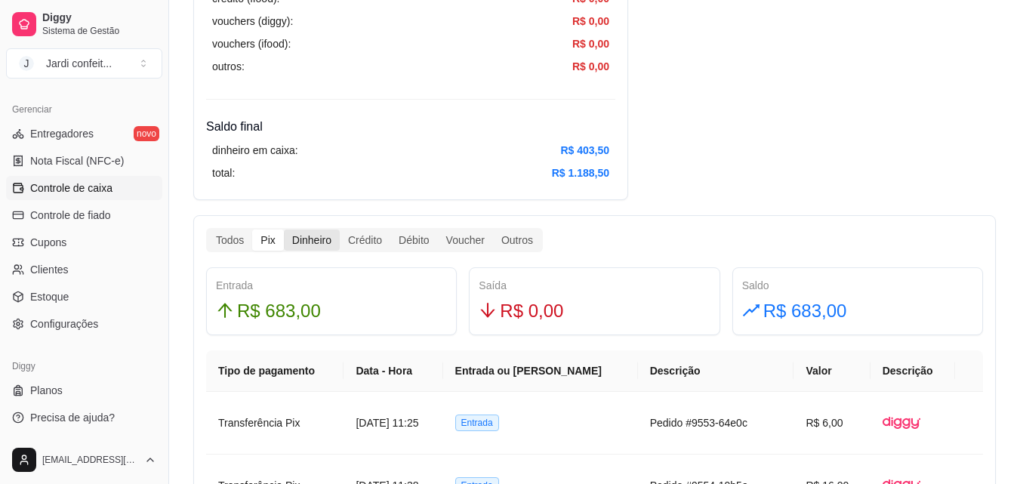
click at [289, 239] on div "Dinheiro" at bounding box center [312, 240] width 56 height 21
click at [284, 230] on input "Dinheiro" at bounding box center [284, 230] width 0 height 0
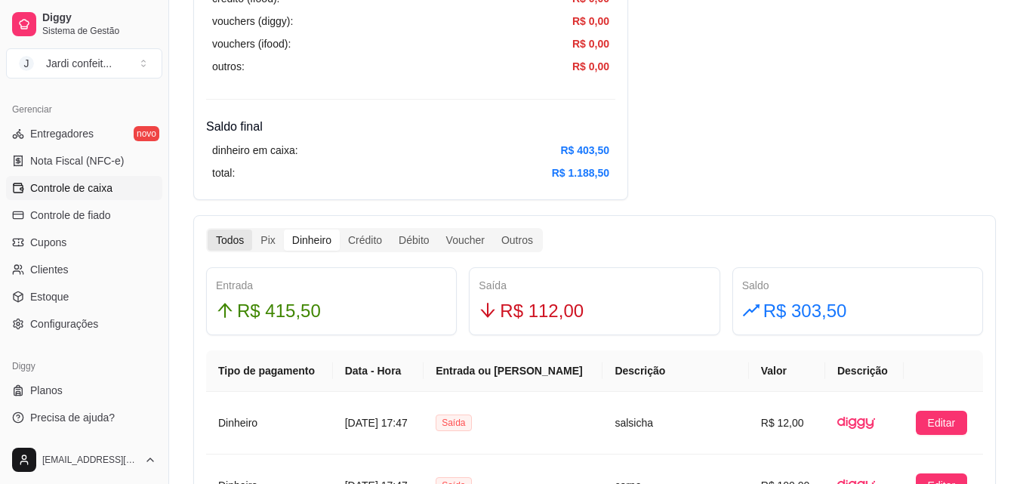
click at [239, 237] on div "Todos" at bounding box center [230, 240] width 45 height 21
click at [208, 230] on input "Todos" at bounding box center [208, 230] width 0 height 0
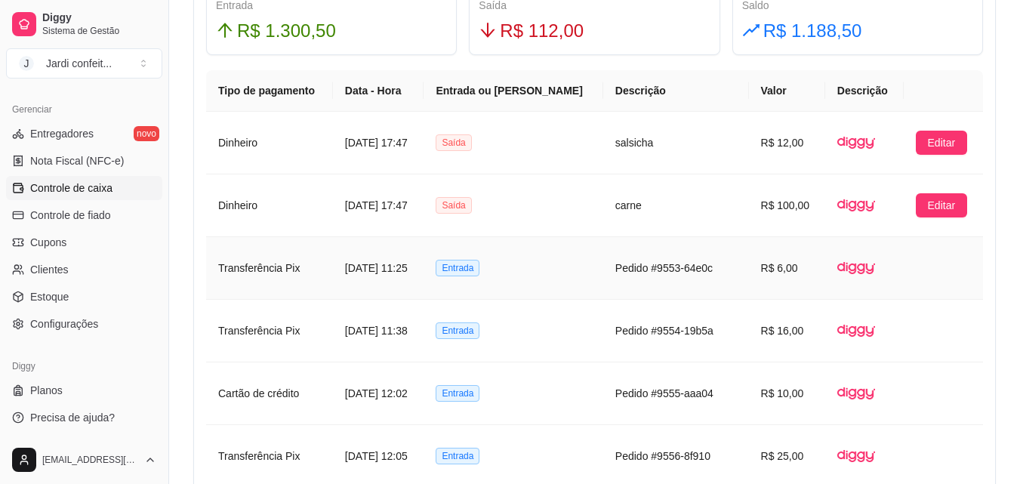
scroll to position [981, 0]
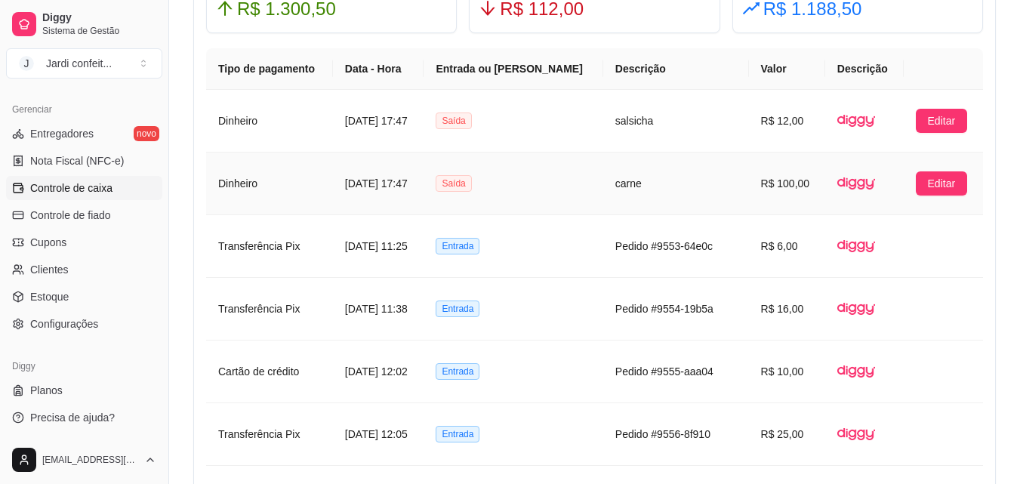
drag, startPoint x: 341, startPoint y: 185, endPoint x: 479, endPoint y: 188, distance: 137.4
click at [424, 188] on td "[DATE] 17:47" at bounding box center [378, 184] width 91 height 63
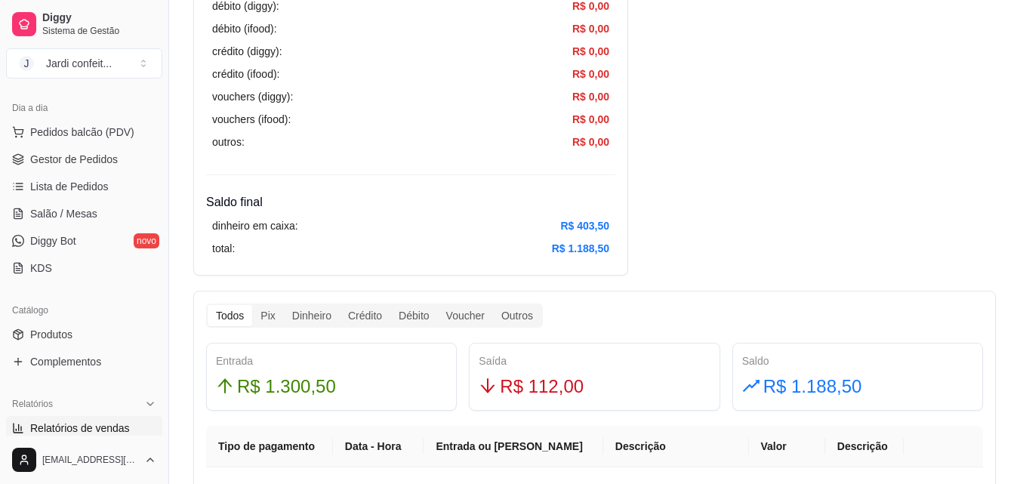
scroll to position [74, 0]
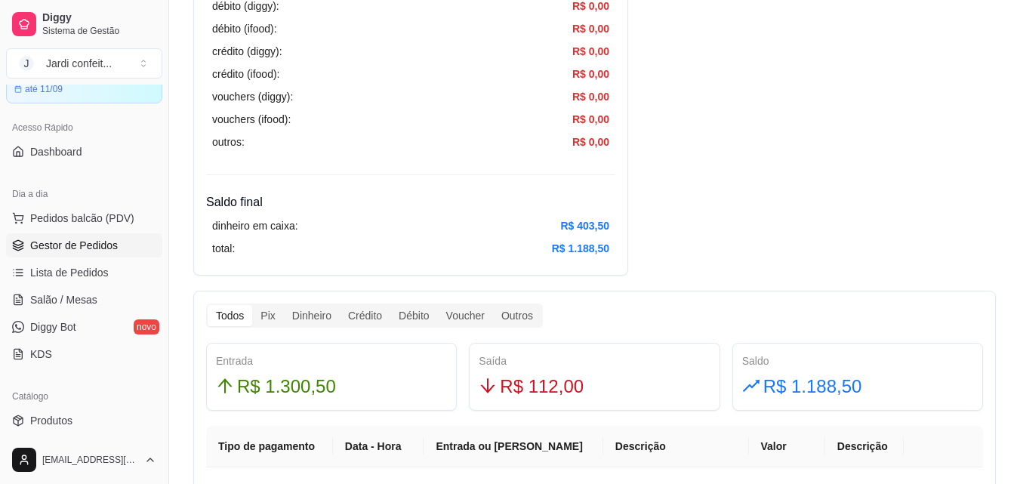
click at [102, 242] on span "Gestor de Pedidos" at bounding box center [74, 245] width 88 height 15
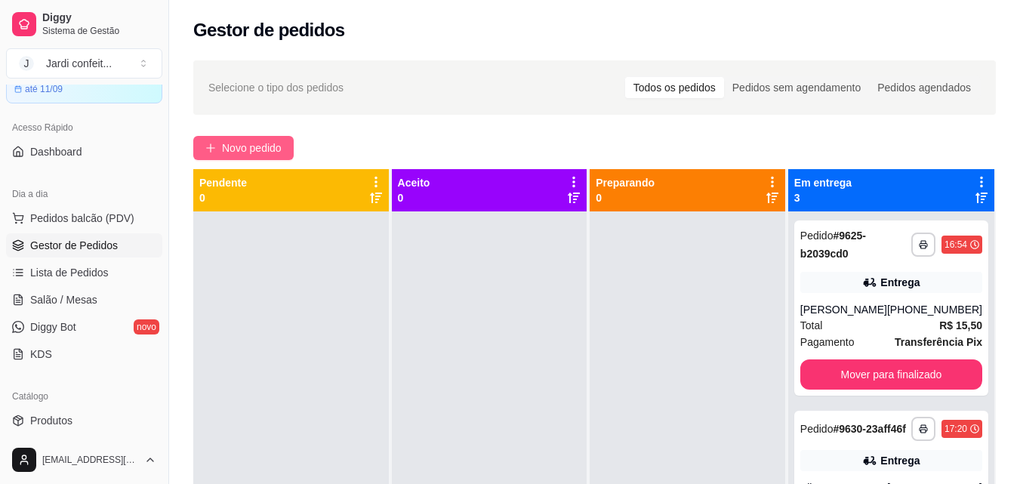
click at [246, 150] on span "Novo pedido" at bounding box center [252, 148] width 60 height 17
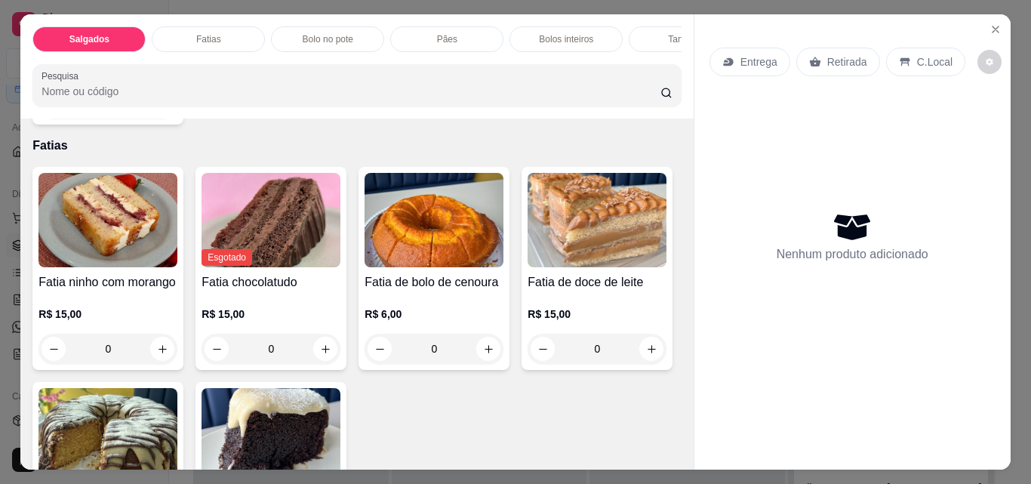
scroll to position [755, 0]
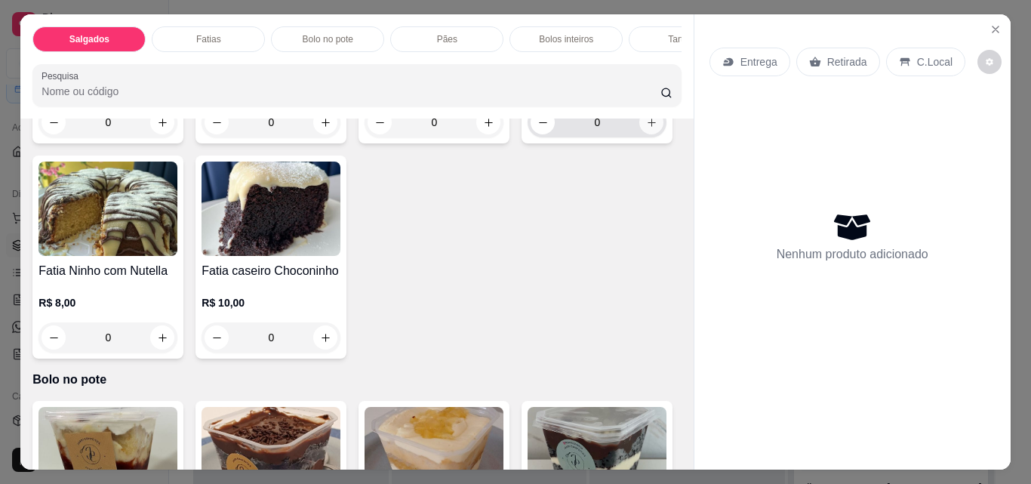
click at [646, 128] on icon "increase-product-quantity" at bounding box center [651, 122] width 11 height 11
type input "1"
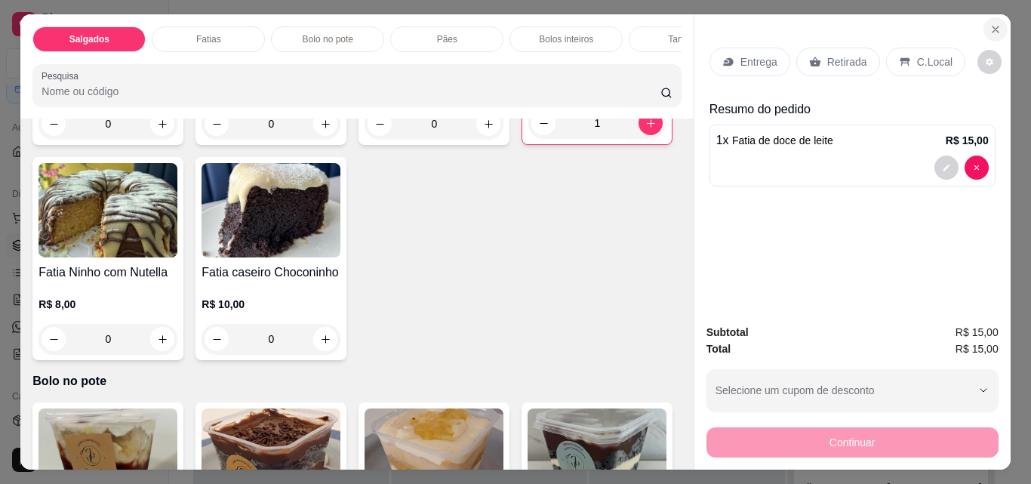
click at [990, 26] on icon "Close" at bounding box center [996, 29] width 12 height 12
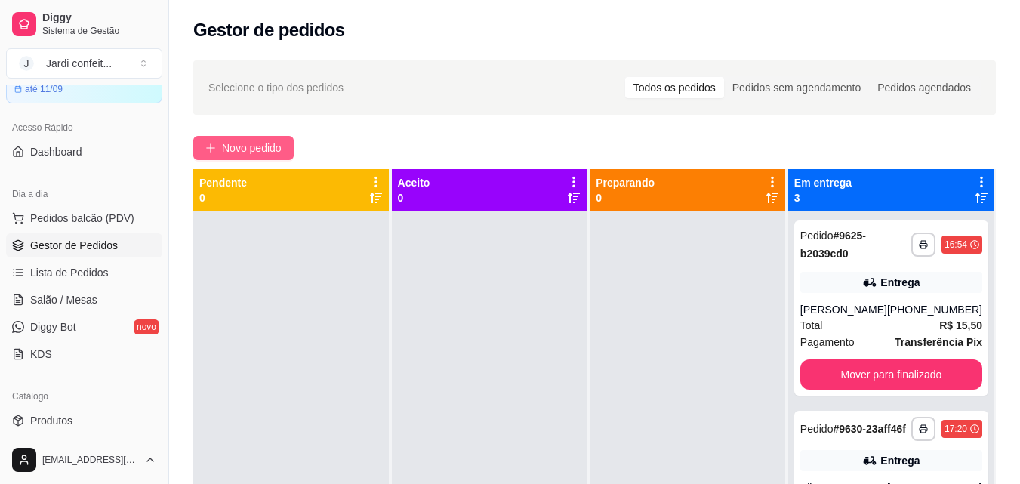
click at [257, 137] on button "Novo pedido" at bounding box center [243, 148] width 100 height 24
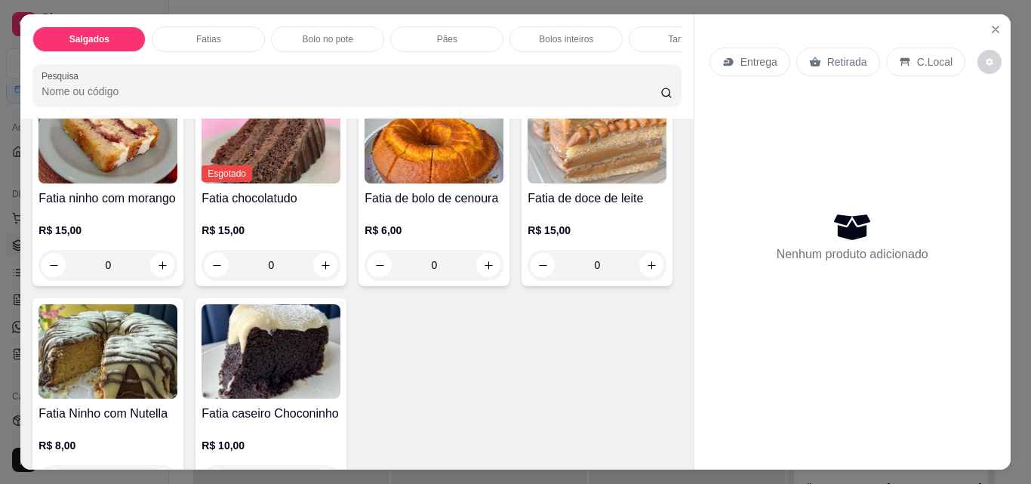
scroll to position [679, 0]
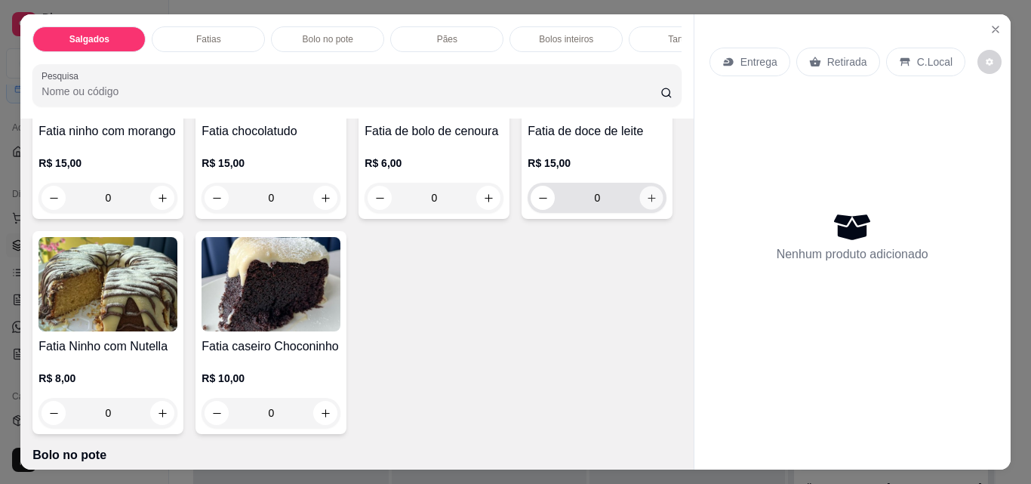
click at [646, 204] on icon "increase-product-quantity" at bounding box center [651, 198] width 11 height 11
type input "1"
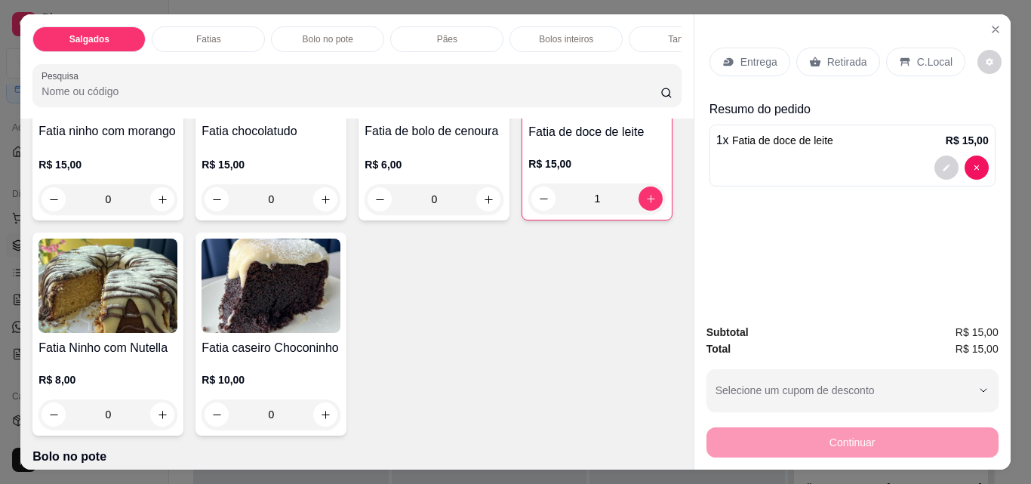
click at [827, 54] on p "Retirada" at bounding box center [847, 61] width 40 height 15
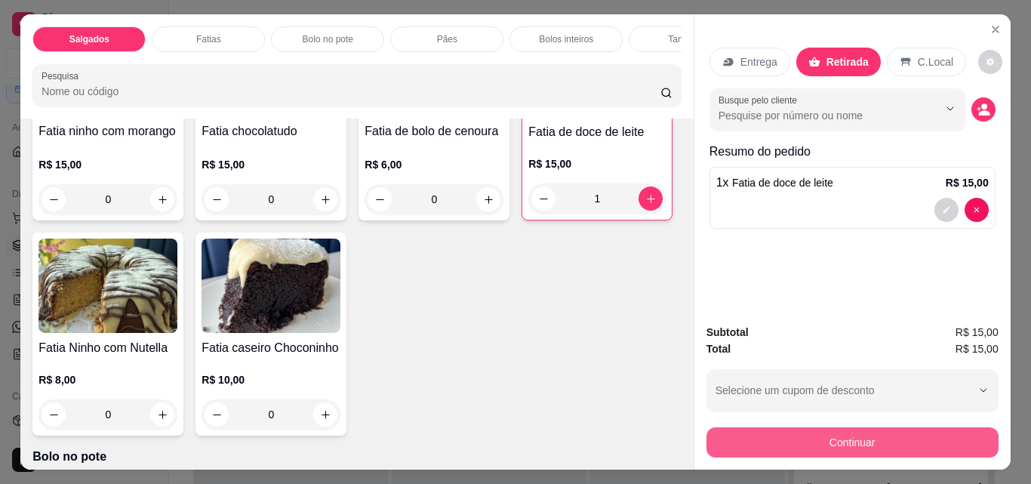
click at [865, 445] on button "Continuar" at bounding box center [853, 442] width 292 height 30
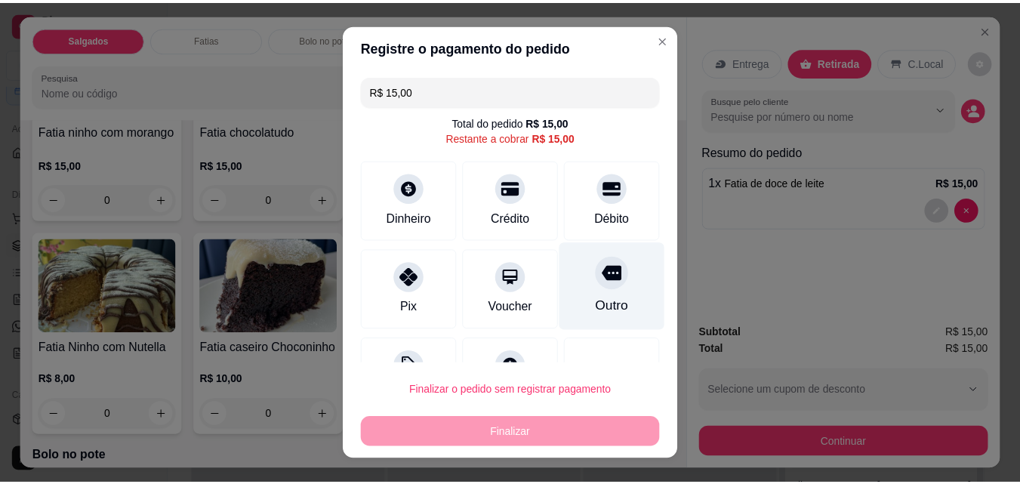
scroll to position [61, 0]
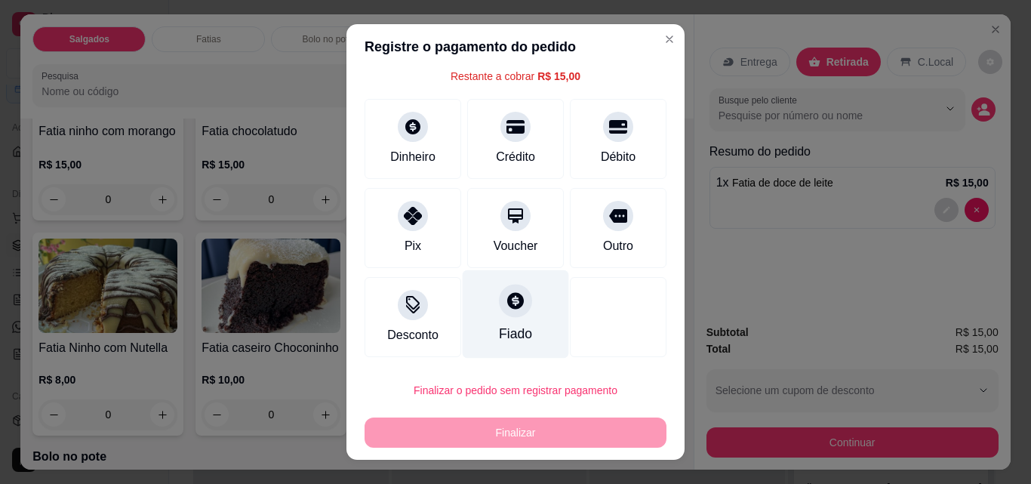
click at [511, 320] on div "Fiado" at bounding box center [516, 314] width 106 height 88
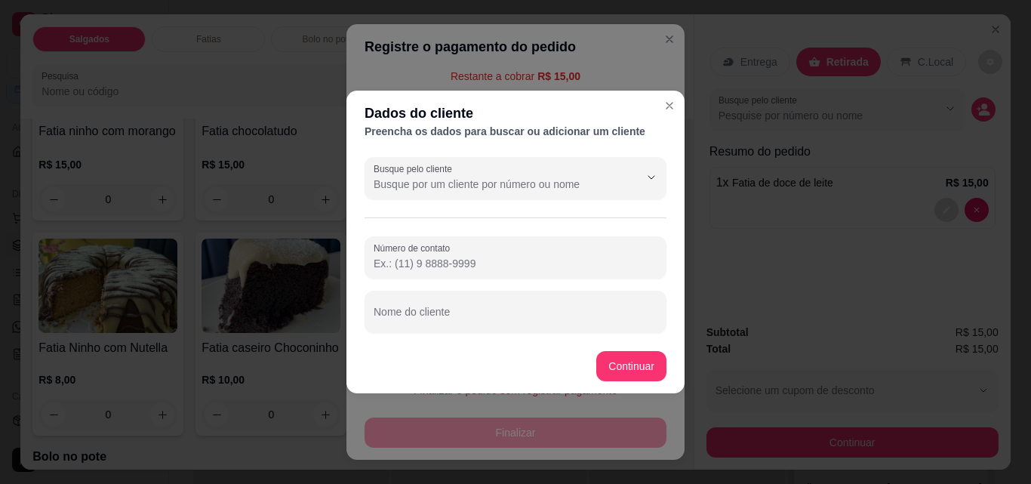
click at [486, 189] on input "Busque pelo cliente" at bounding box center [495, 184] width 242 height 15
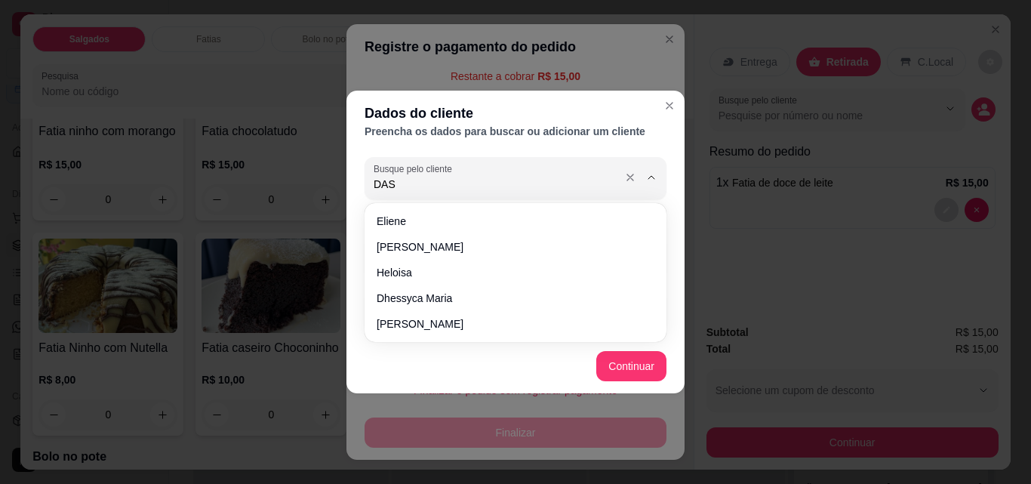
type input "DASD"
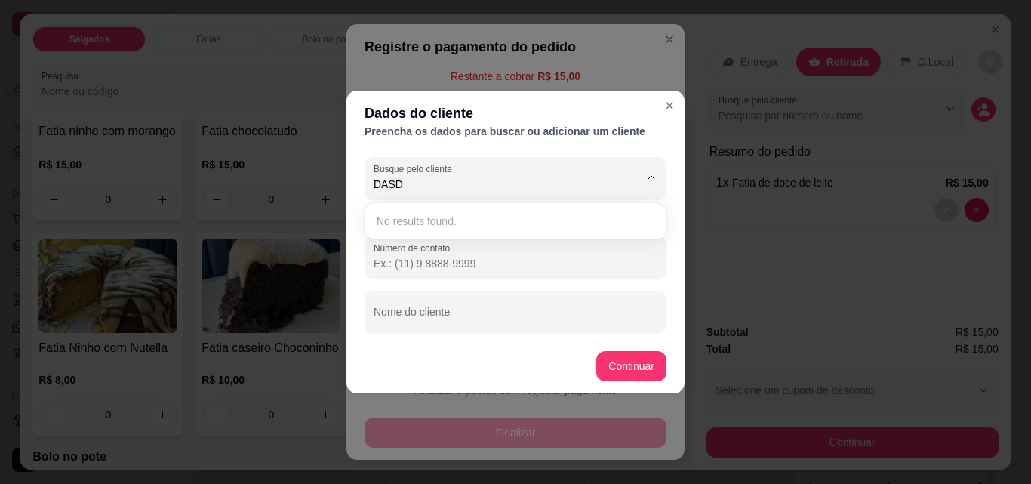
drag, startPoint x: 476, startPoint y: 189, endPoint x: 335, endPoint y: 192, distance: 140.4
click at [335, 192] on div "Dados do cliente Preencha os dados para buscar ou adicionar um cliente Busque p…" at bounding box center [515, 242] width 1031 height 484
click at [495, 330] on div "Nome do cliente" at bounding box center [516, 312] width 302 height 42
type input "s"
type input "d"
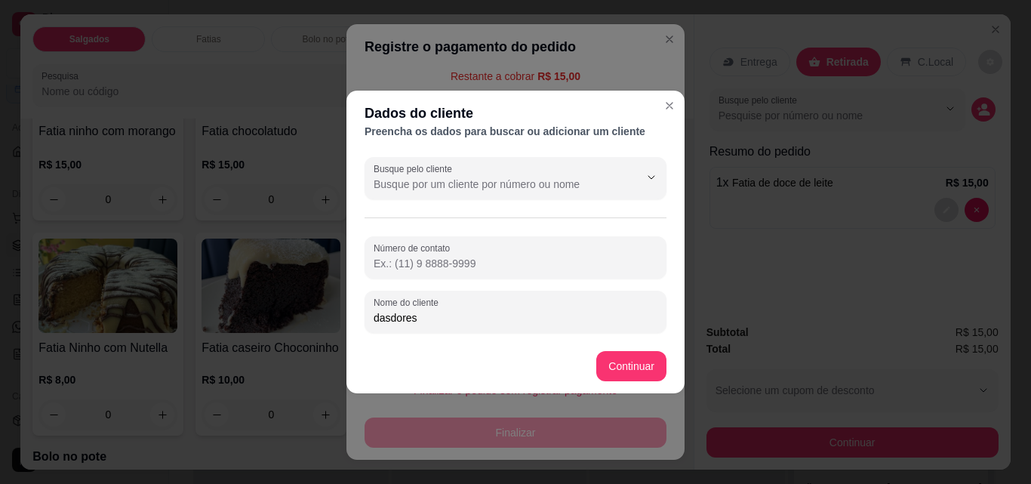
type input "dasdores"
click at [646, 363] on button "Continuar" at bounding box center [632, 366] width 68 height 29
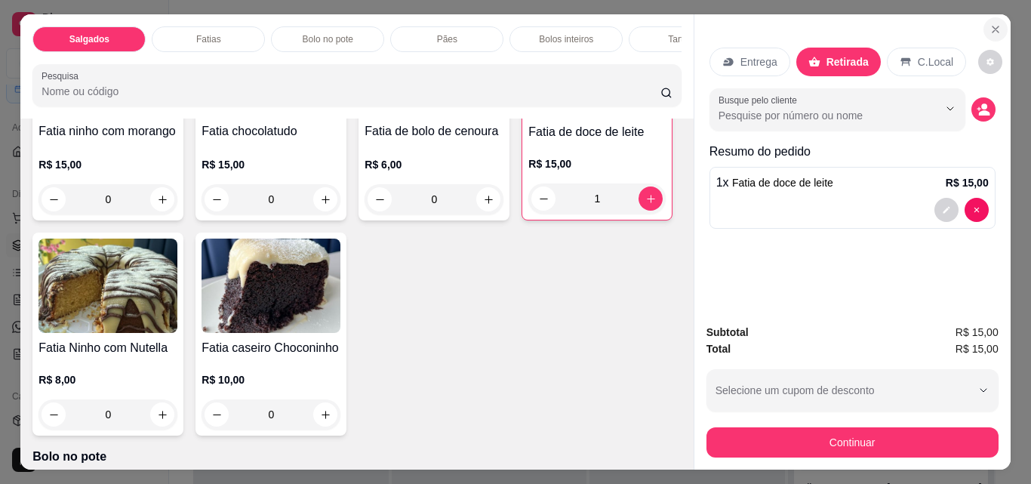
click at [990, 23] on icon "Close" at bounding box center [996, 29] width 12 height 12
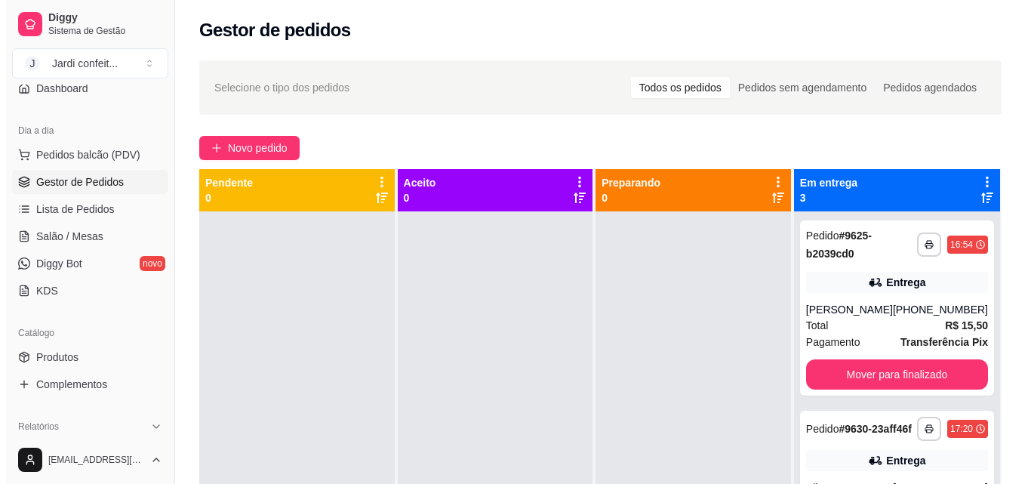
scroll to position [225, 0]
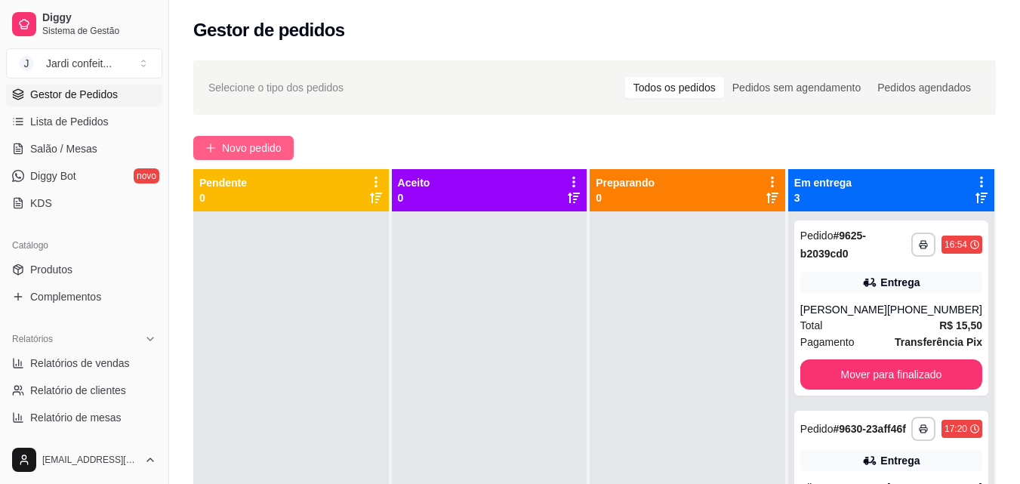
click at [261, 152] on span "Novo pedido" at bounding box center [252, 148] width 60 height 17
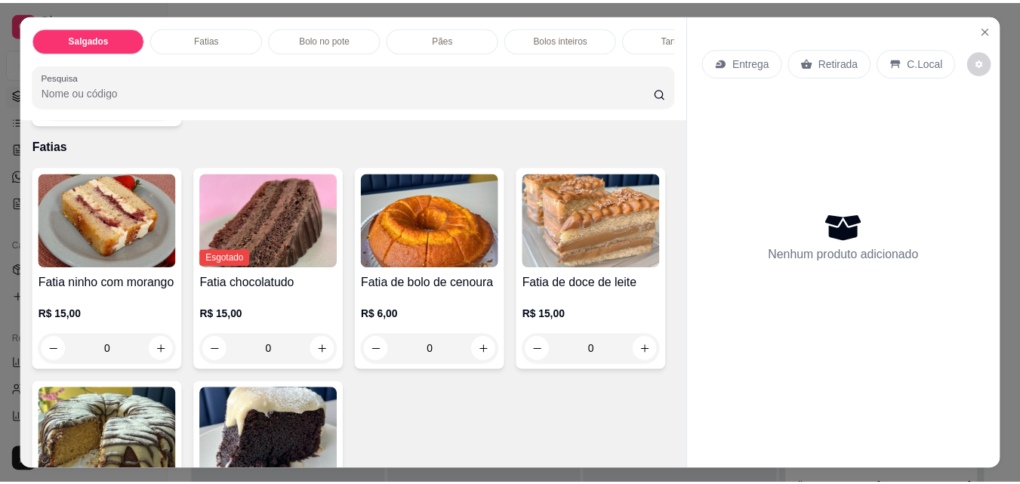
scroll to position [679, 0]
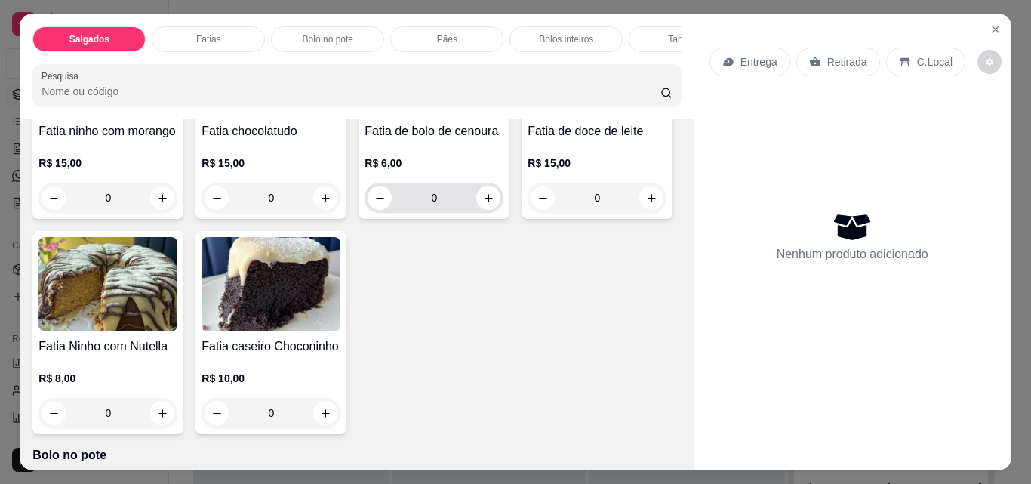
click at [488, 210] on button "increase-product-quantity" at bounding box center [488, 198] width 24 height 24
click at [488, 204] on icon "increase-product-quantity" at bounding box center [488, 198] width 11 height 11
type input "2"
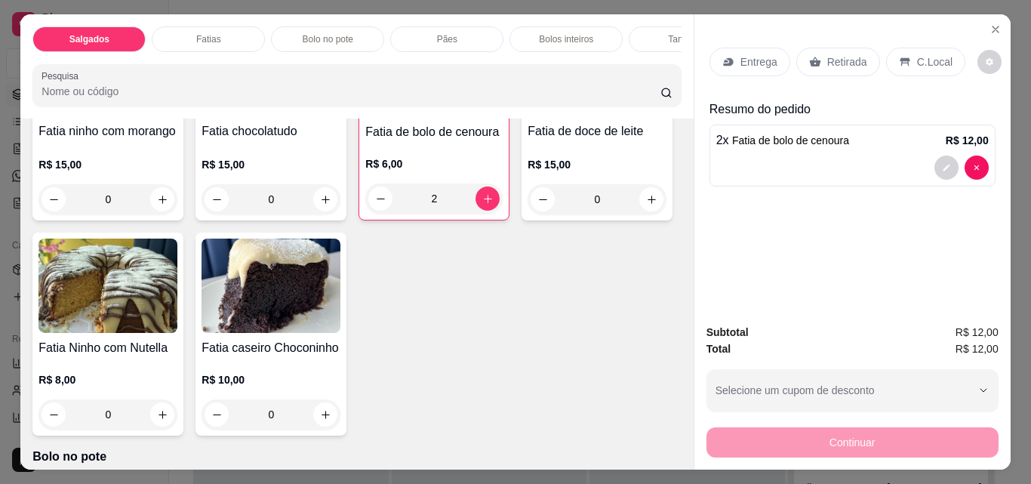
click at [812, 60] on icon at bounding box center [814, 62] width 11 height 10
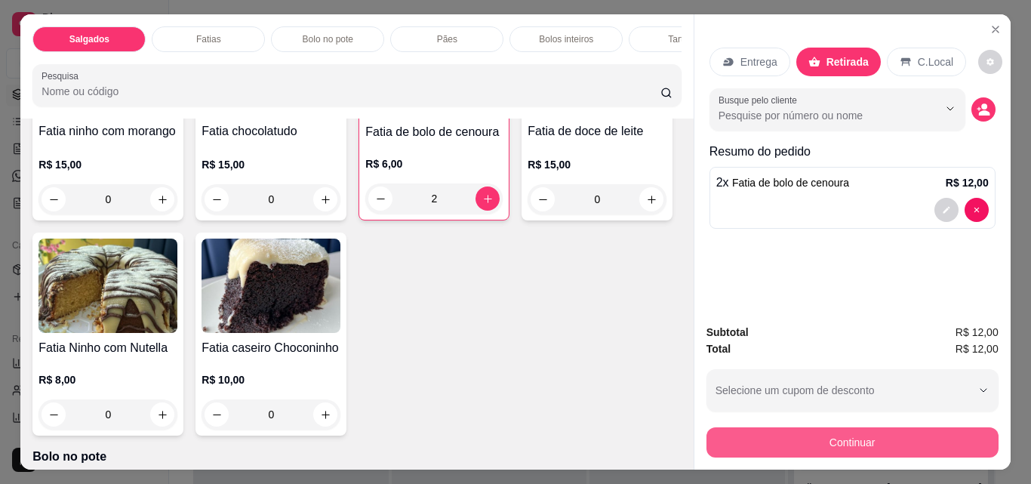
click at [874, 443] on button "Continuar" at bounding box center [853, 442] width 292 height 30
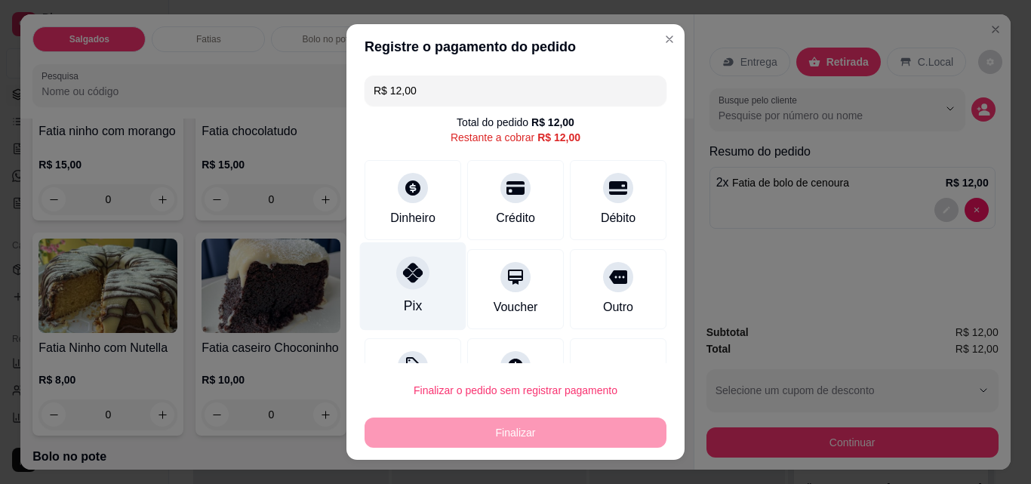
click at [416, 289] on div "Pix" at bounding box center [413, 286] width 106 height 88
type input "R$ 0,00"
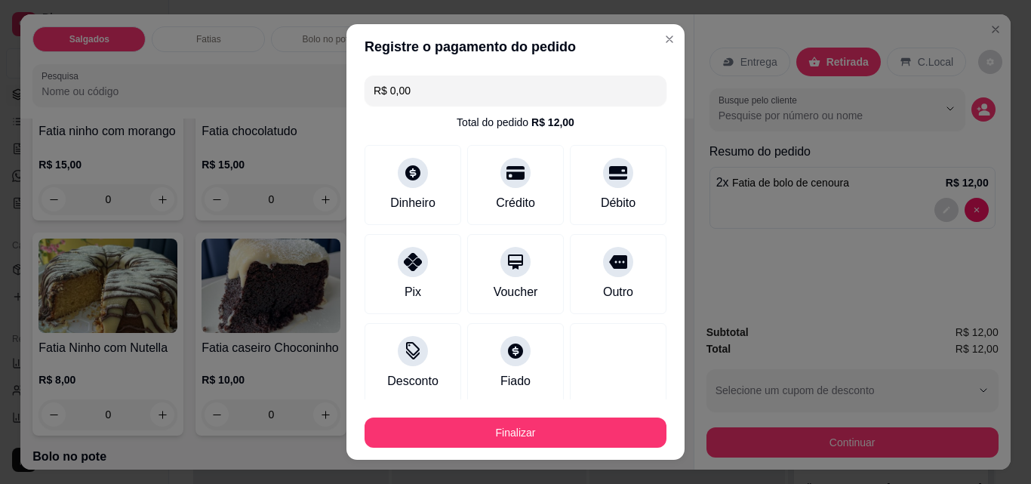
click at [499, 448] on footer "Finalizar" at bounding box center [516, 429] width 338 height 60
click at [509, 439] on button "Finalizar" at bounding box center [516, 433] width 302 height 30
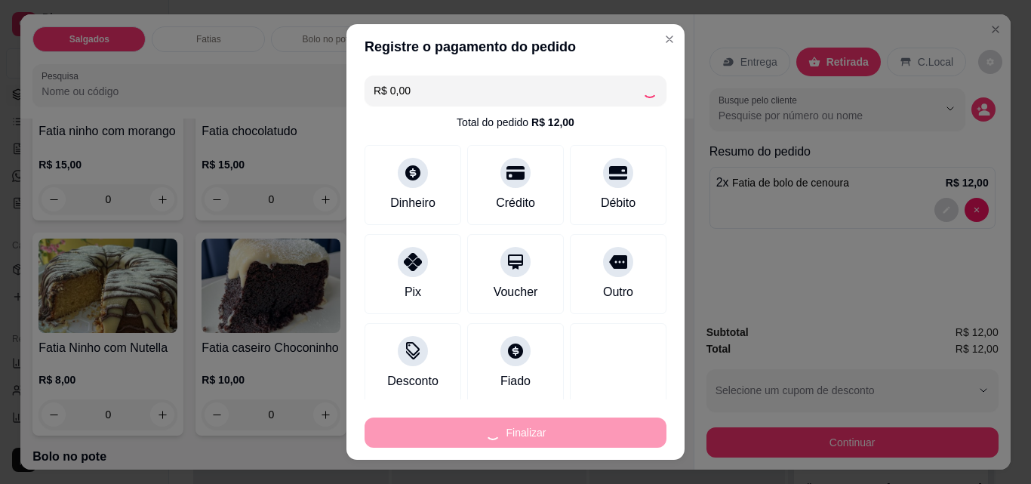
type input "0"
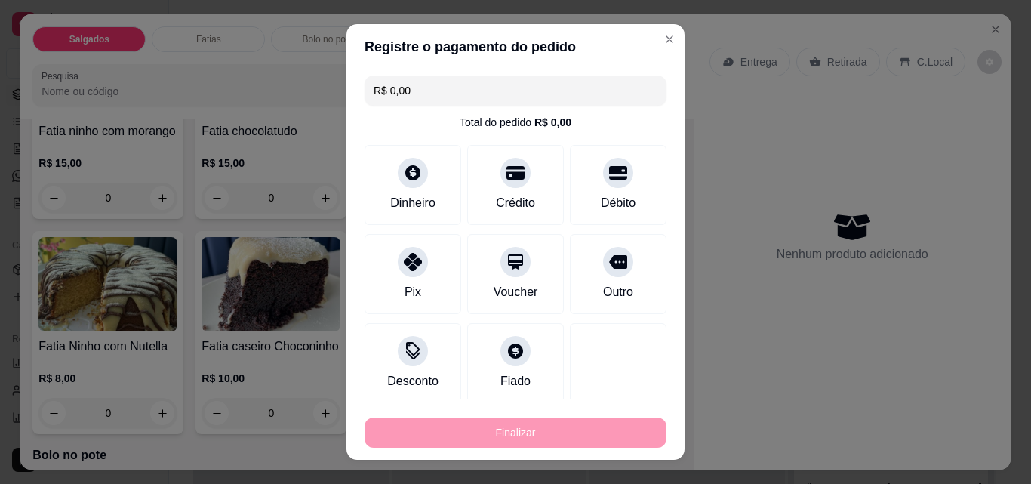
type input "-R$ 12,00"
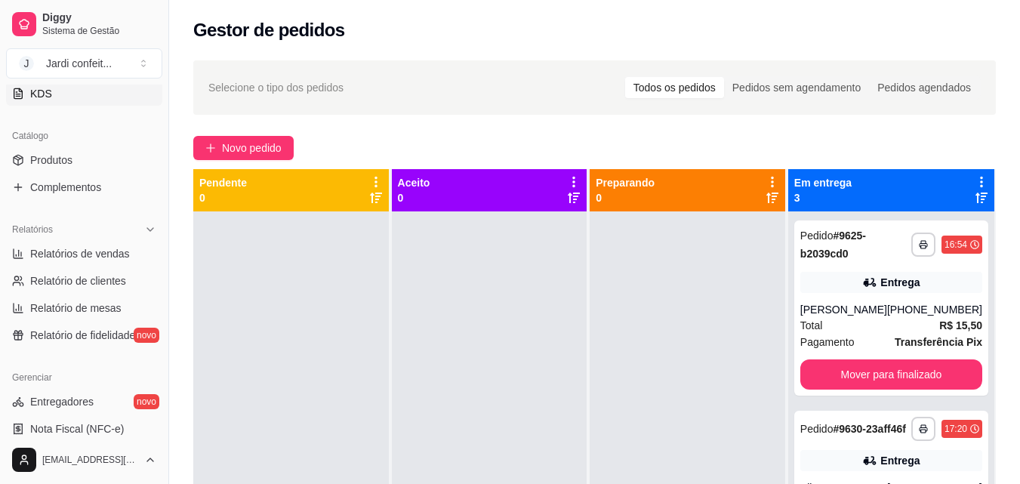
scroll to position [149, 0]
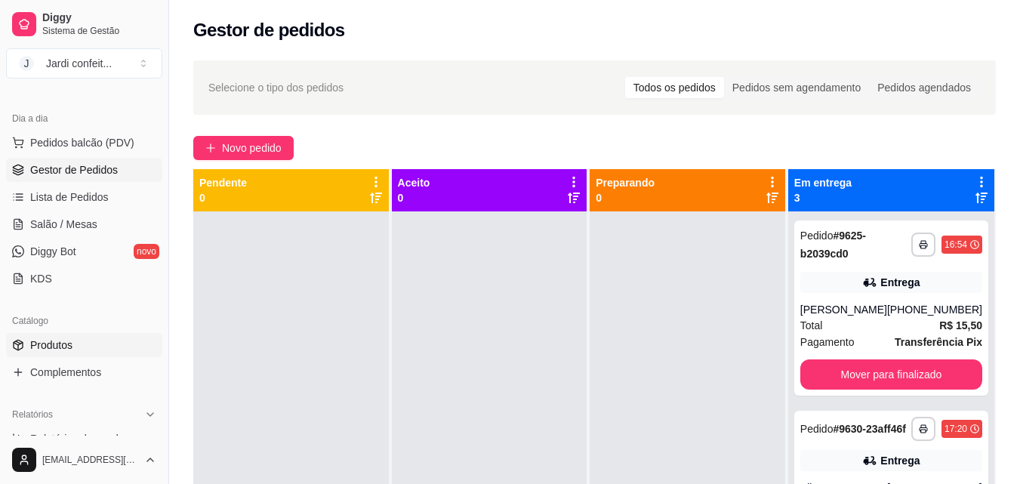
click at [69, 337] on span "Produtos" at bounding box center [51, 344] width 42 height 15
click at [72, 341] on span "Produtos" at bounding box center [51, 344] width 42 height 15
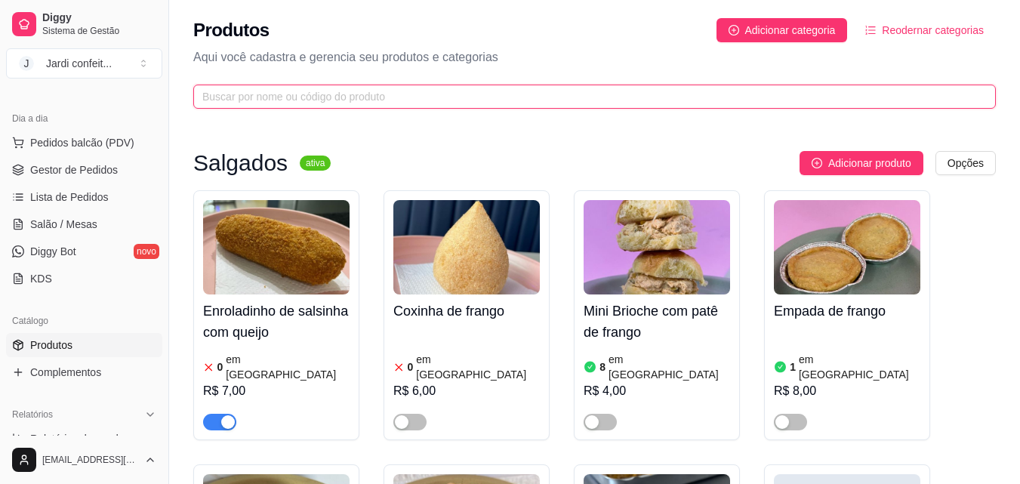
click at [424, 89] on input "text" at bounding box center [588, 96] width 772 height 17
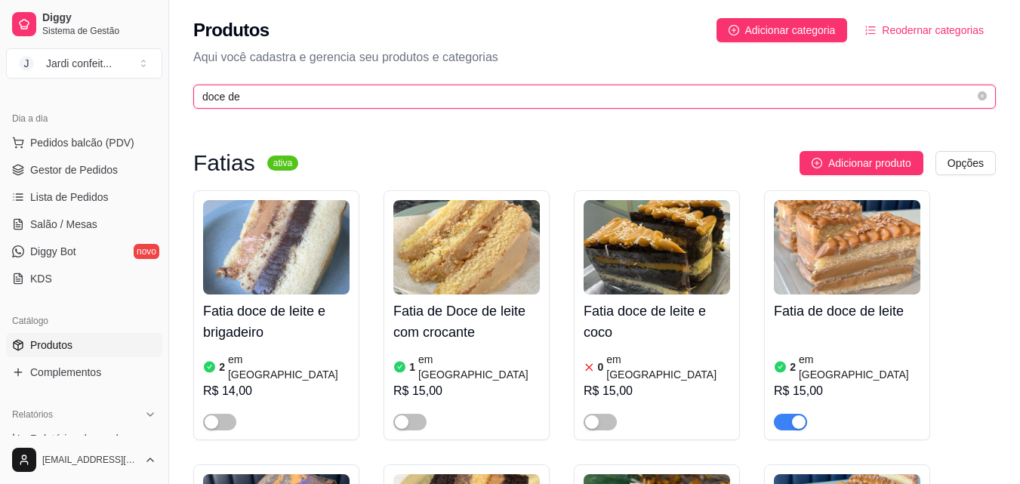
type input "doce de"
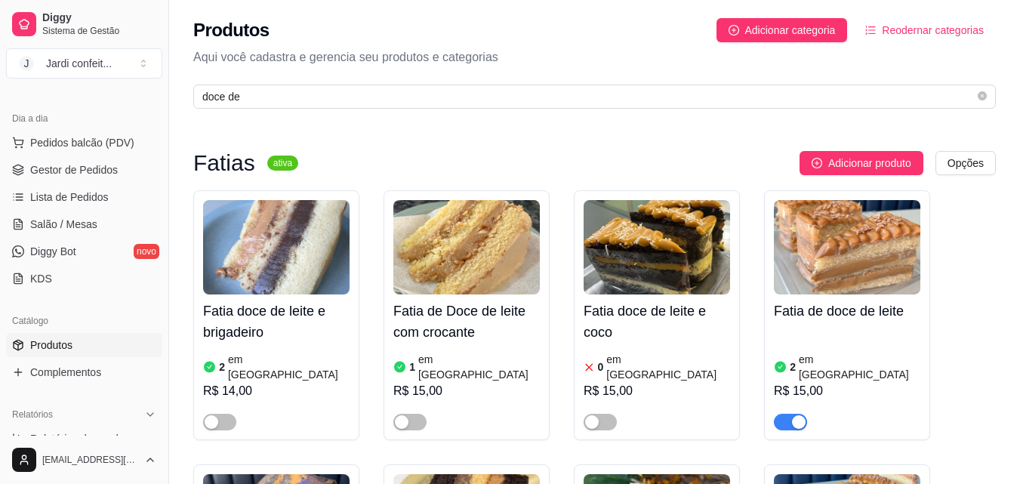
click at [852, 246] on img at bounding box center [847, 247] width 146 height 94
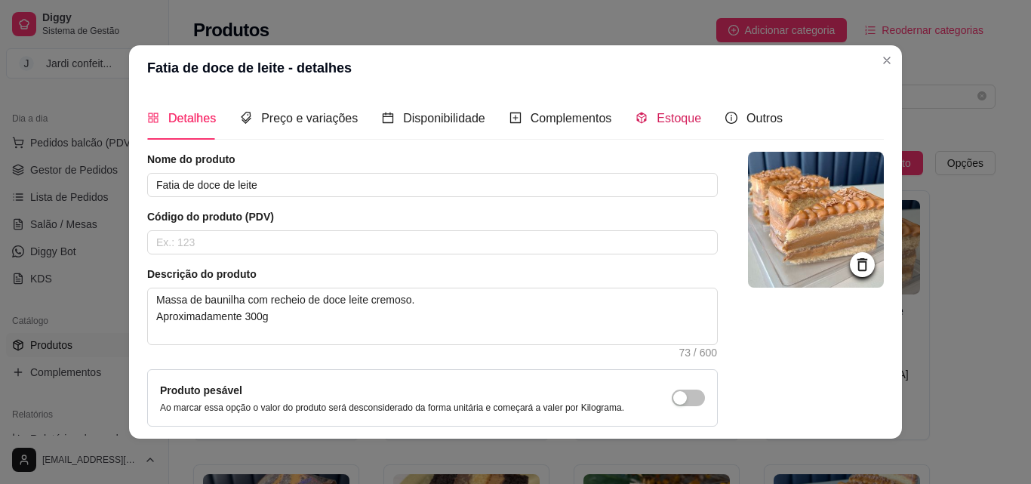
click at [667, 123] on span "Estoque" at bounding box center [679, 118] width 45 height 13
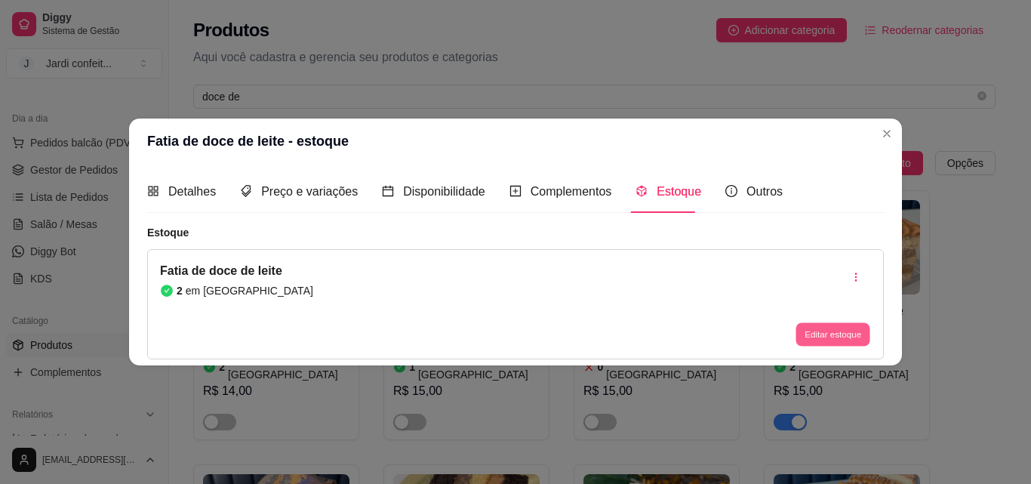
click at [830, 334] on button "Editar estoque" at bounding box center [833, 334] width 74 height 23
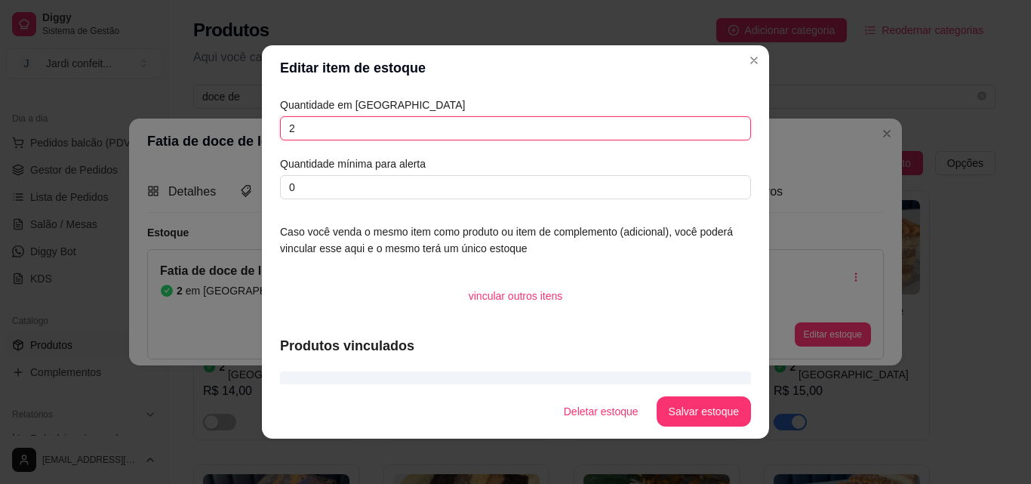
drag, startPoint x: 260, startPoint y: 143, endPoint x: 224, endPoint y: 148, distance: 36.5
click at [224, 148] on div "Editar item de estoque Quantidade em estoque 2 Quantidade mínima para alerta 0 …" at bounding box center [515, 242] width 1031 height 484
type input "1"
click at [698, 402] on button "Salvar estoque" at bounding box center [704, 411] width 92 height 29
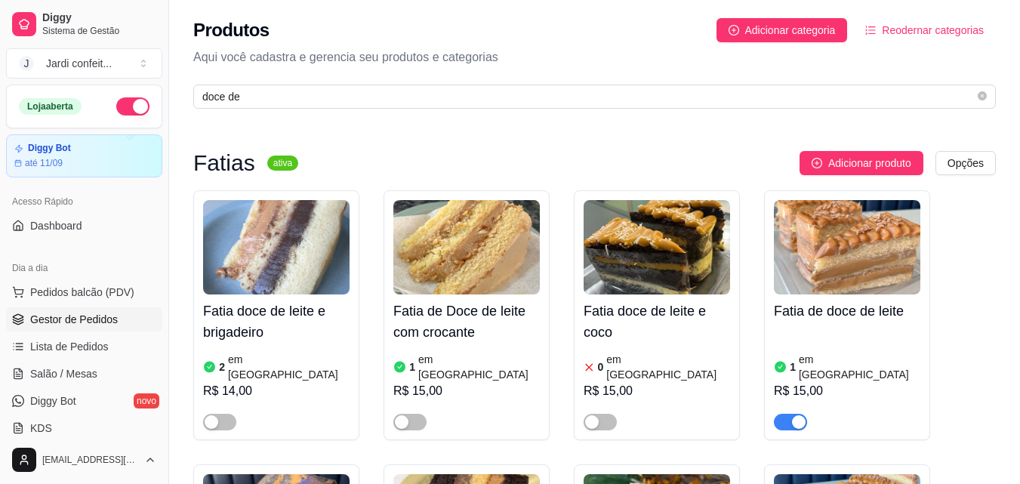
click at [114, 313] on link "Gestor de Pedidos" at bounding box center [84, 319] width 156 height 24
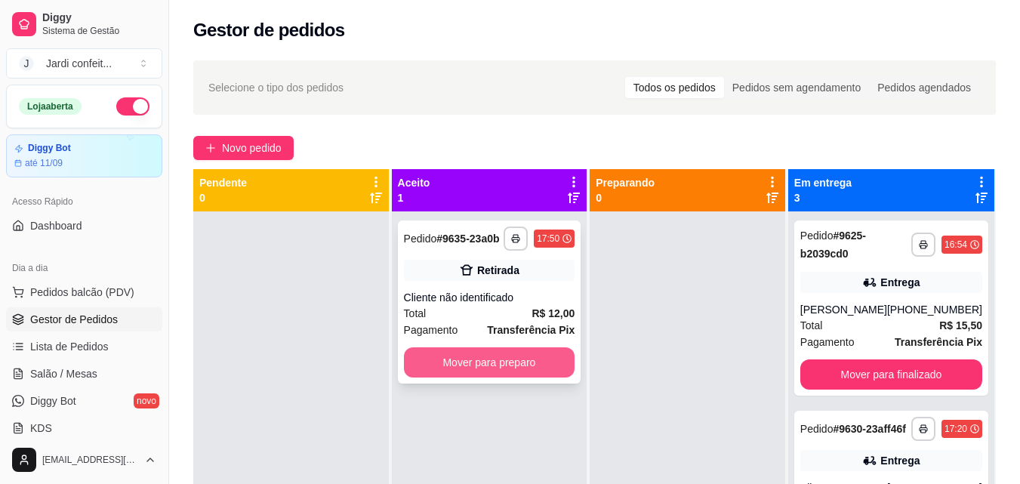
click at [485, 358] on button "Mover para preparo" at bounding box center [489, 362] width 171 height 30
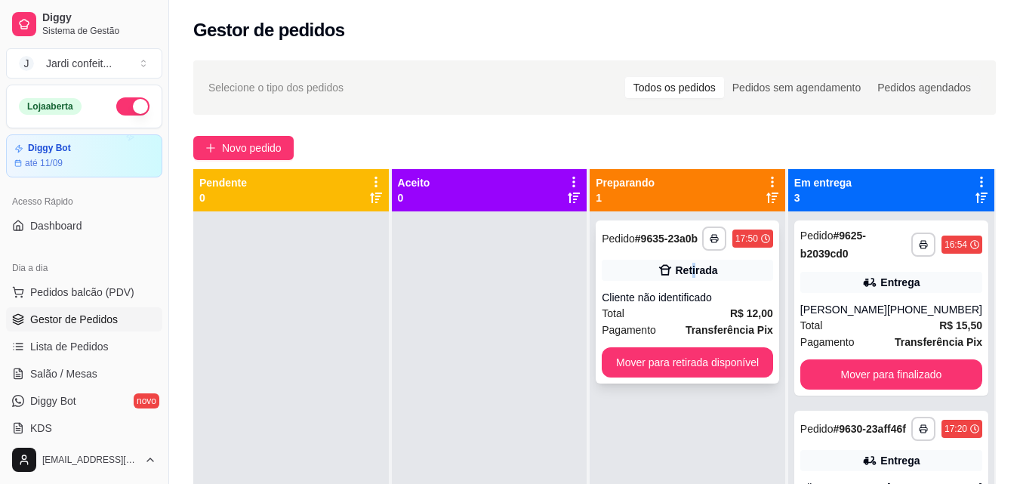
click at [694, 254] on div "**********" at bounding box center [687, 301] width 183 height 163
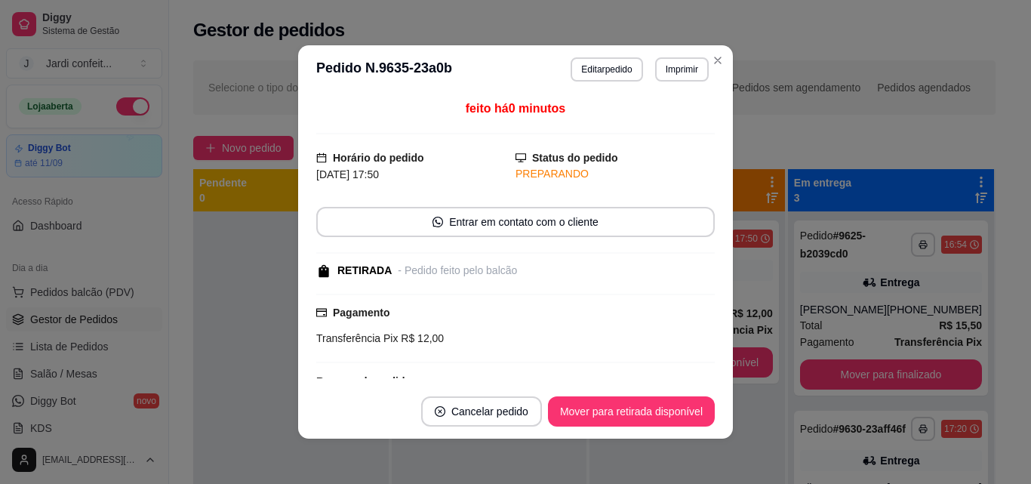
click at [653, 421] on button "Mover para retirada disponível" at bounding box center [631, 411] width 167 height 30
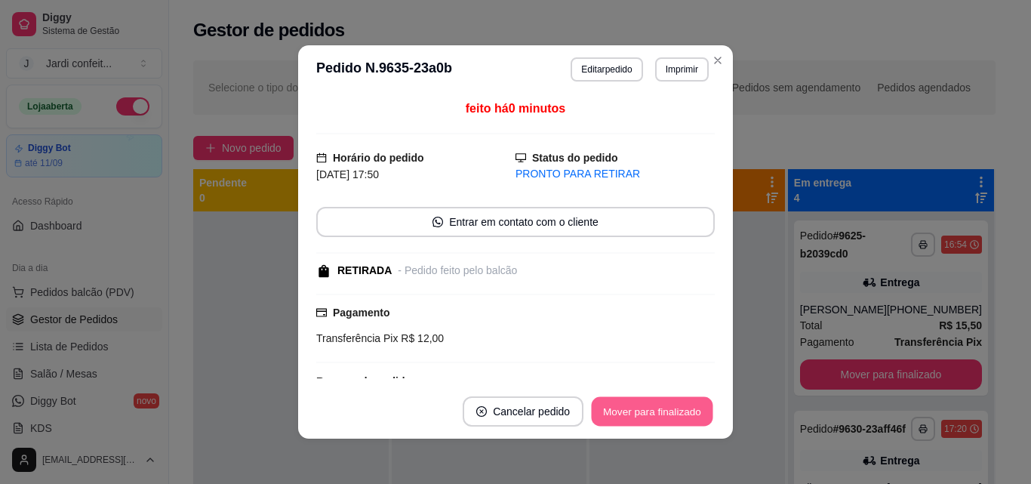
click at [666, 414] on button "Mover para finalizado" at bounding box center [653, 411] width 122 height 29
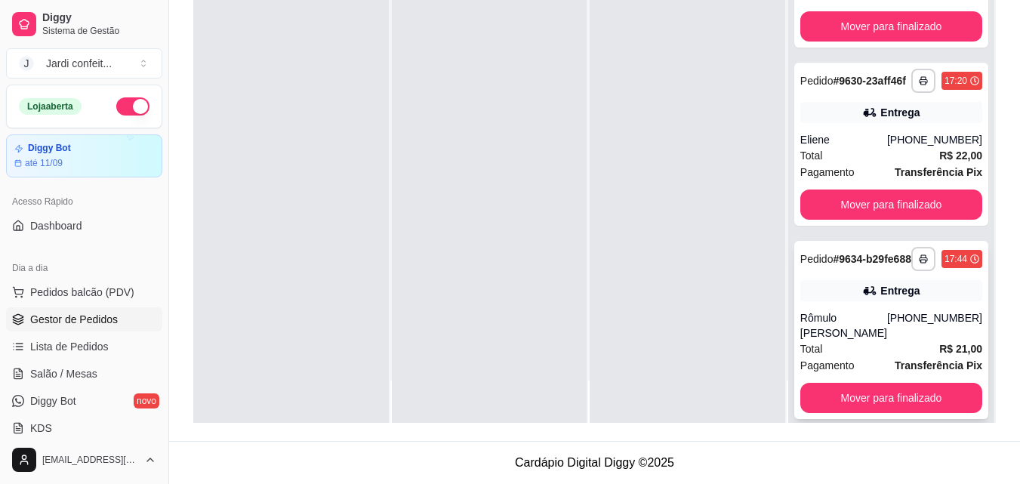
scroll to position [117, 0]
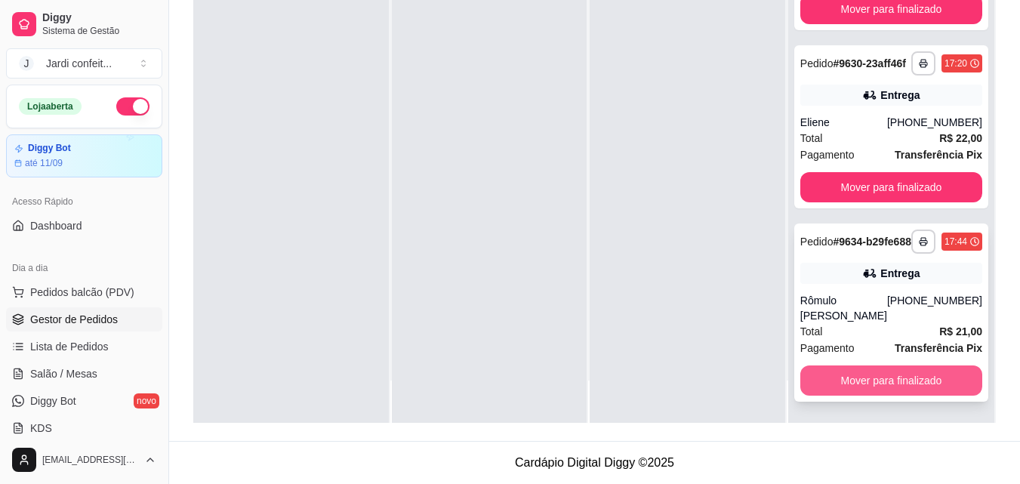
click at [915, 383] on button "Mover para finalizado" at bounding box center [891, 380] width 182 height 30
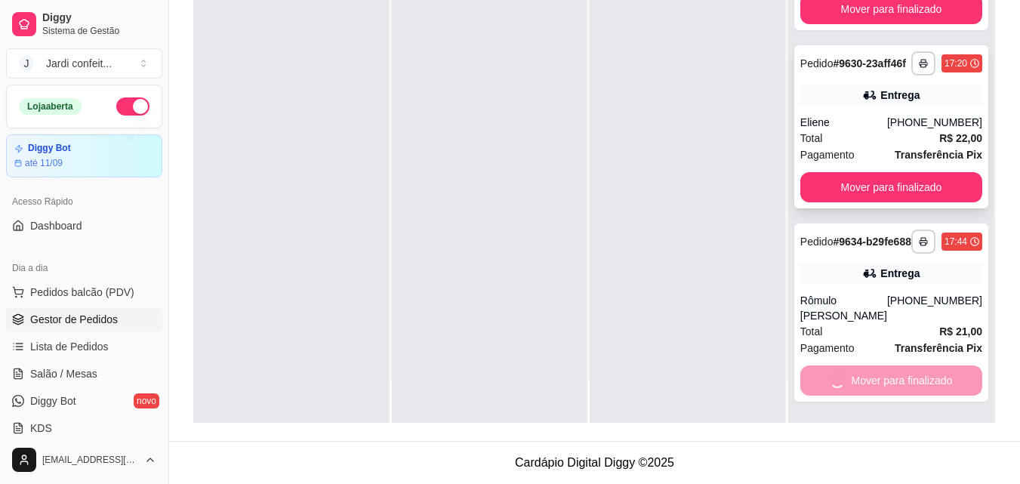
scroll to position [0, 0]
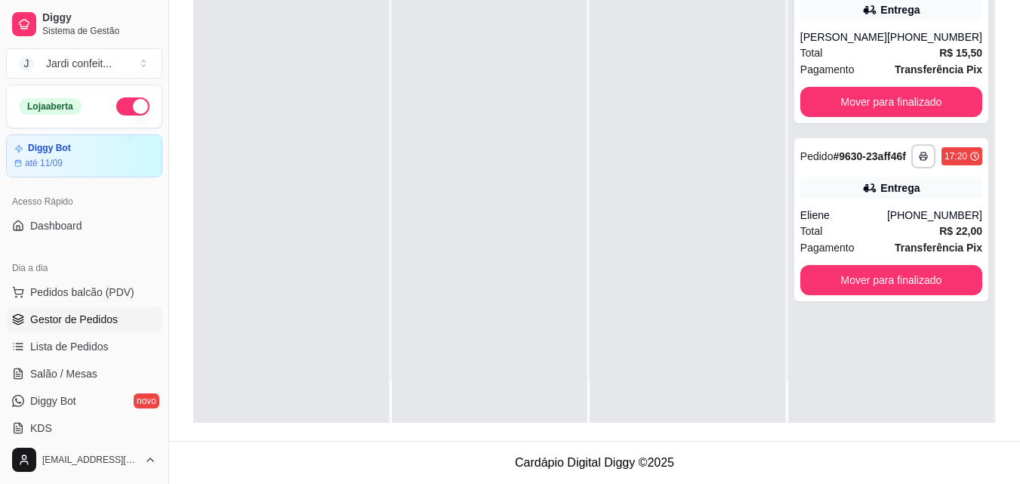
click at [467, 335] on div at bounding box center [490, 181] width 196 height 484
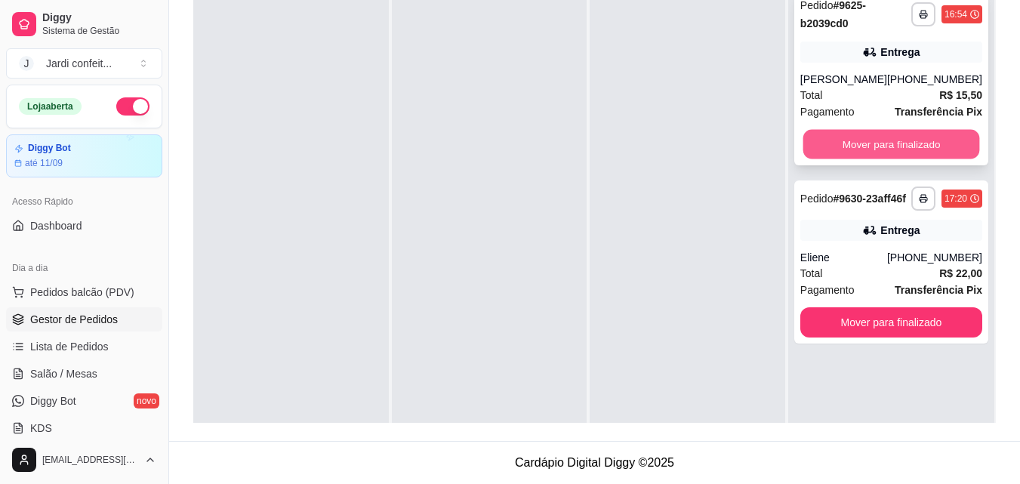
click at [873, 148] on button "Mover para finalizado" at bounding box center [891, 144] width 177 height 29
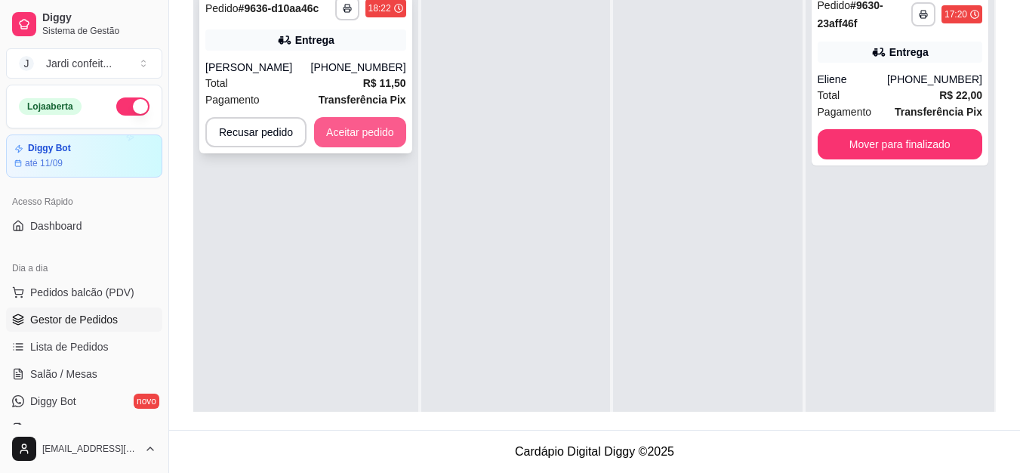
click at [389, 136] on button "Aceitar pedido" at bounding box center [360, 132] width 92 height 30
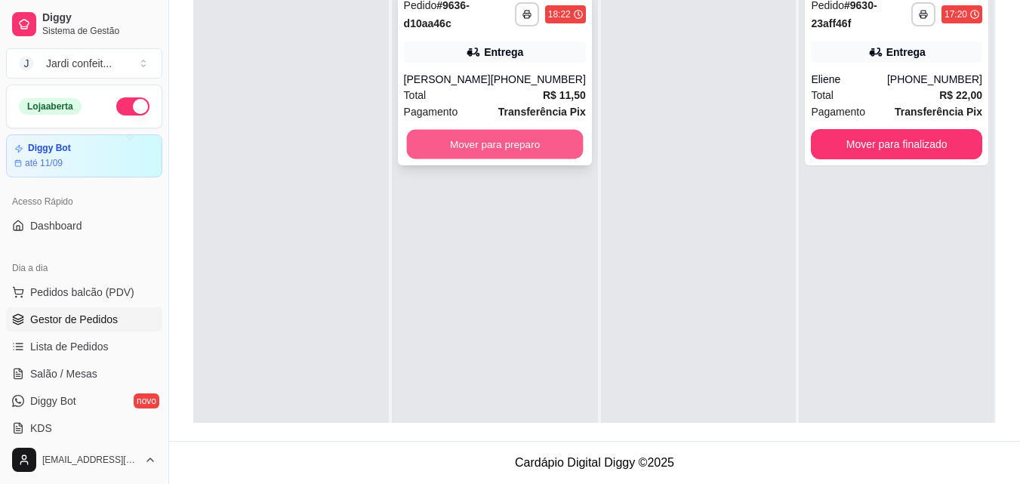
click at [447, 141] on button "Mover para preparo" at bounding box center [494, 144] width 177 height 29
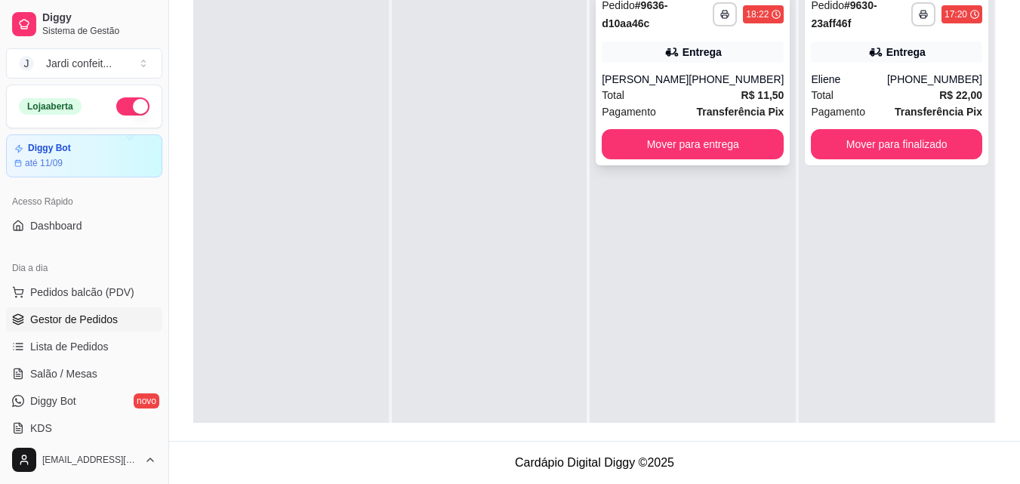
click at [670, 128] on div "**********" at bounding box center [693, 77] width 194 height 175
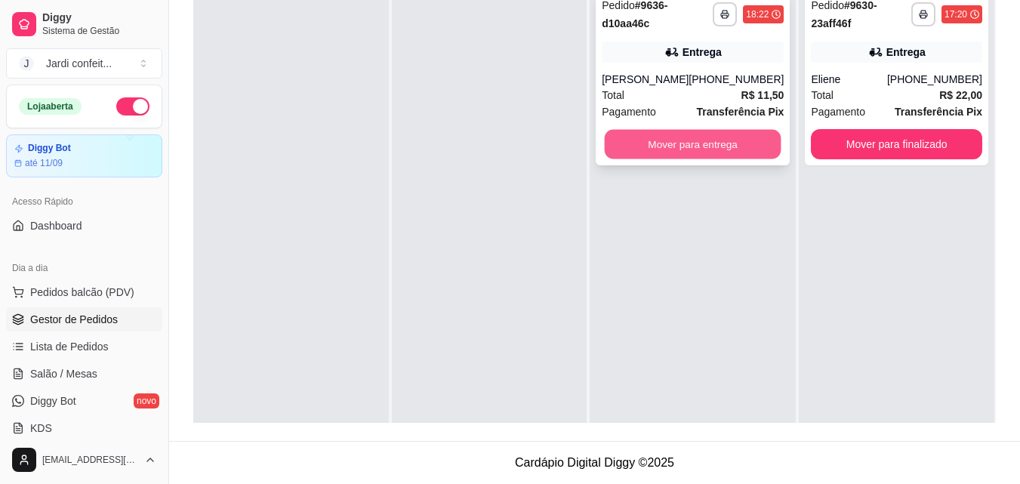
click at [752, 149] on button "Mover para entrega" at bounding box center [693, 144] width 177 height 29
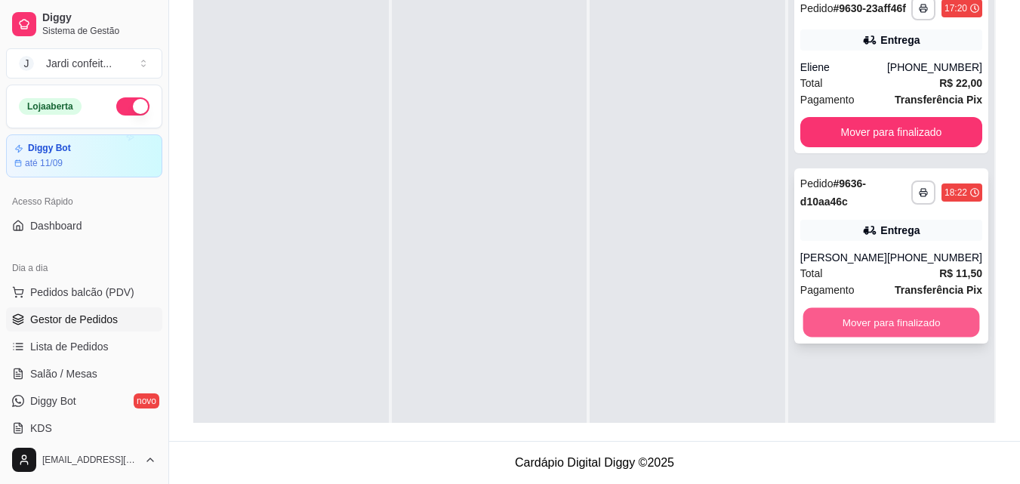
click at [877, 337] on button "Mover para finalizado" at bounding box center [891, 322] width 177 height 29
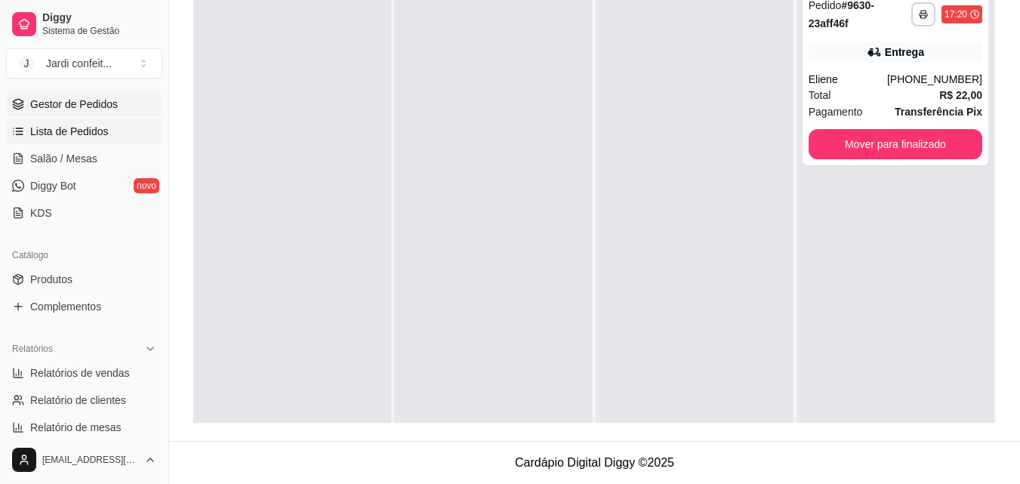
scroll to position [302, 0]
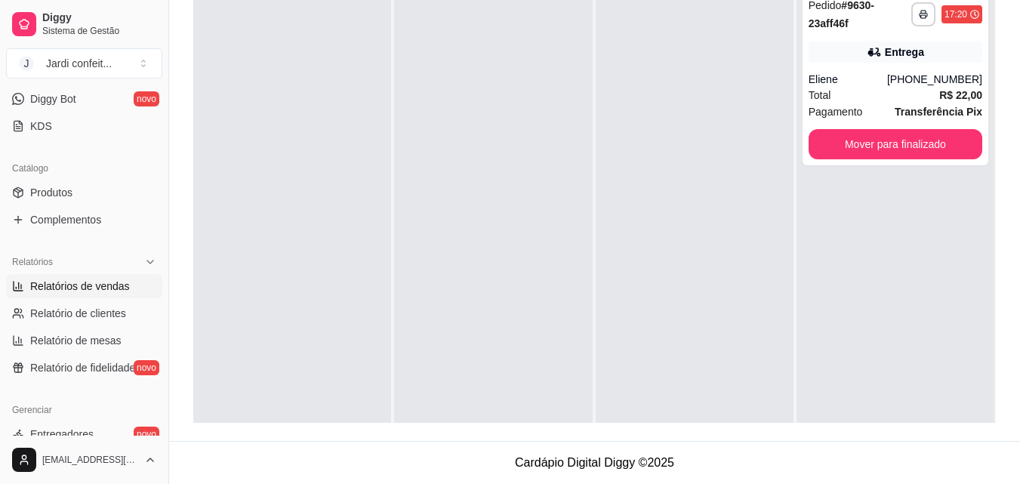
click at [106, 280] on span "Relatórios de vendas" at bounding box center [80, 286] width 100 height 15
select select "ALL"
select select "0"
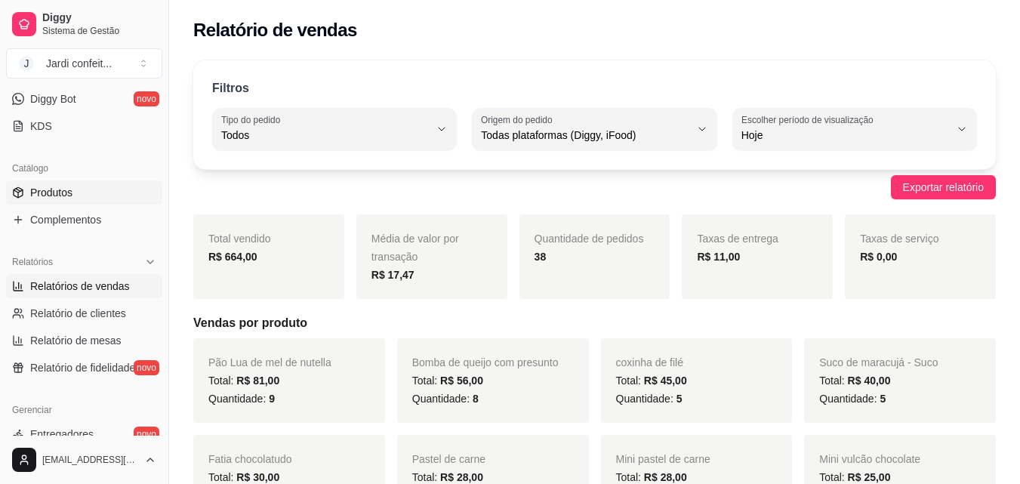
click at [71, 189] on span "Produtos" at bounding box center [51, 192] width 42 height 15
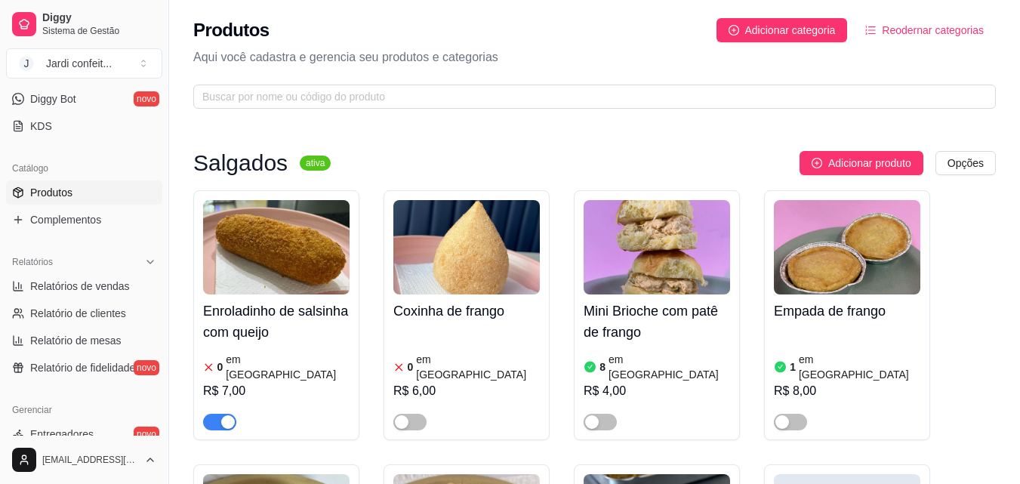
scroll to position [151, 0]
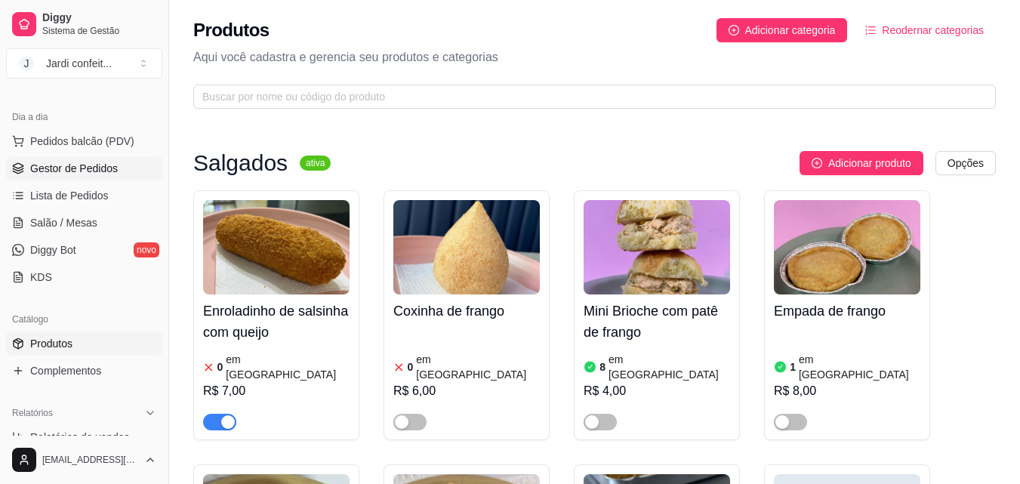
click at [88, 174] on span "Gestor de Pedidos" at bounding box center [74, 168] width 88 height 15
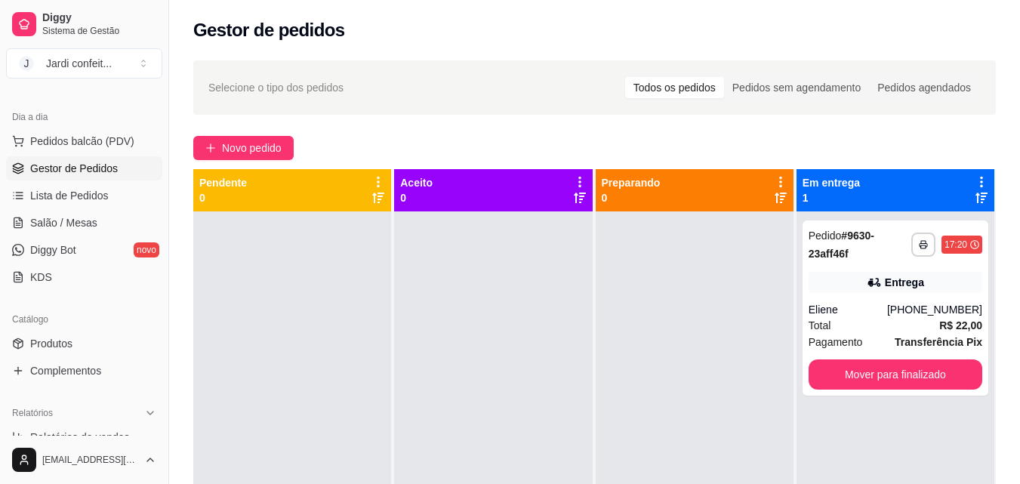
drag, startPoint x: 751, startPoint y: 46, endPoint x: 636, endPoint y: 88, distance: 122.3
click at [105, 340] on link "Produtos" at bounding box center [84, 343] width 156 height 24
